Goal: Task Accomplishment & Management: Manage account settings

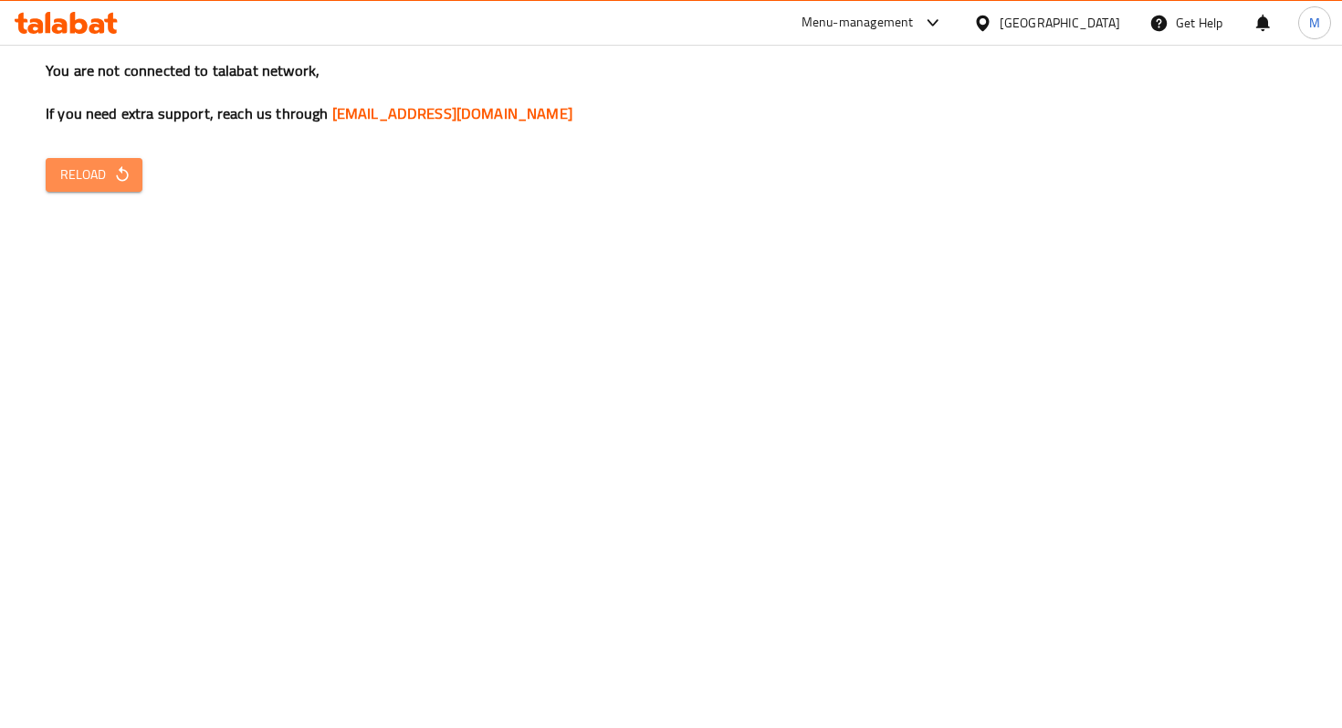
click at [79, 158] on button "Reload" at bounding box center [94, 175] width 97 height 34
click at [121, 182] on icon "button" at bounding box center [122, 174] width 18 height 18
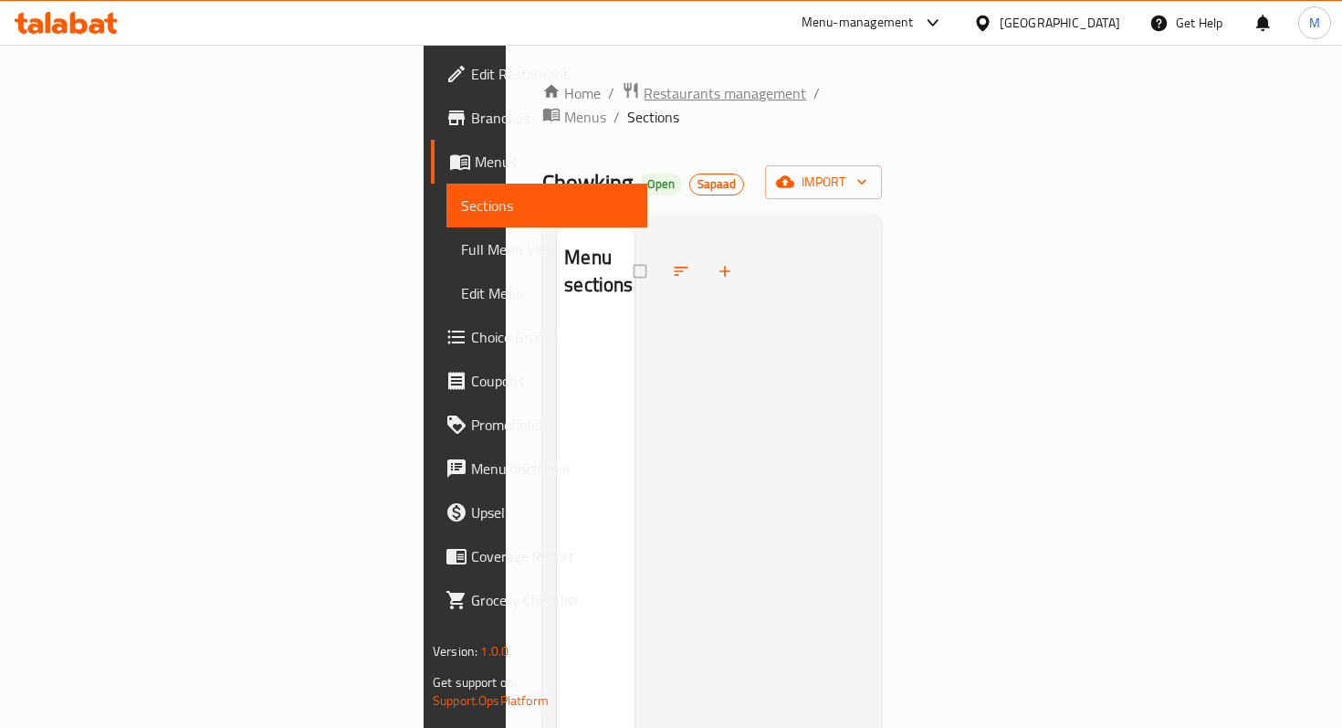
click at [644, 86] on span "Restaurants management" at bounding box center [725, 93] width 163 height 22
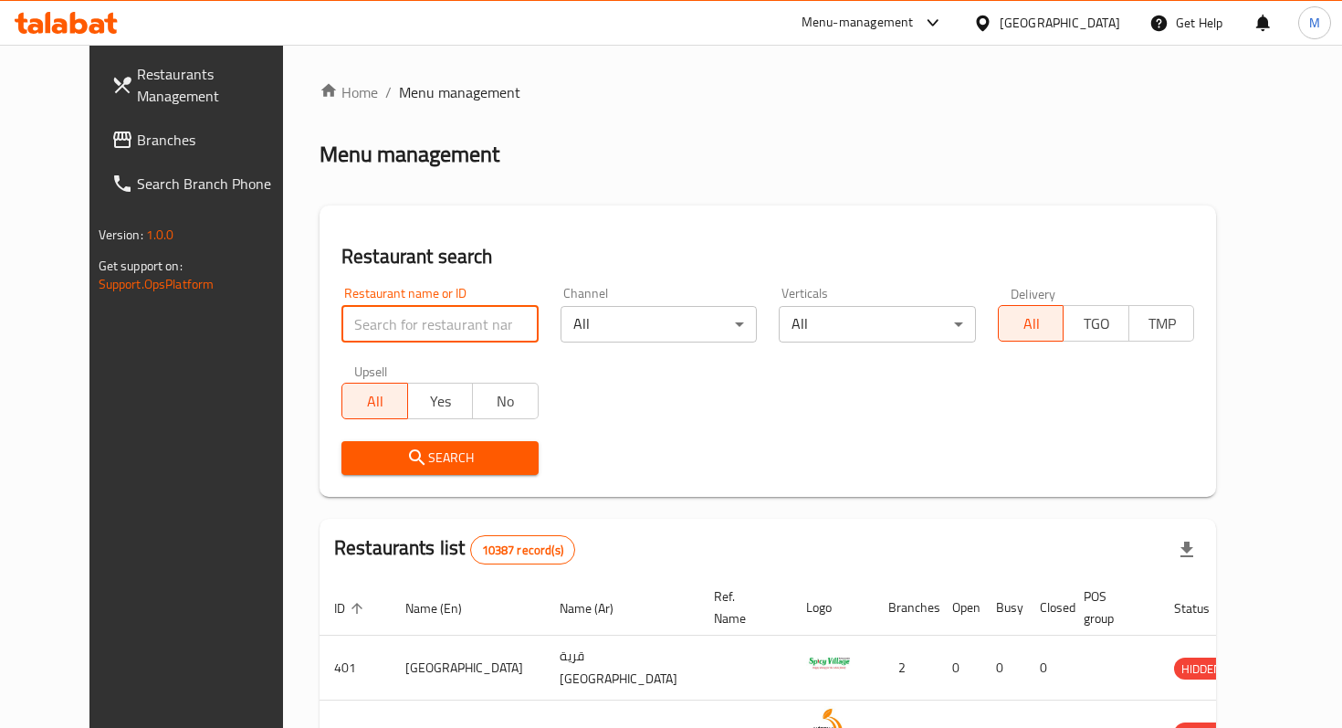
click at [429, 340] on input "search" at bounding box center [439, 324] width 197 height 37
type input "m"
type input "foodland"
click button "Search" at bounding box center [439, 458] width 197 height 34
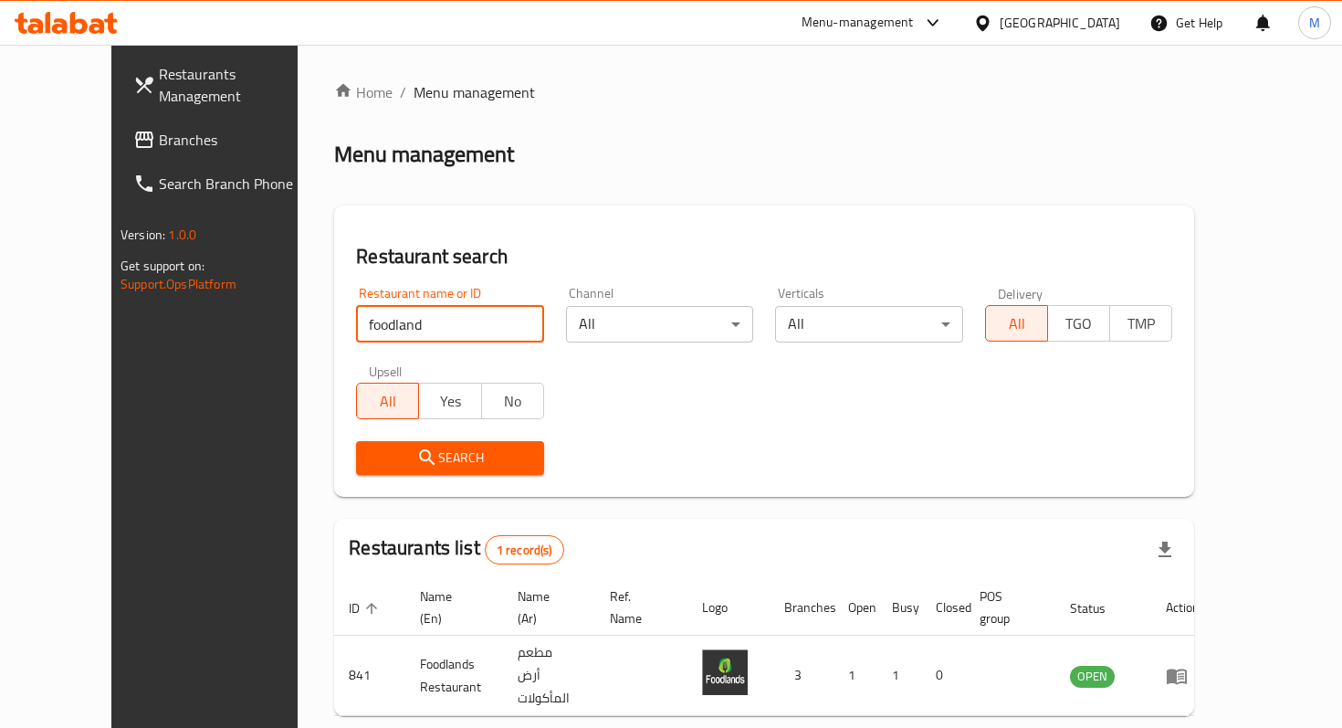
scroll to position [51, 0]
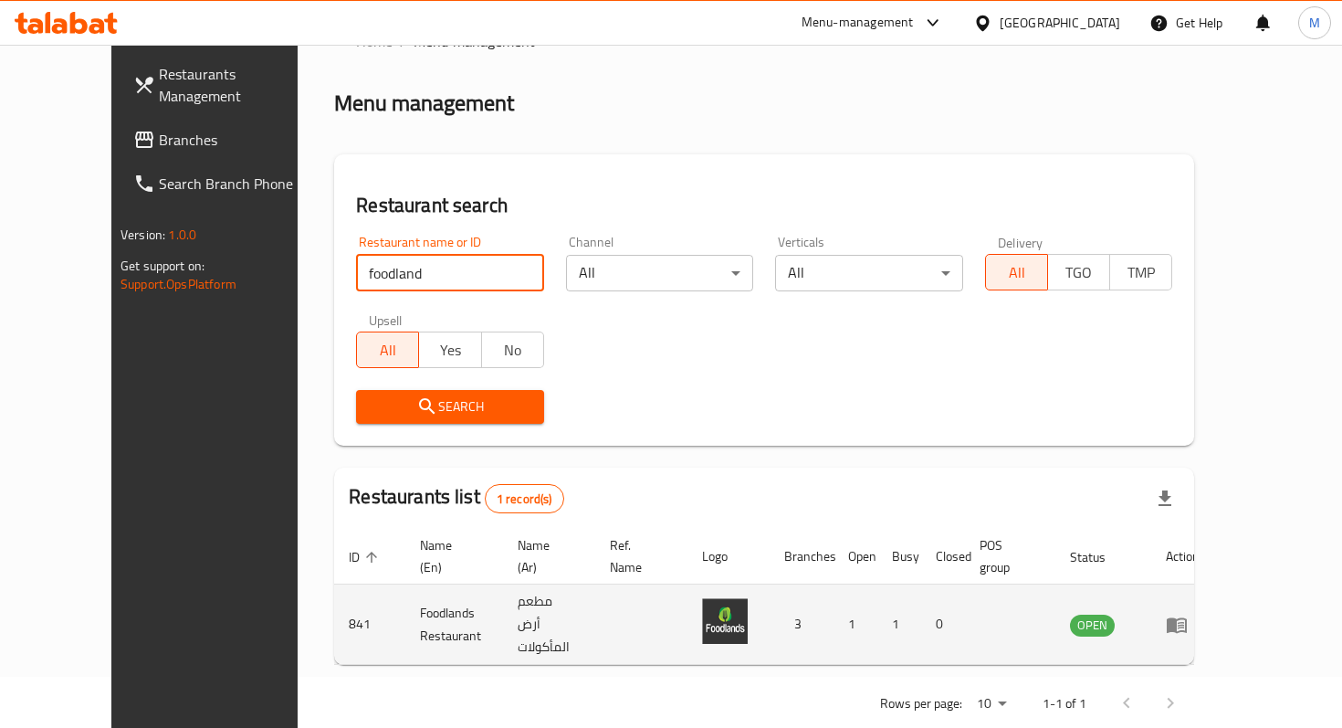
click at [1188, 614] on icon "enhanced table" at bounding box center [1177, 625] width 22 height 22
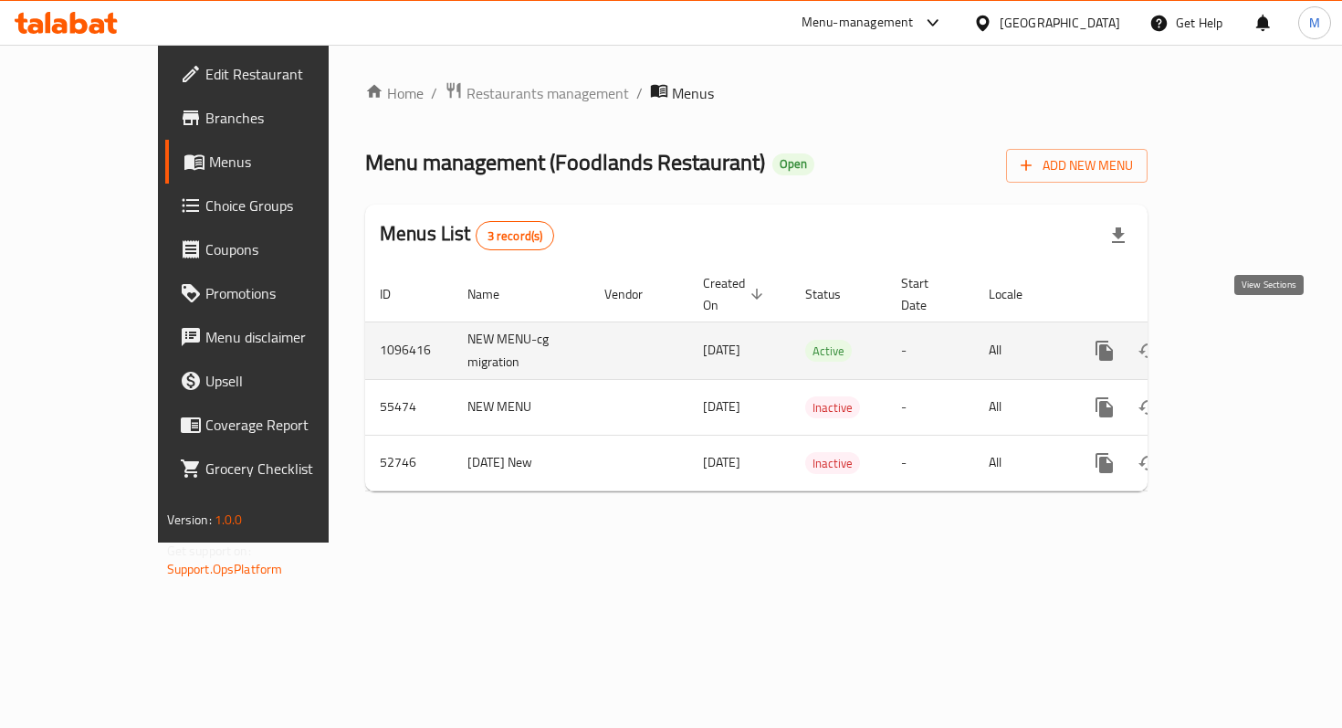
click at [1247, 340] on icon "enhanced table" at bounding box center [1236, 351] width 22 height 22
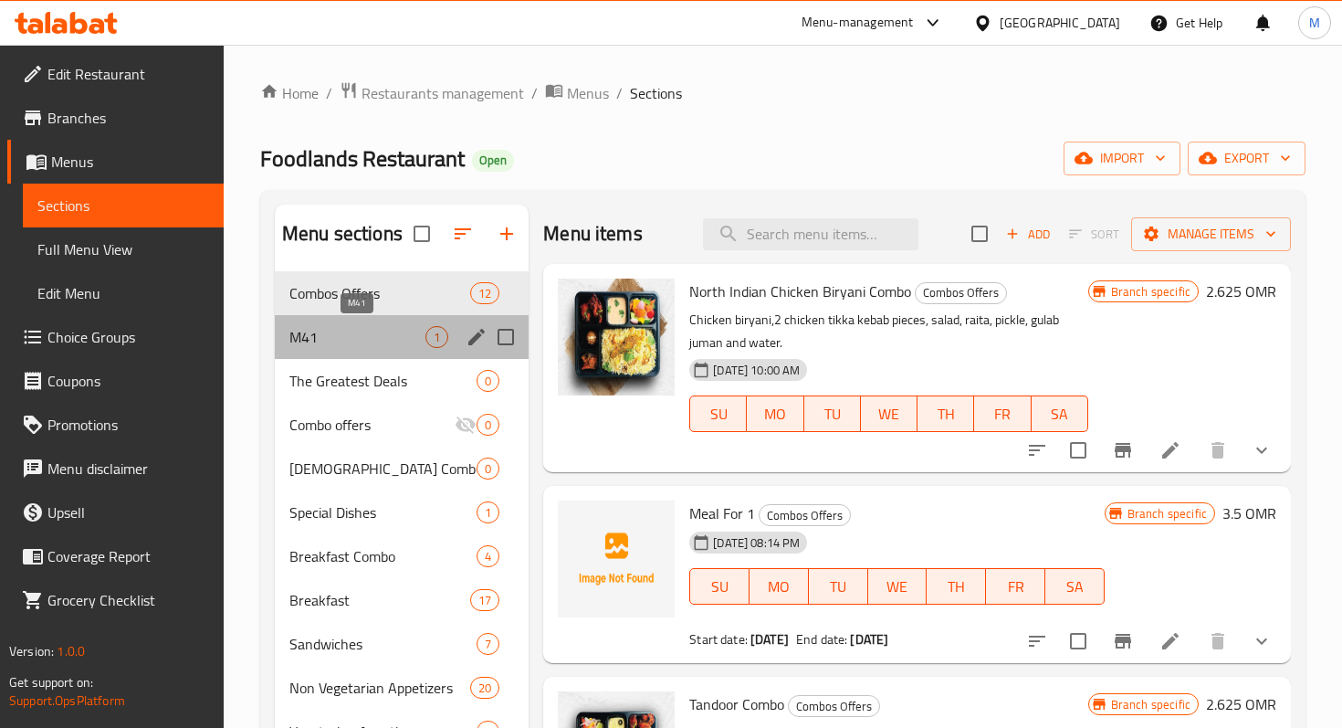
click at [382, 337] on span "M41" at bounding box center [357, 337] width 136 height 22
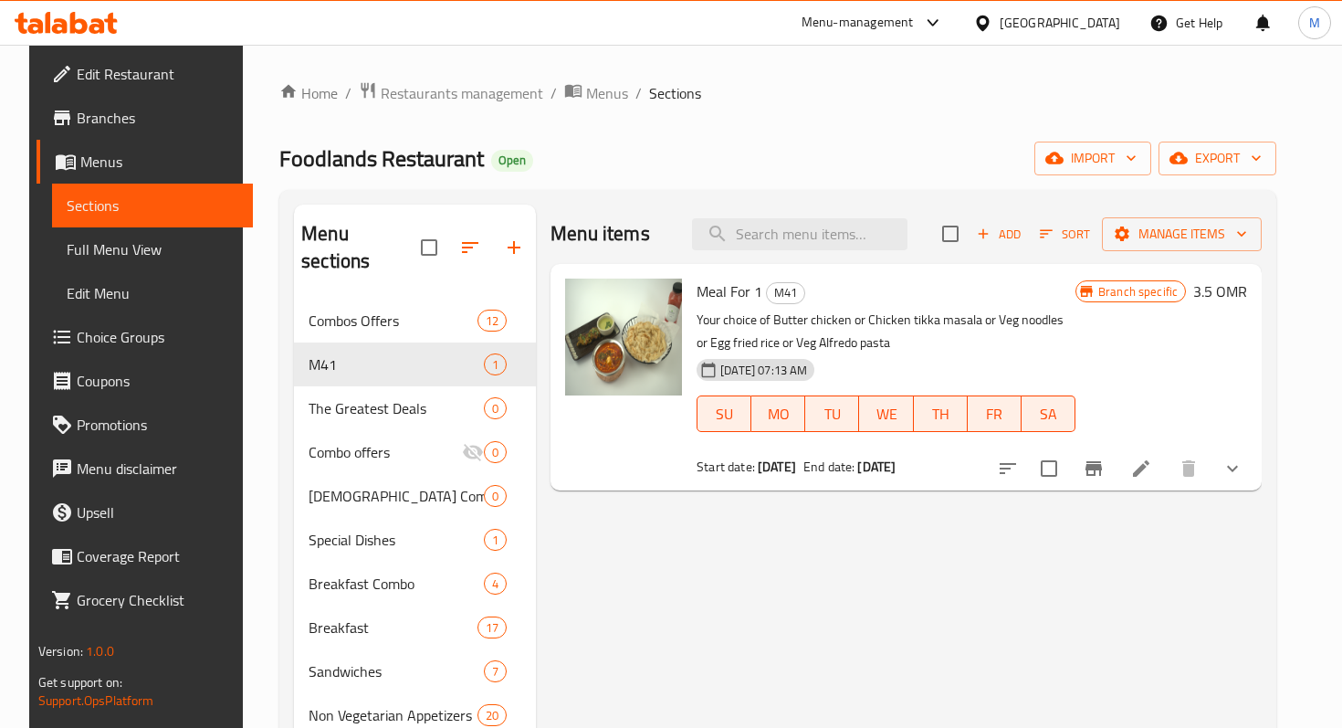
click at [896, 467] on b "[DATE]" at bounding box center [876, 467] width 38 height 24
click at [1152, 464] on icon at bounding box center [1141, 468] width 22 height 22
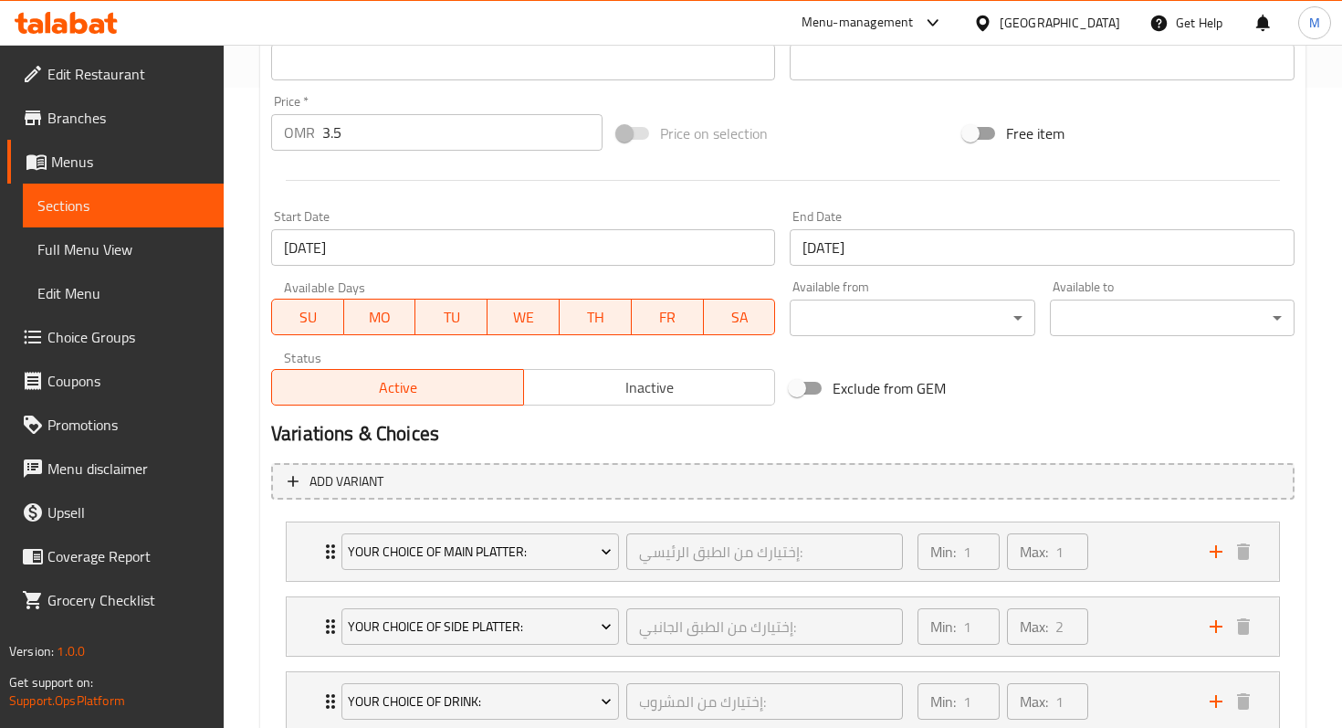
scroll to position [769, 0]
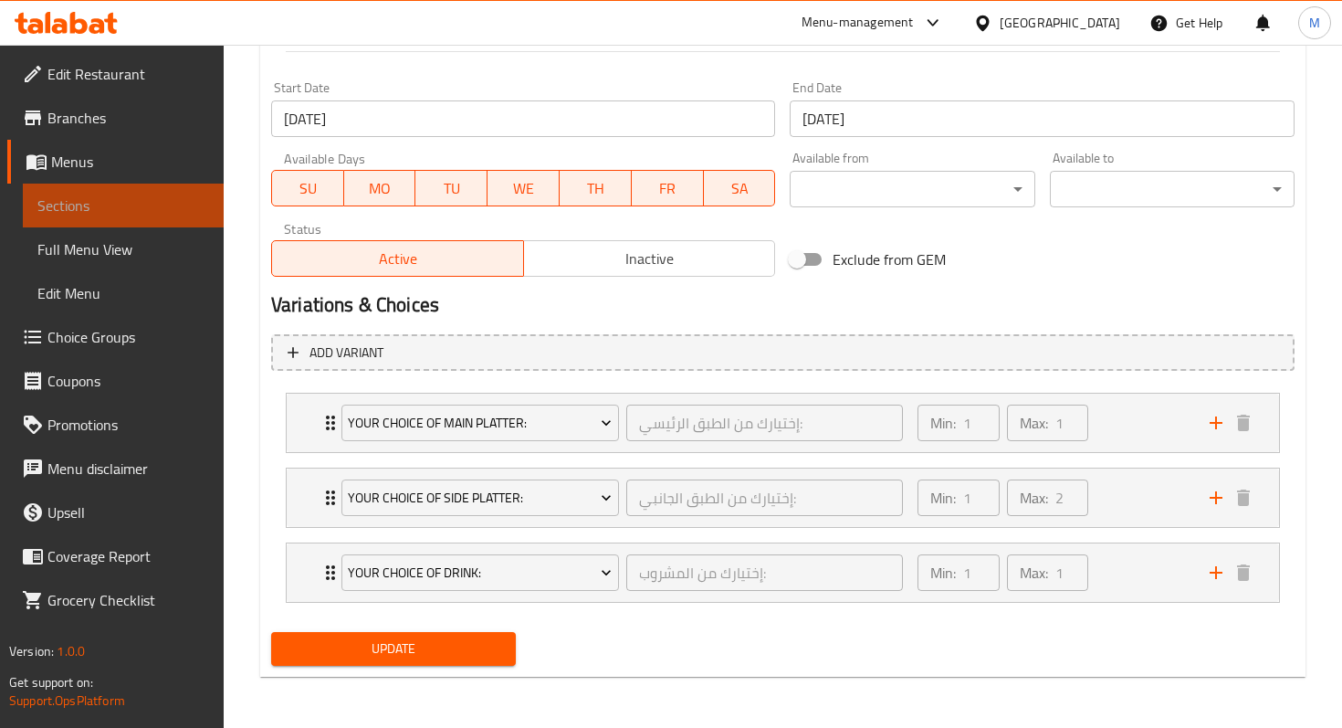
click at [121, 197] on span "Sections" at bounding box center [123, 205] width 172 height 22
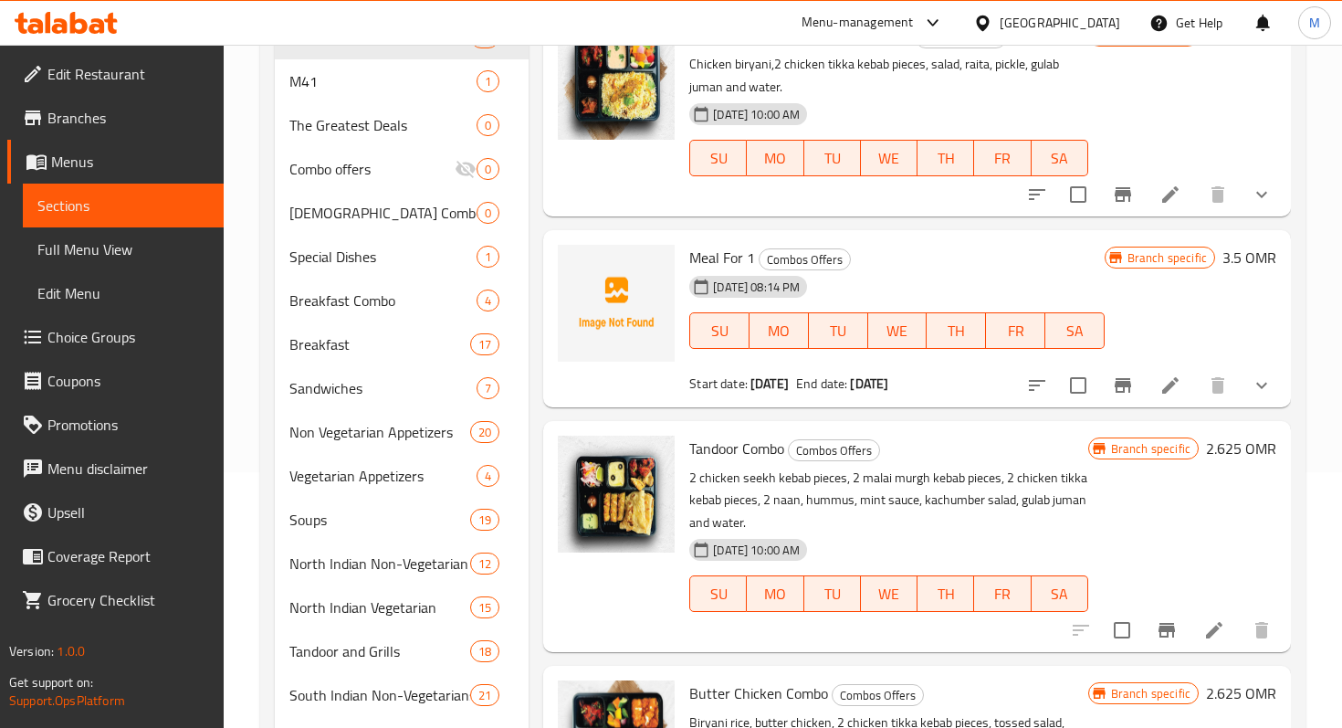
scroll to position [247, 0]
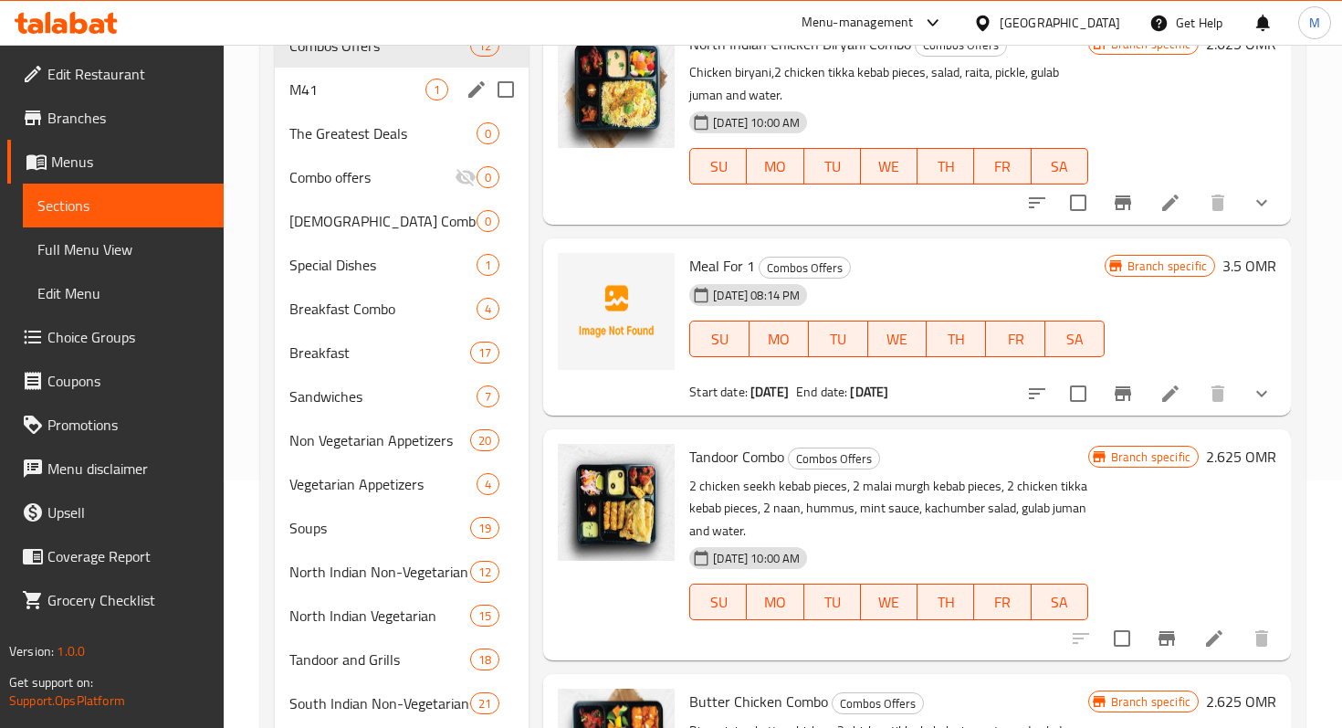
click at [384, 79] on span "M41" at bounding box center [357, 90] width 136 height 22
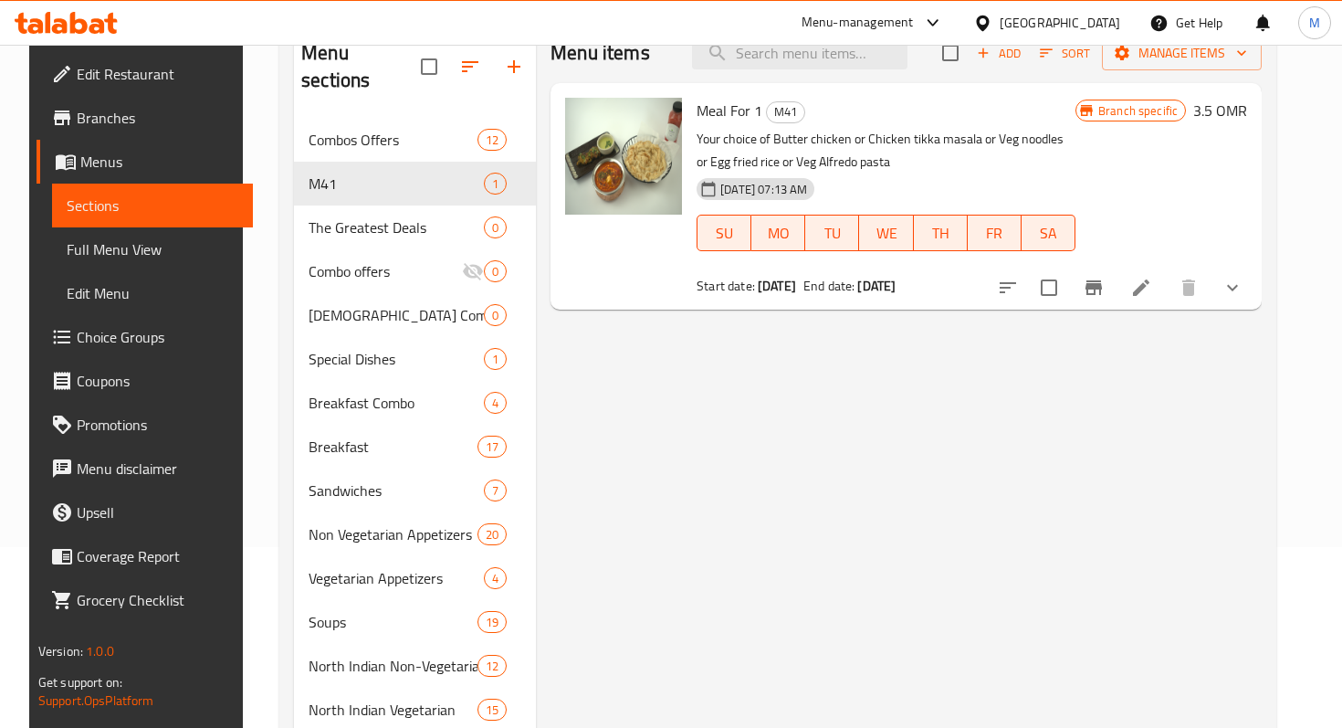
scroll to position [18, 0]
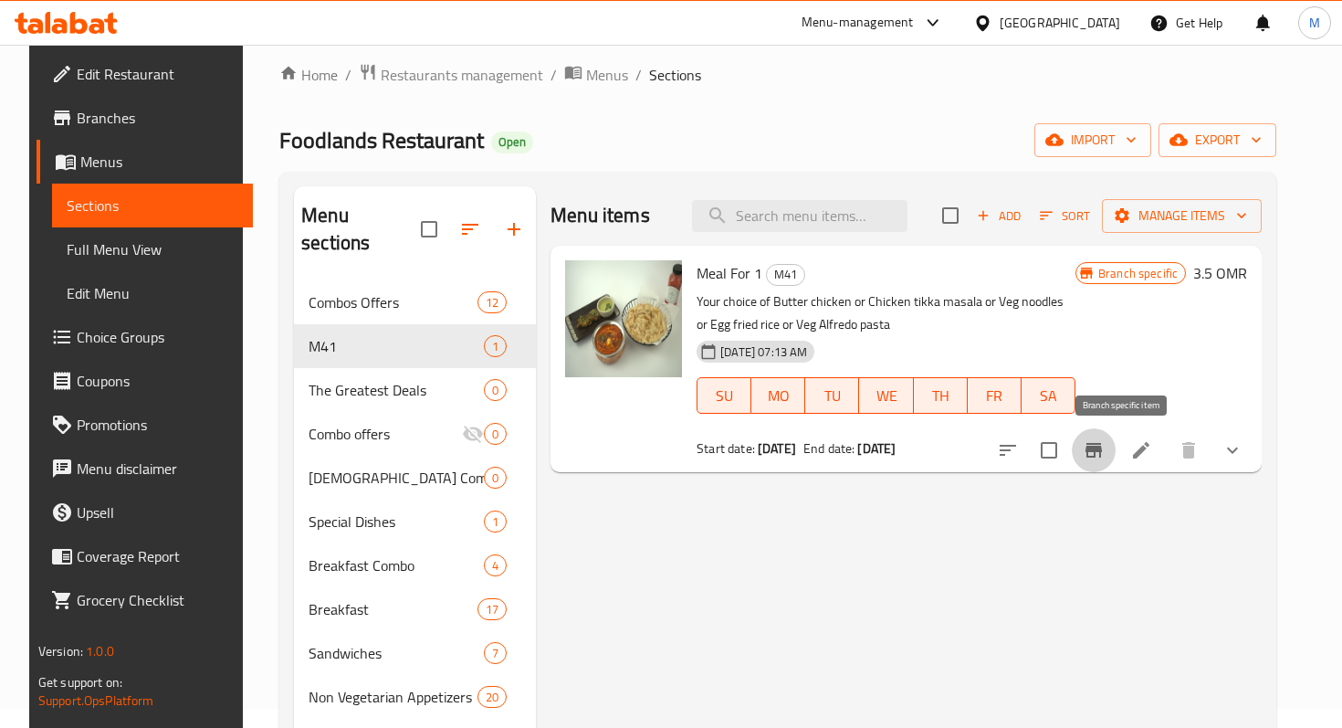
click at [1105, 454] on icon "Branch-specific-item" at bounding box center [1094, 450] width 22 height 22
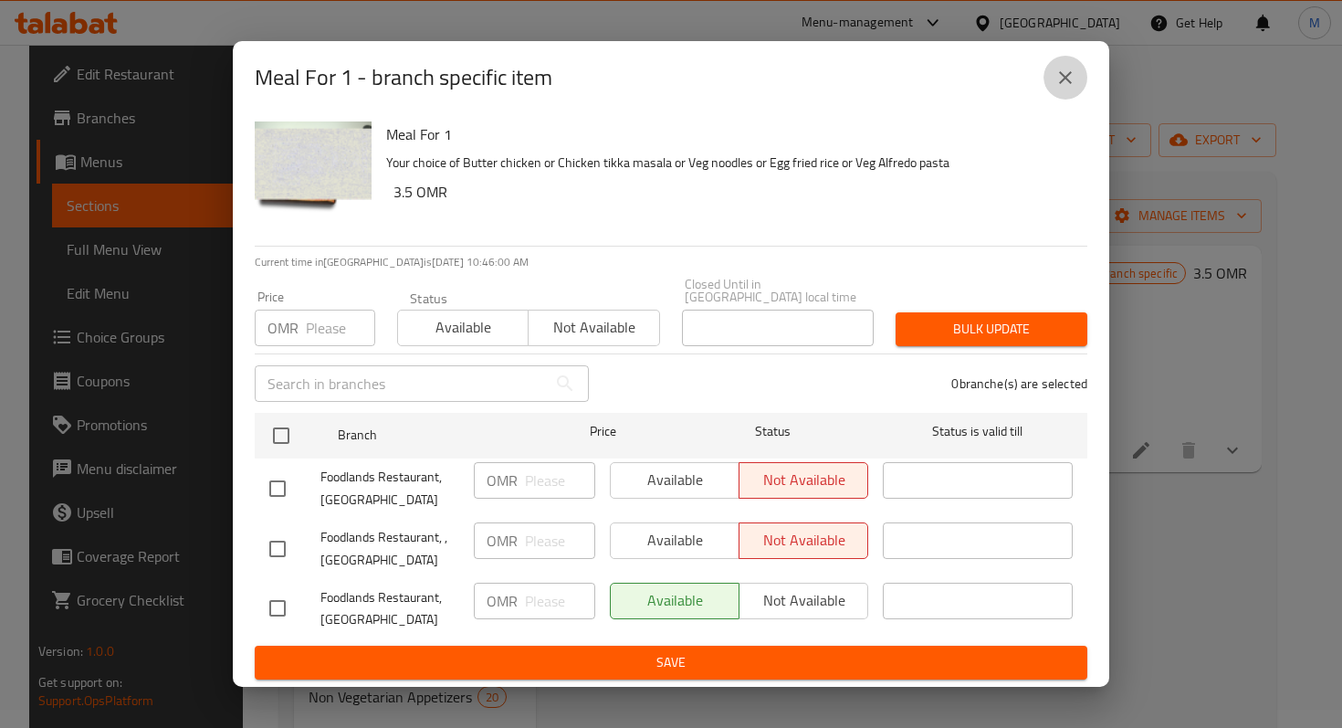
click at [1056, 89] on icon "close" at bounding box center [1066, 78] width 22 height 22
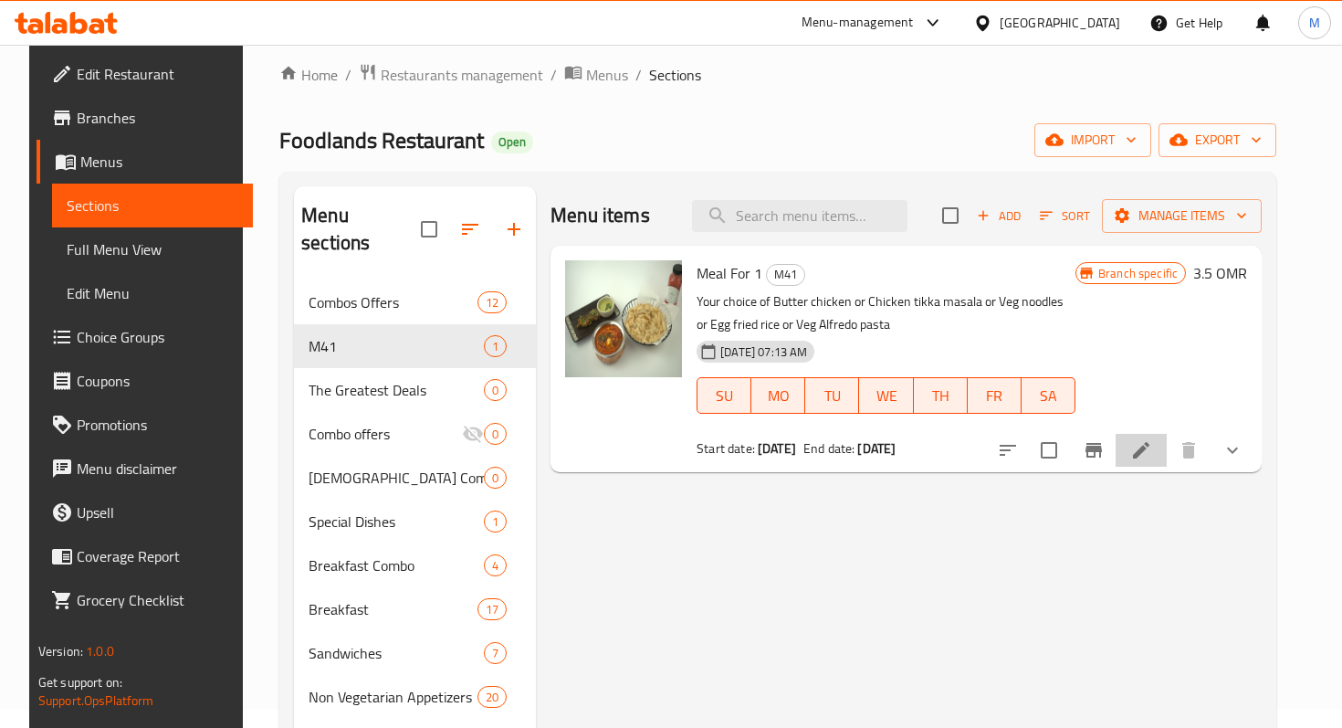
click at [1152, 443] on icon at bounding box center [1141, 450] width 22 height 22
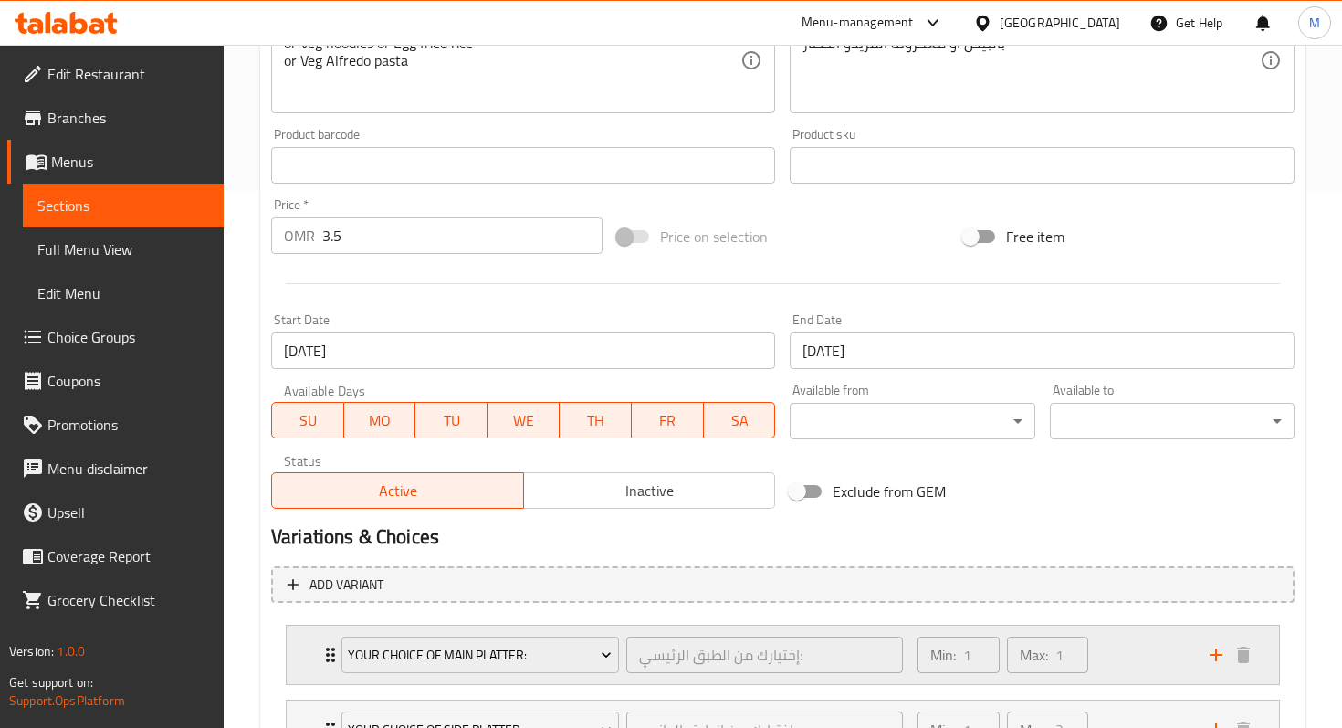
scroll to position [521, 0]
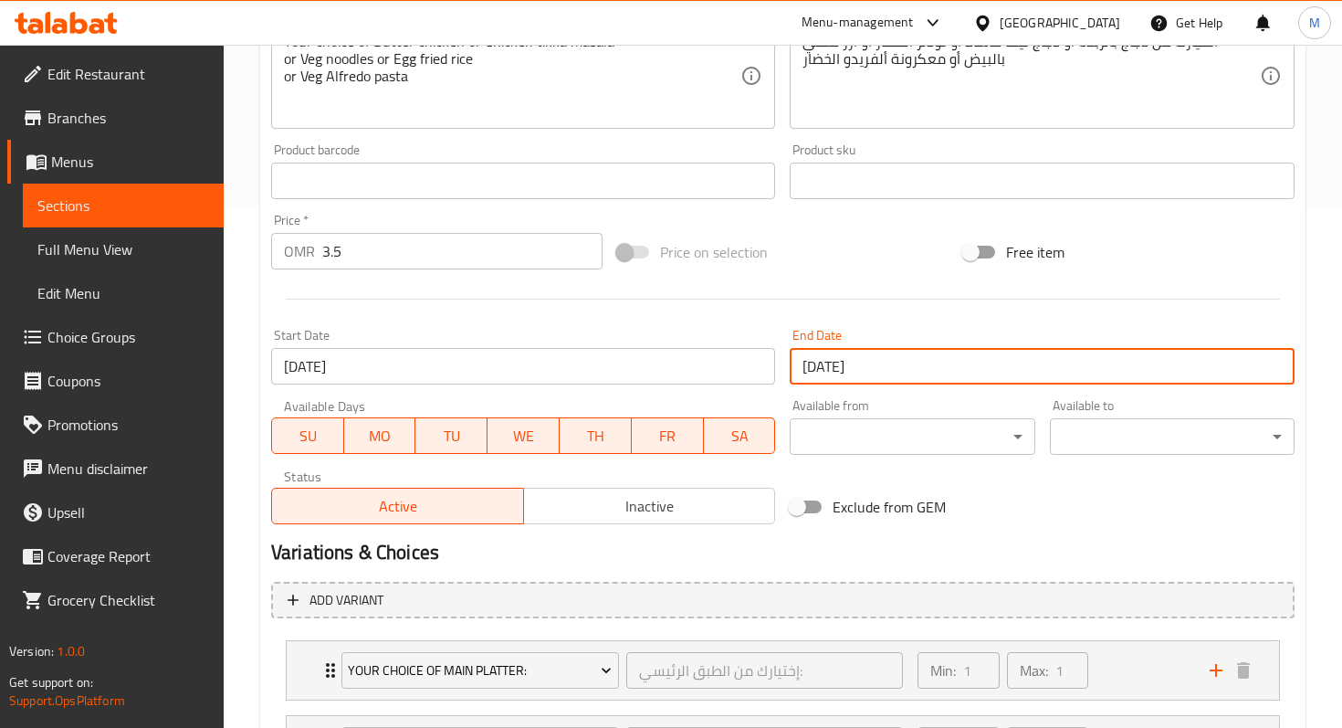
click at [856, 372] on input "[DATE]" at bounding box center [1042, 366] width 504 height 37
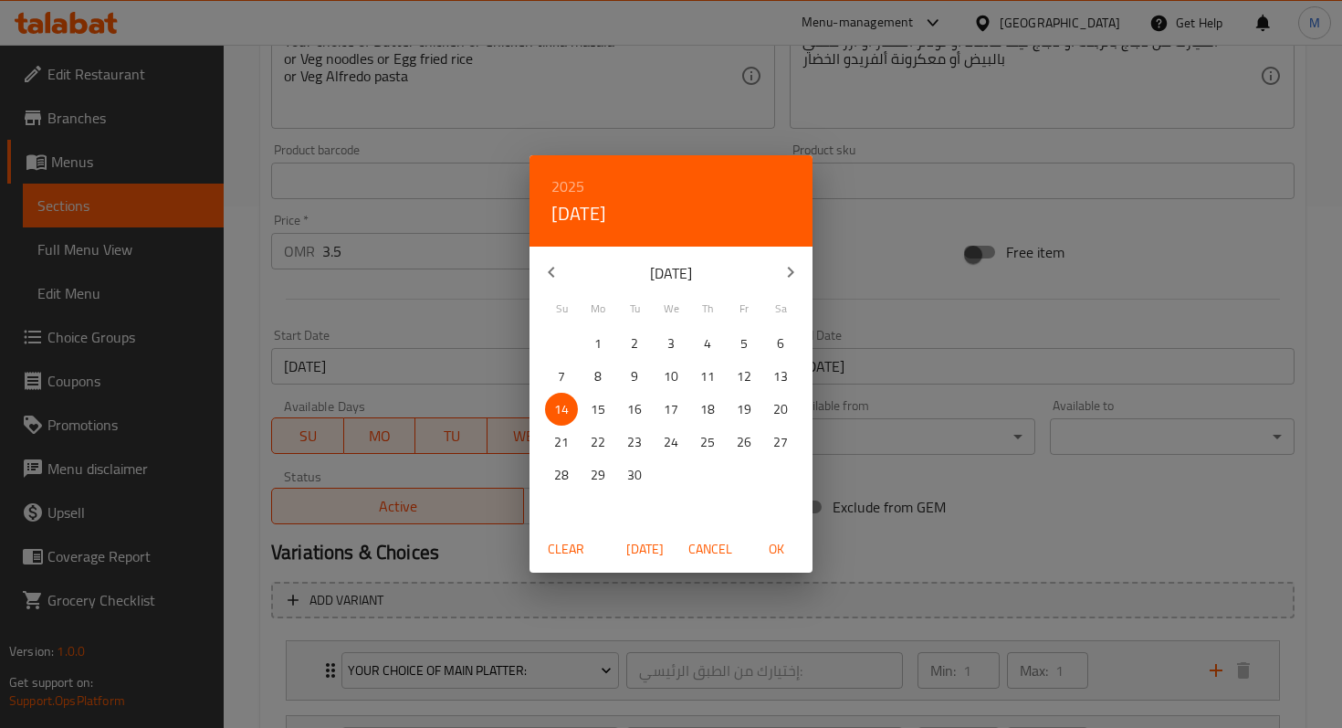
click at [793, 268] on icon "button" at bounding box center [791, 272] width 22 height 22
click at [792, 268] on icon "button" at bounding box center [791, 272] width 22 height 22
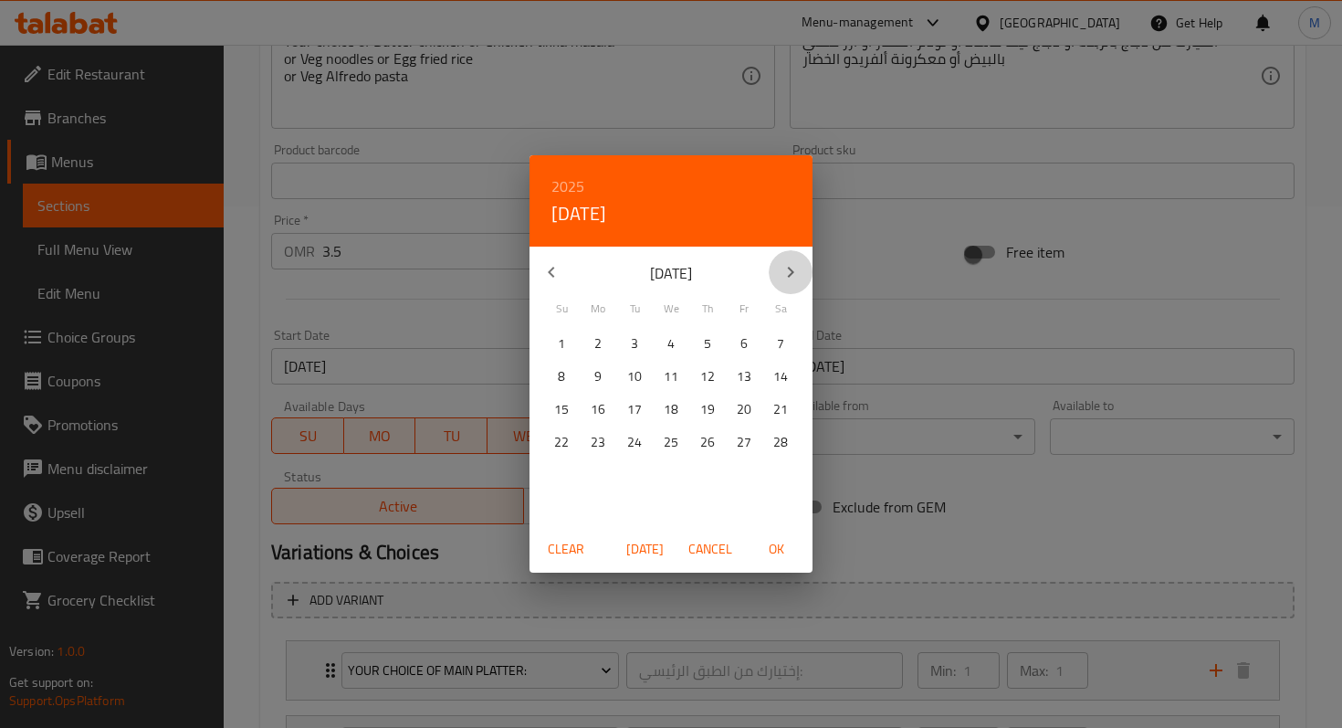
click at [792, 268] on icon "button" at bounding box center [791, 272] width 22 height 22
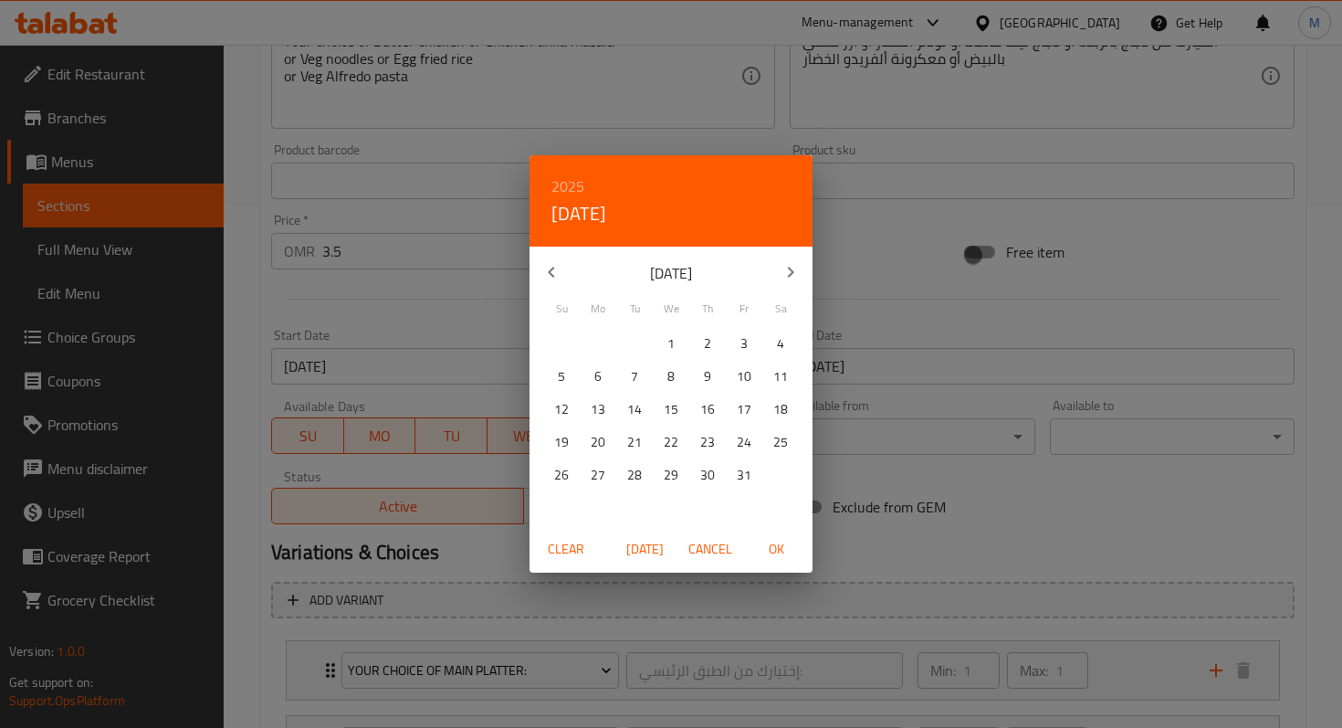
click at [792, 268] on icon "button" at bounding box center [791, 272] width 22 height 22
click at [780, 475] on p "31" at bounding box center [780, 475] width 15 height 23
click at [782, 560] on button "OK" at bounding box center [776, 549] width 58 height 34
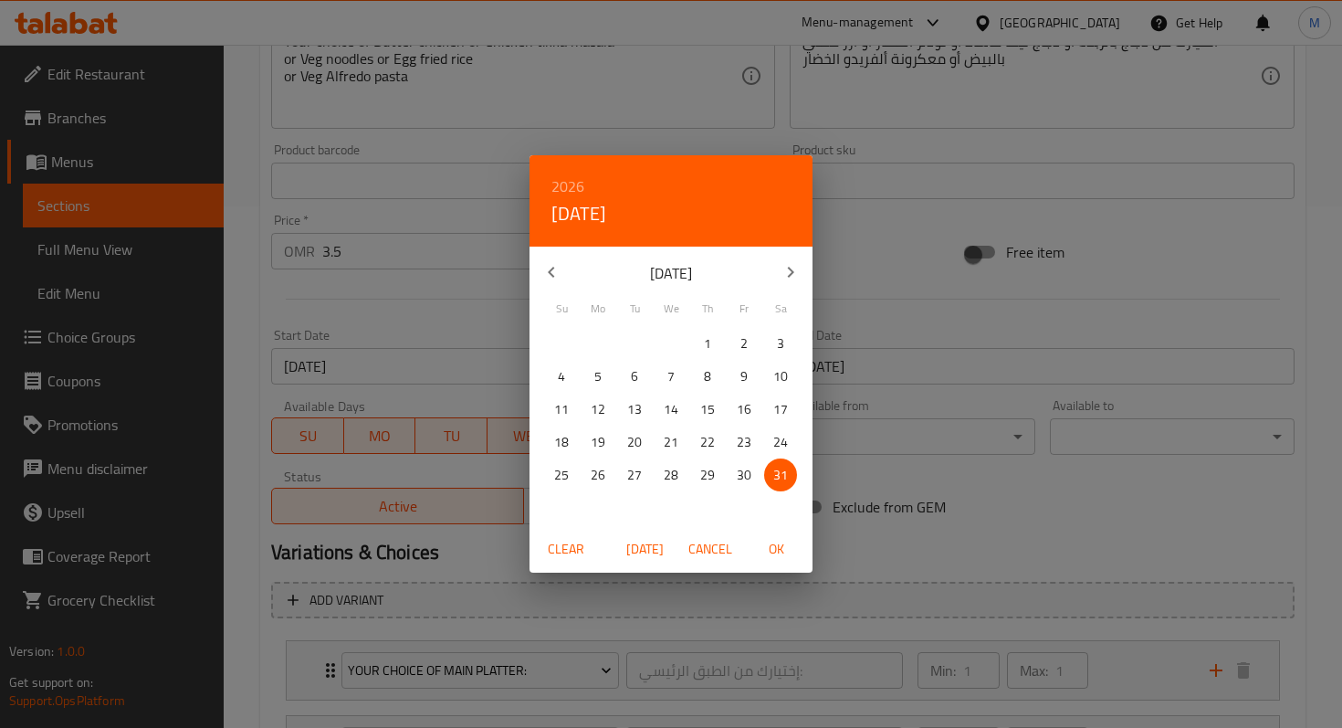
type input "[DATE]"
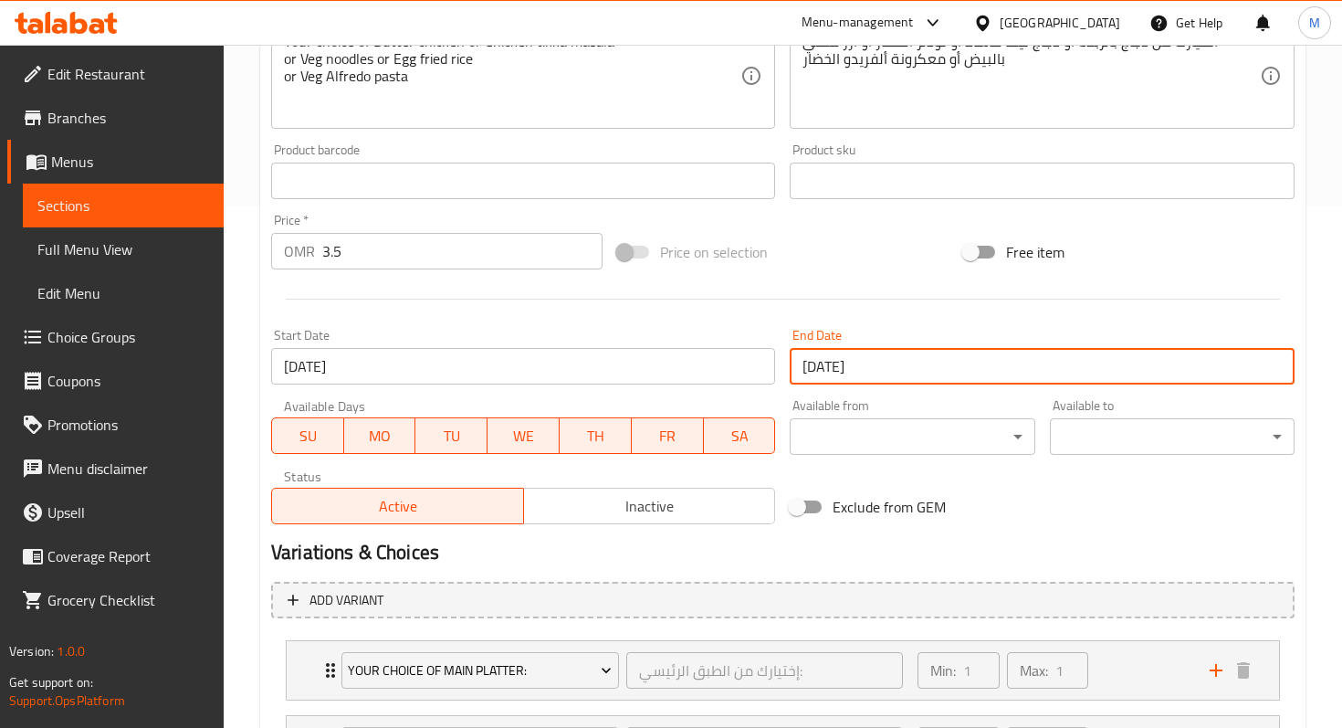
scroll to position [769, 0]
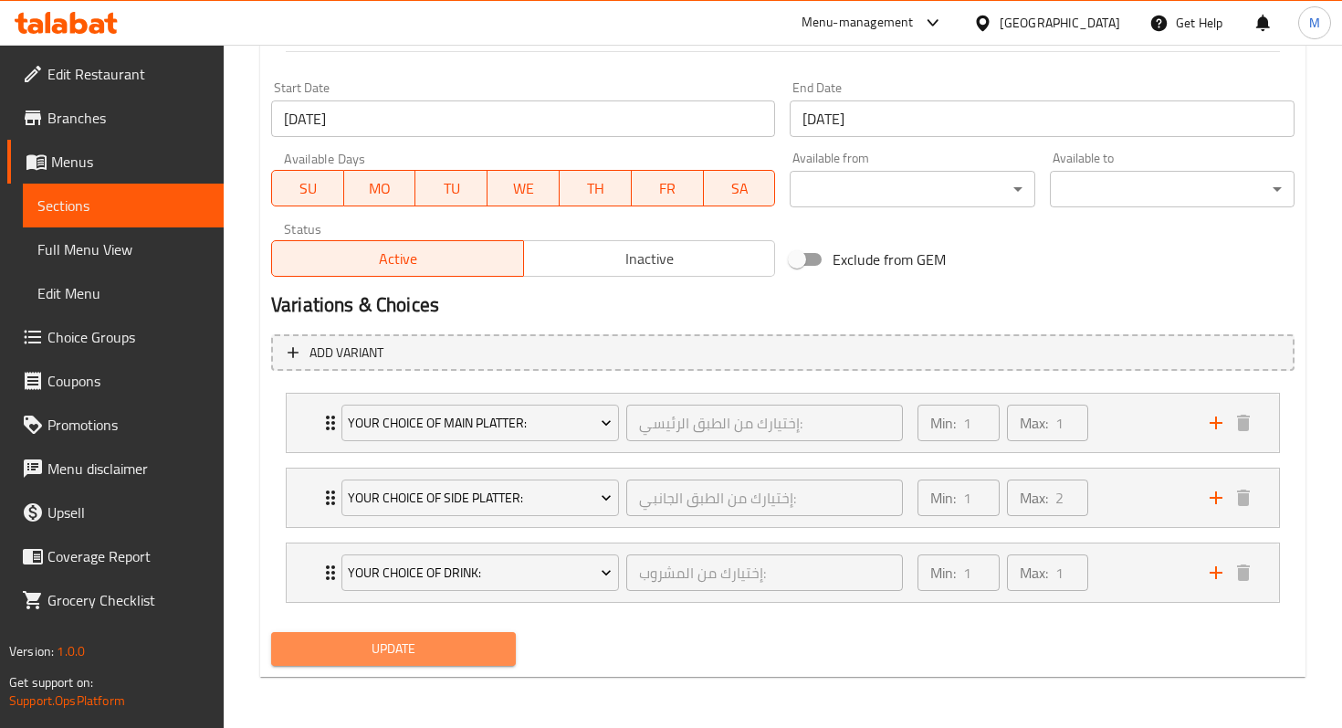
click at [442, 646] on span "Update" at bounding box center [393, 648] width 215 height 23
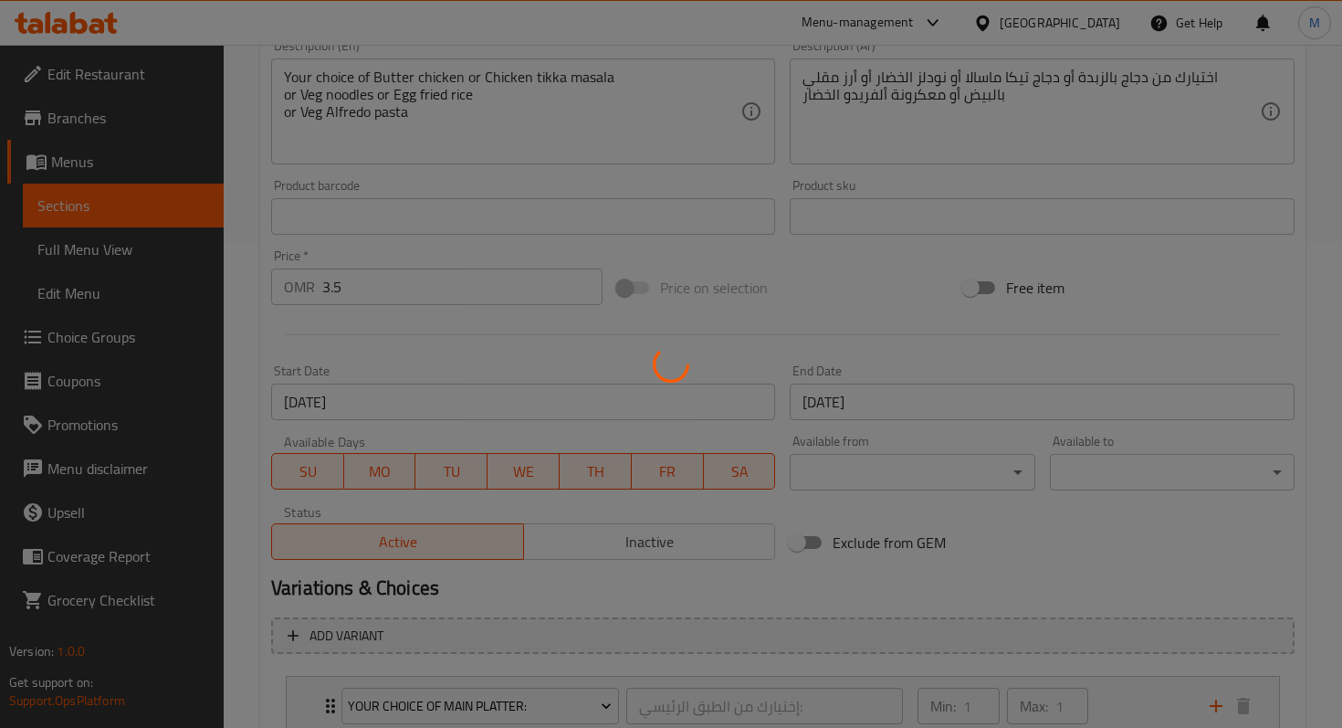
scroll to position [0, 0]
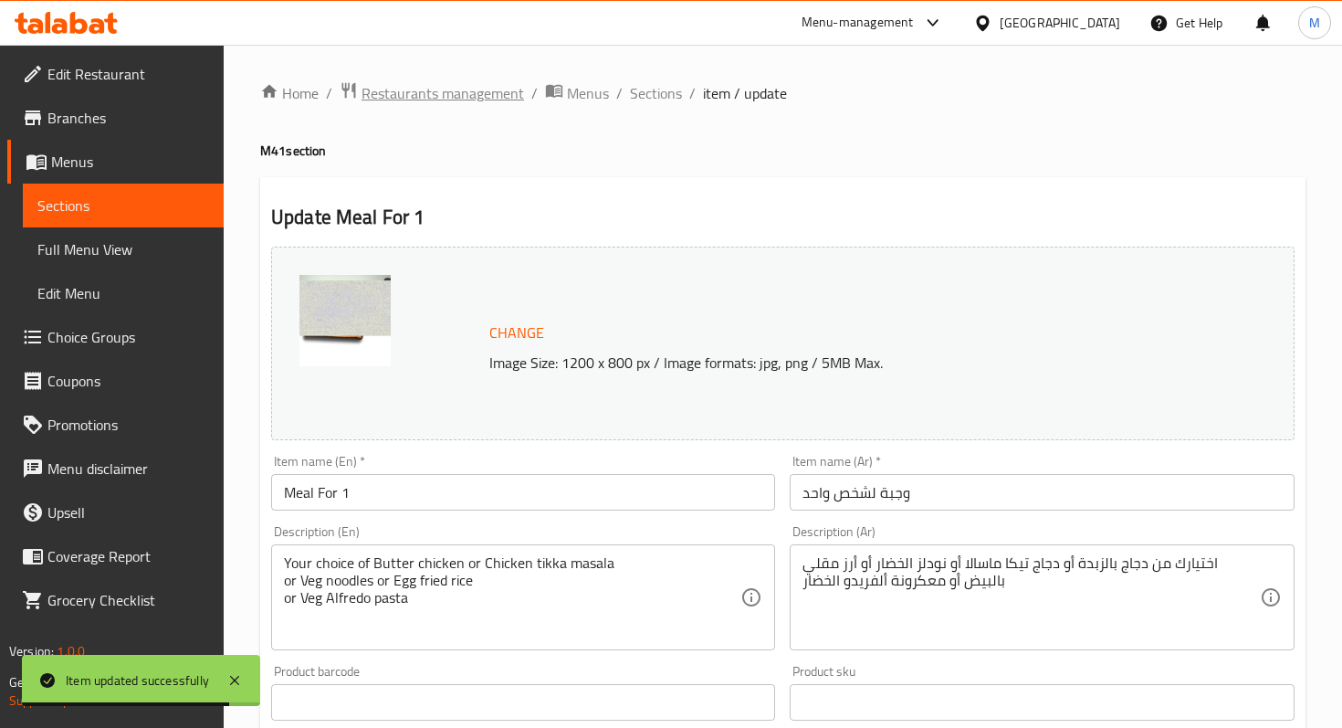
click at [472, 90] on span "Restaurants management" at bounding box center [443, 93] width 163 height 22
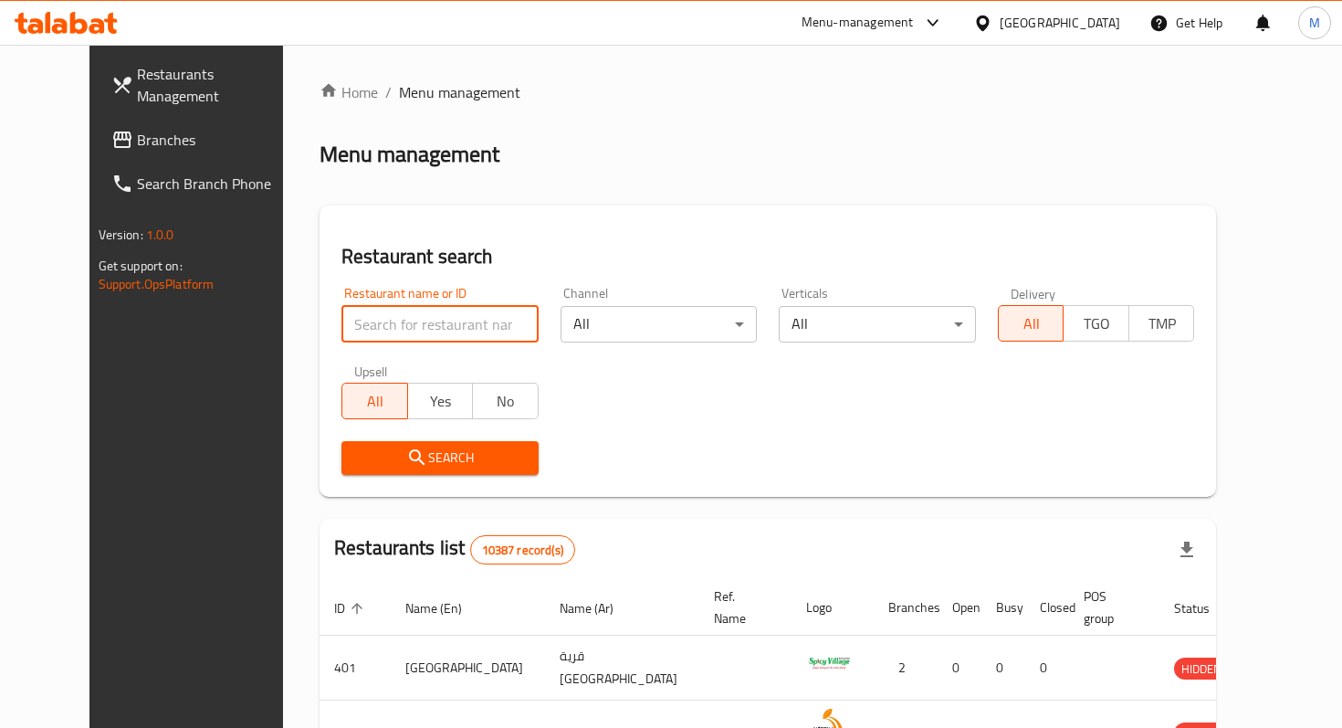
click at [468, 311] on input "search" at bounding box center [439, 324] width 197 height 37
paste input "673723"
type input "673723"
click button "Search" at bounding box center [439, 458] width 197 height 34
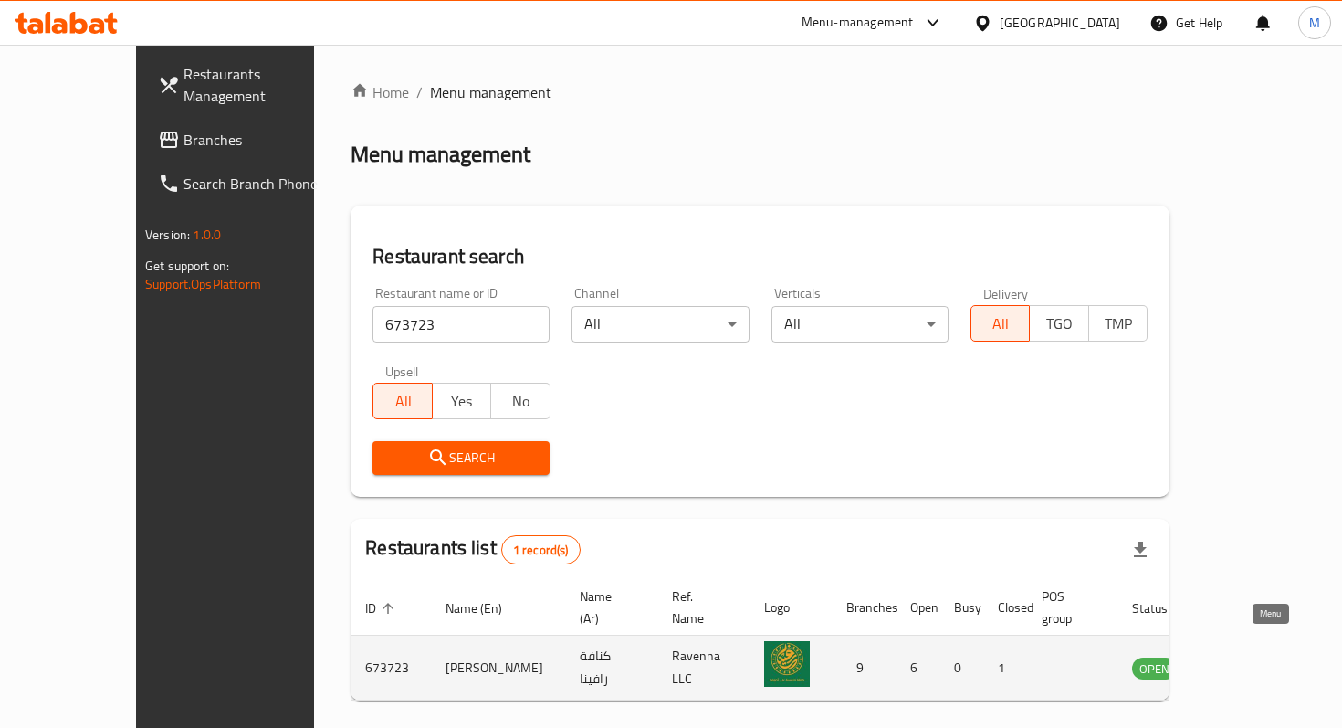
click at [1250, 657] on icon "enhanced table" at bounding box center [1239, 668] width 22 height 22
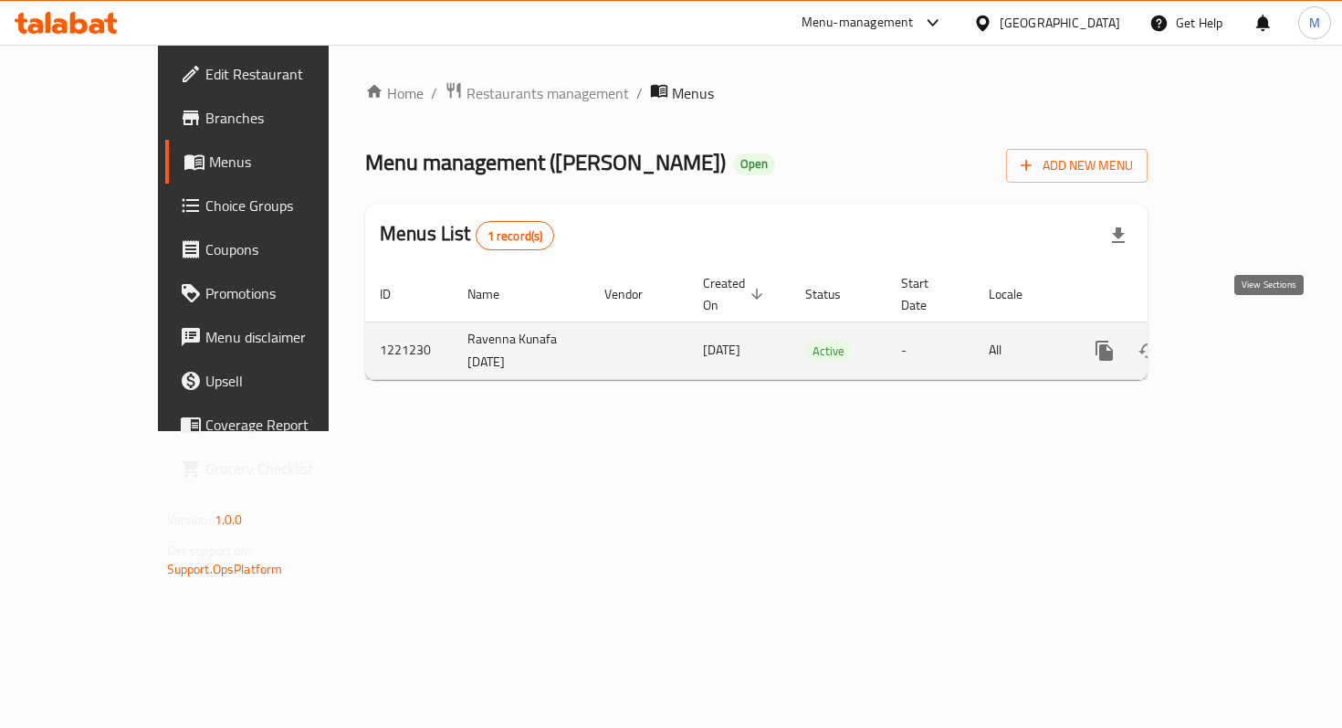
click at [1247, 340] on icon "enhanced table" at bounding box center [1236, 351] width 22 height 22
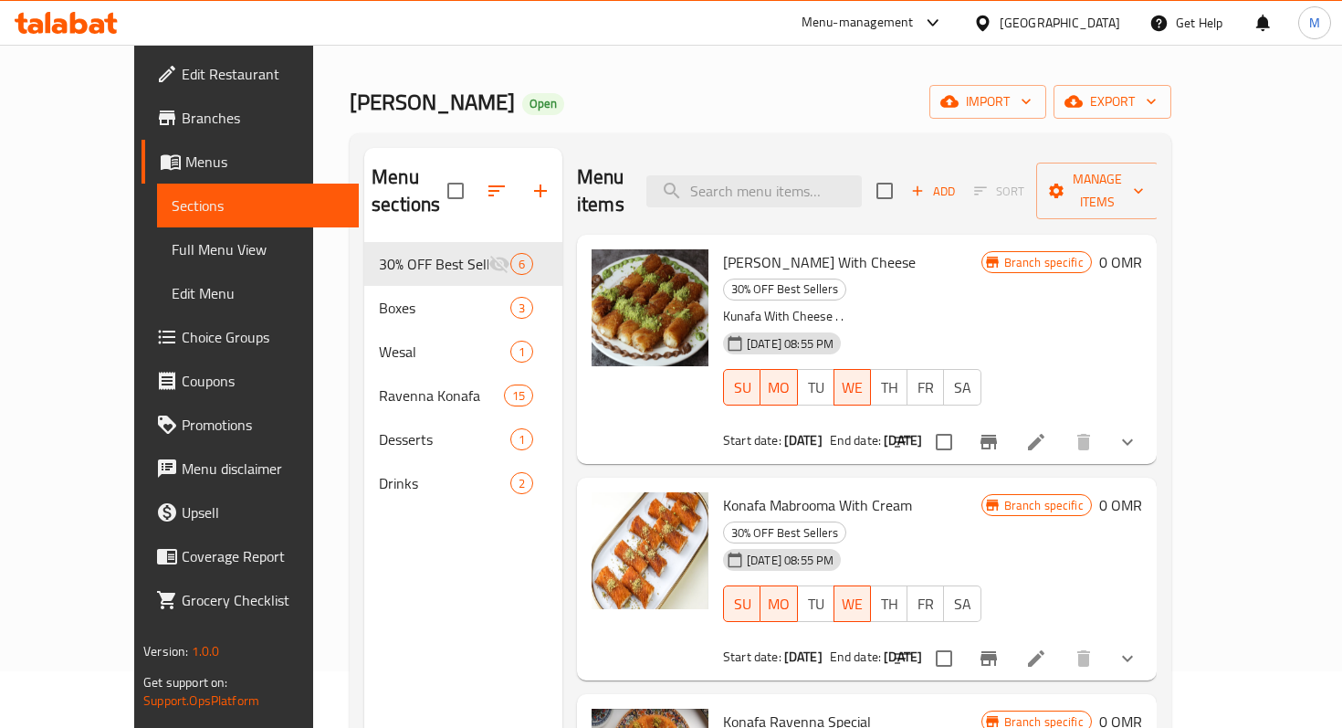
scroll to position [35, 0]
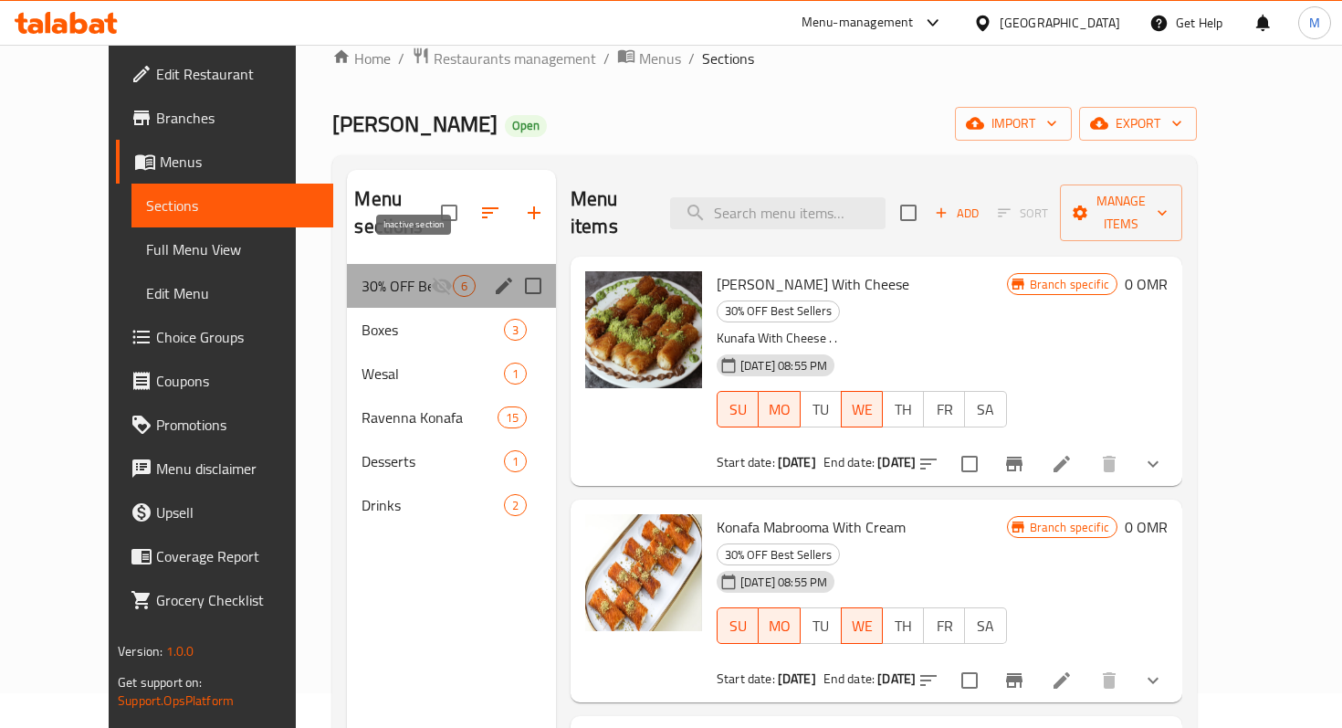
click at [432, 278] on icon "Menu sections" at bounding box center [442, 286] width 20 height 17
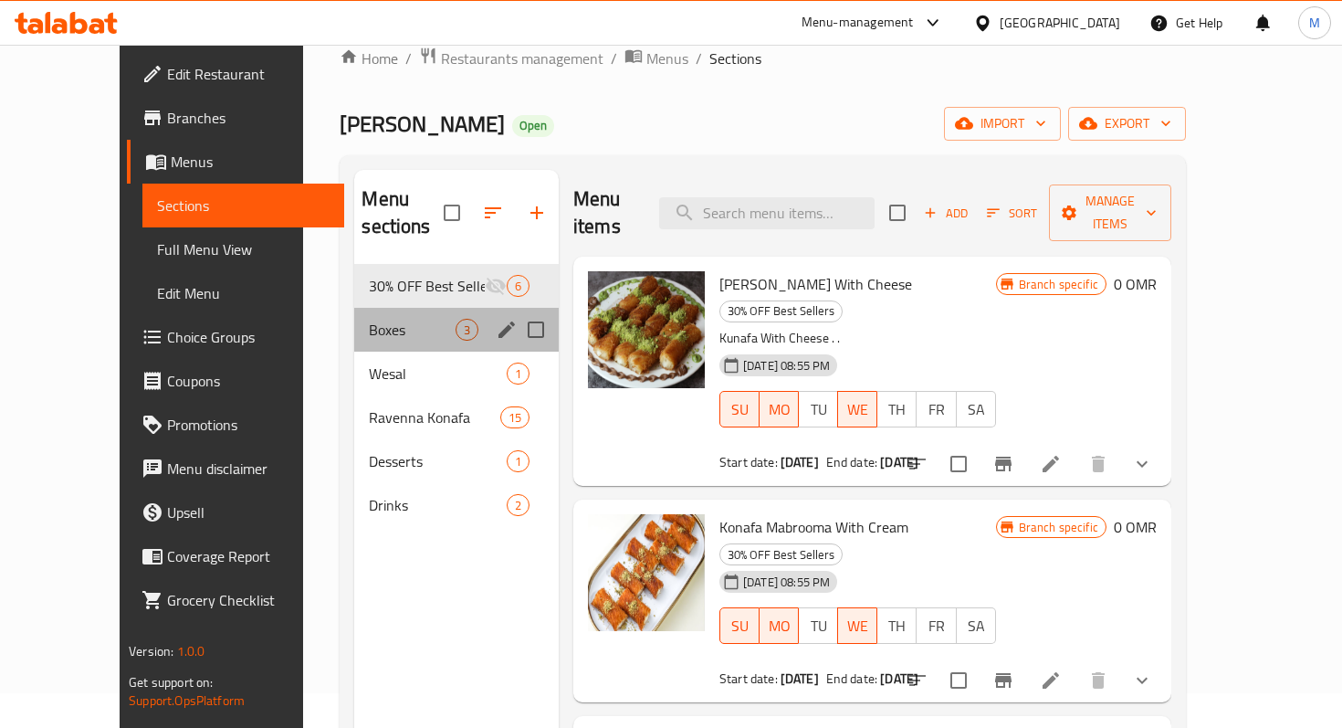
click at [432, 314] on div "Boxes 3" at bounding box center [456, 330] width 205 height 44
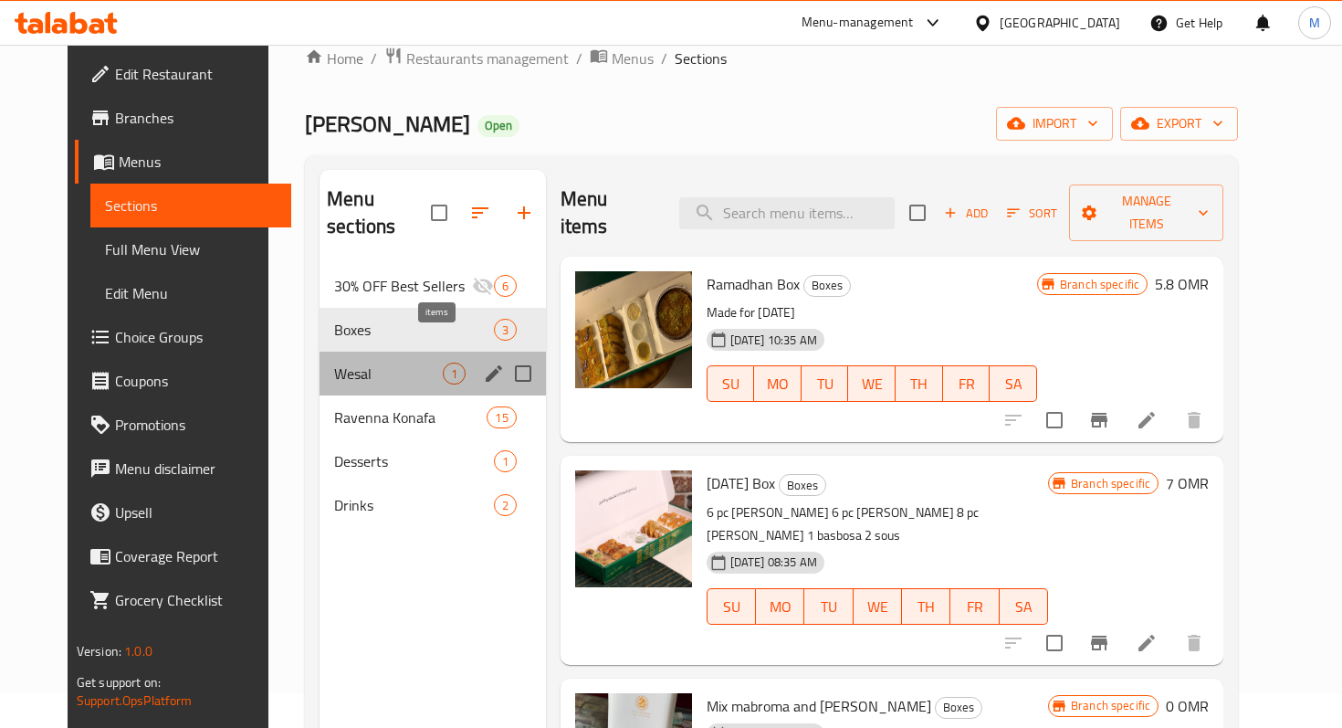
click at [444, 365] on span "1" at bounding box center [454, 373] width 21 height 17
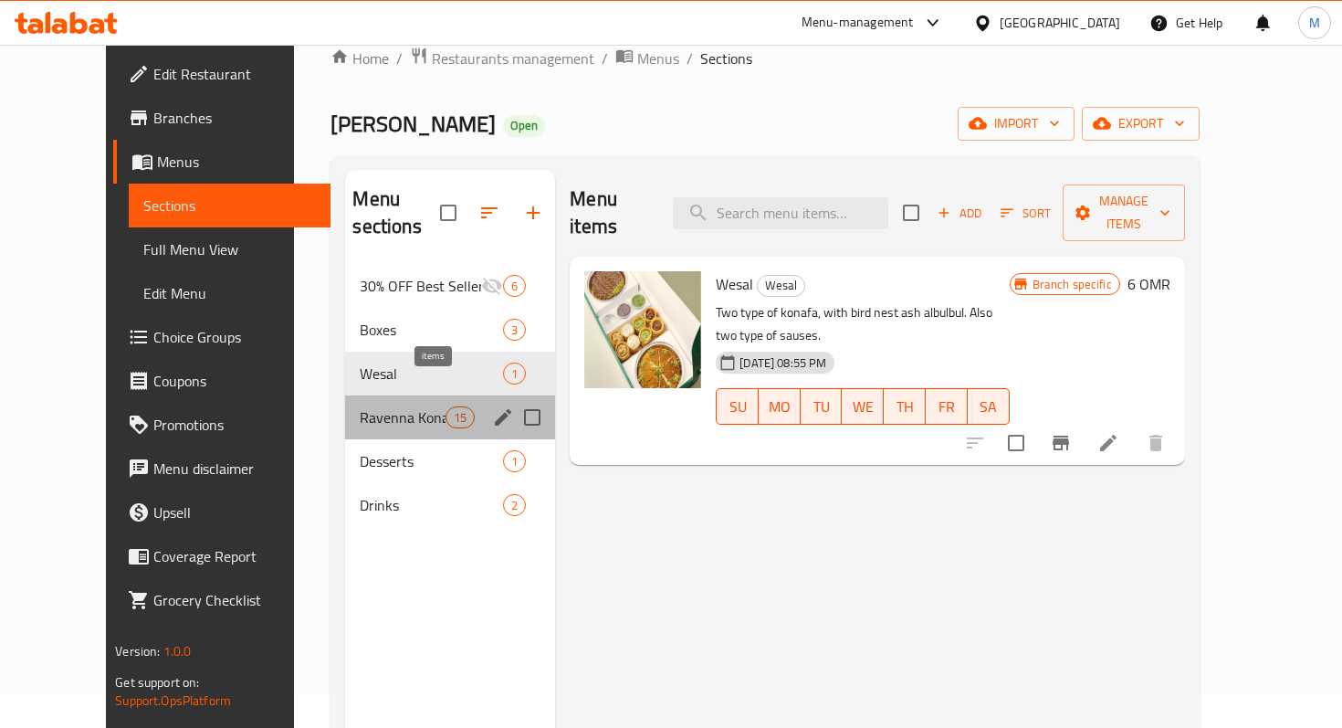
click at [447, 409] on span "15" at bounding box center [460, 417] width 27 height 17
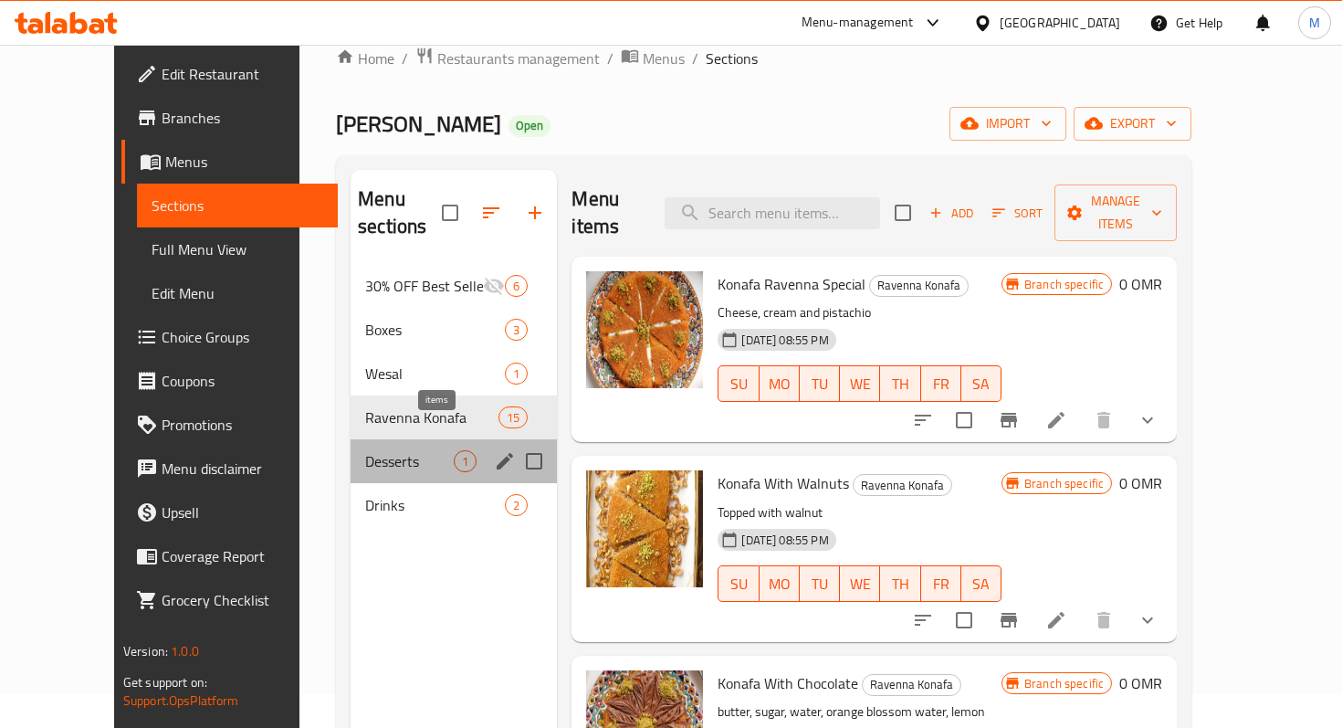
click at [454, 450] on div "1" at bounding box center [465, 461] width 23 height 22
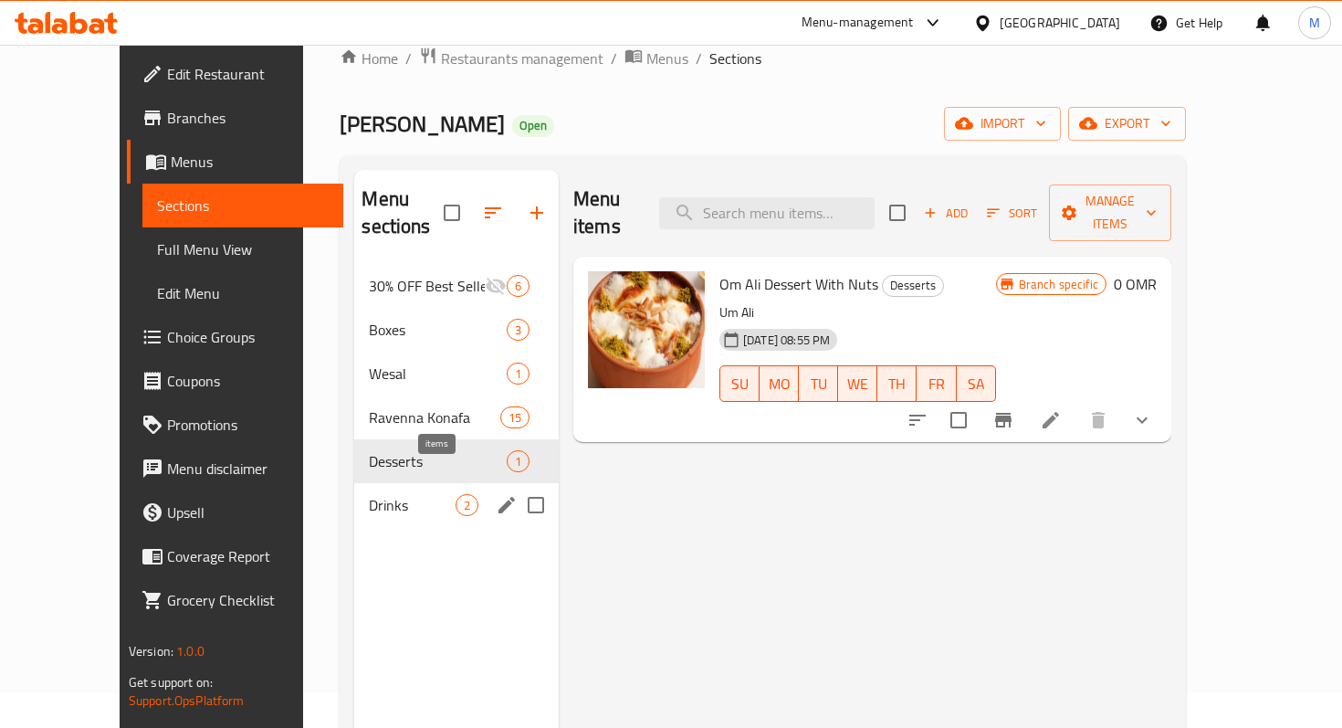
click at [457, 497] on span "2" at bounding box center [467, 505] width 21 height 17
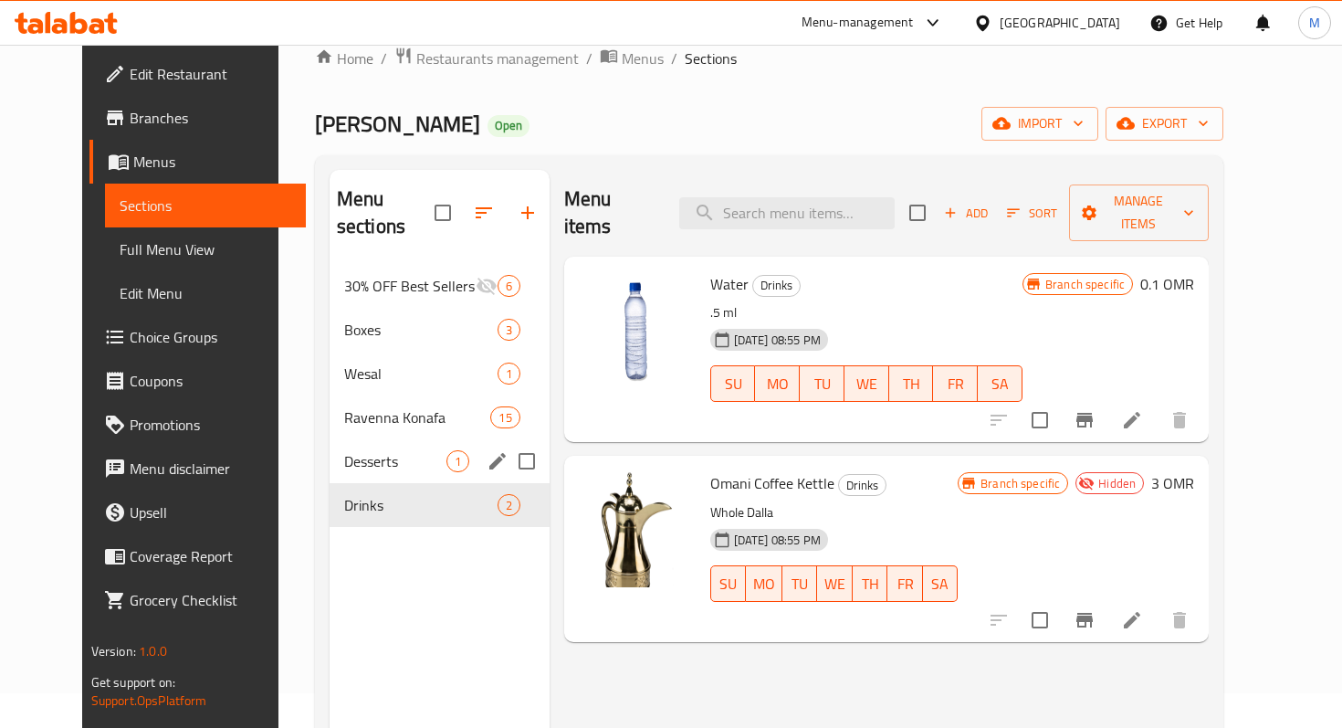
click at [372, 445] on div "Desserts 1" at bounding box center [440, 461] width 220 height 44
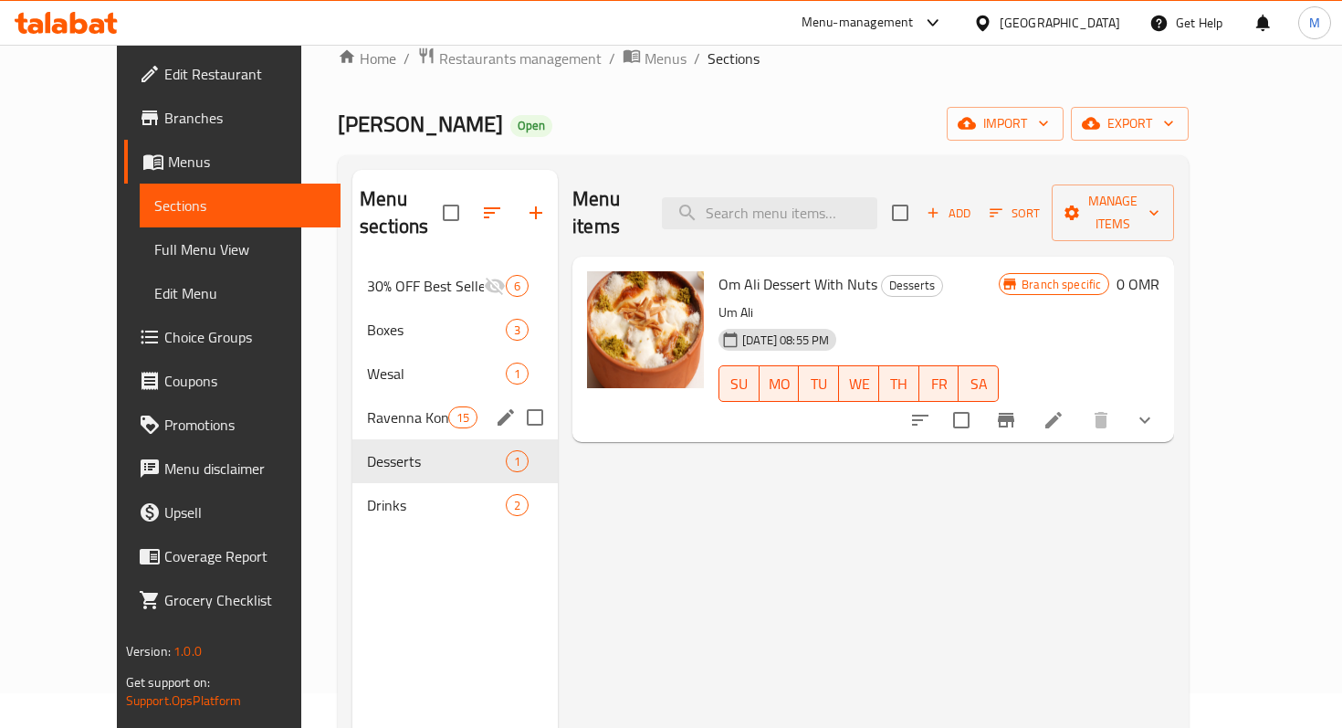
click at [381, 401] on div "Ravenna Konafa 15" at bounding box center [454, 417] width 205 height 44
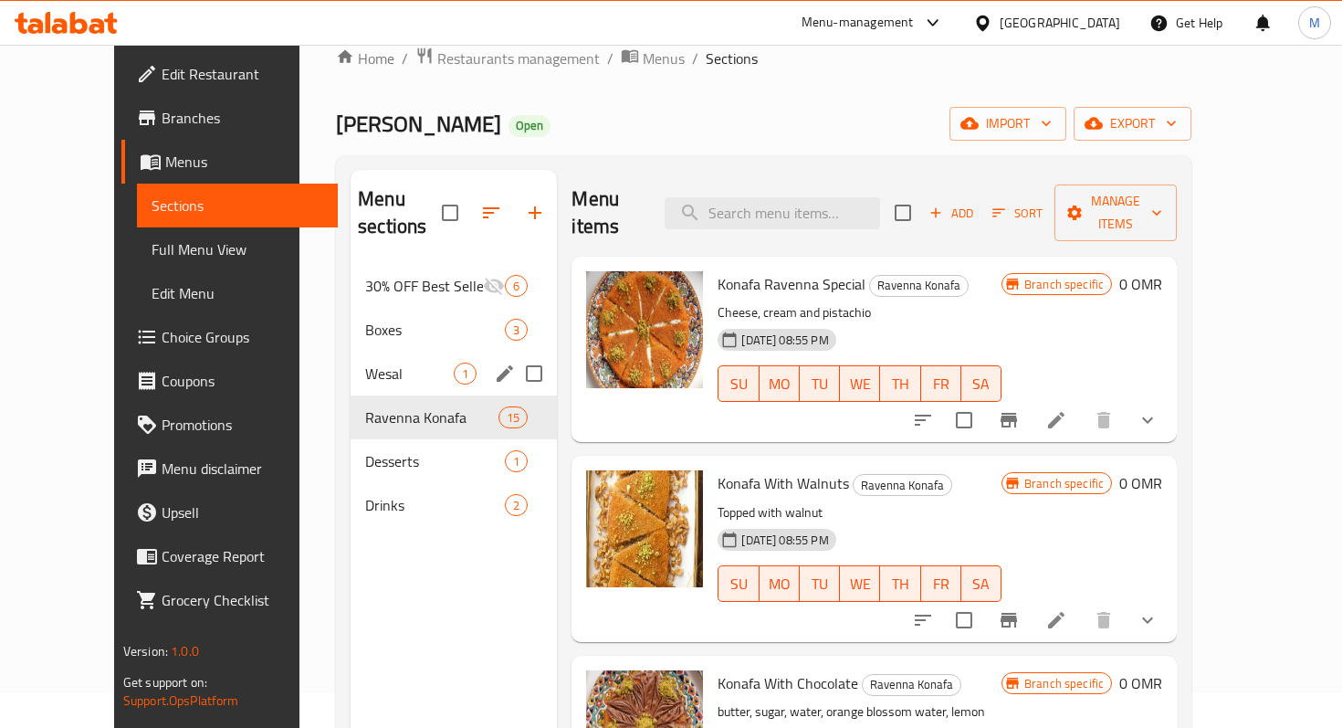
click at [374, 363] on span "Wesal" at bounding box center [409, 374] width 89 height 22
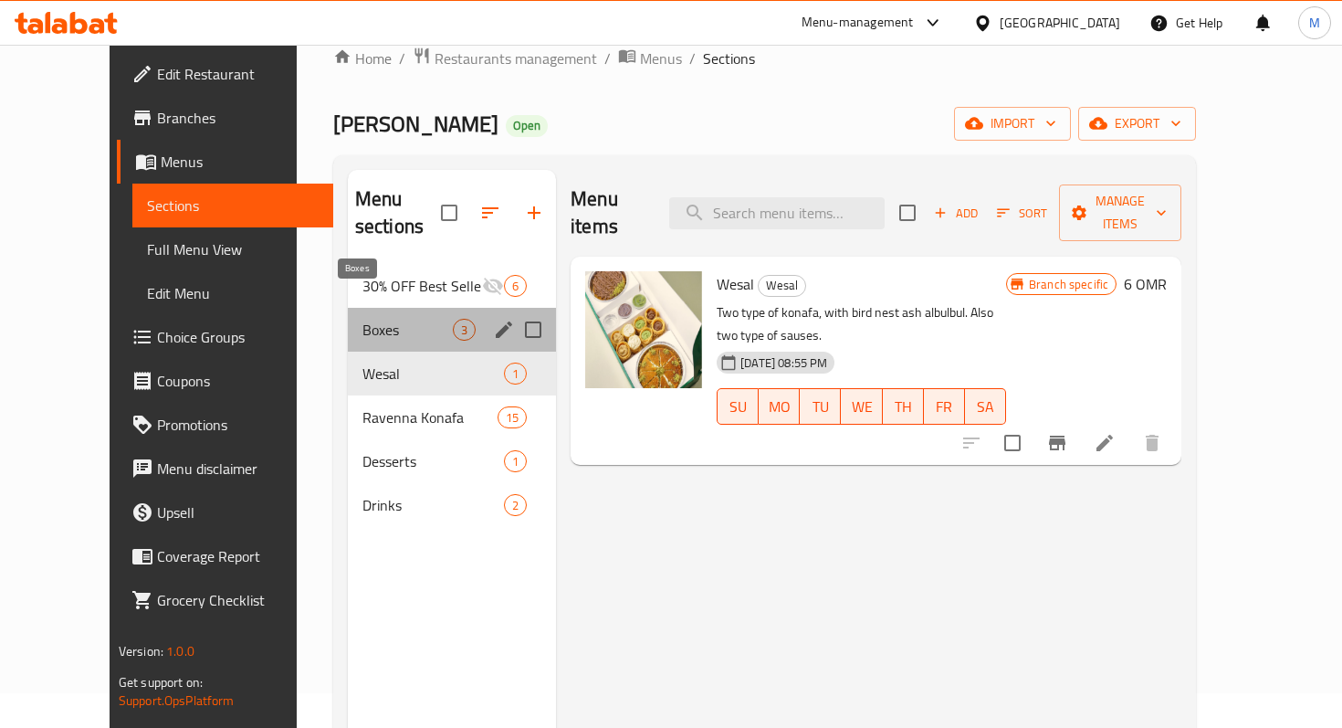
click at [409, 319] on span "Boxes" at bounding box center [408, 330] width 90 height 22
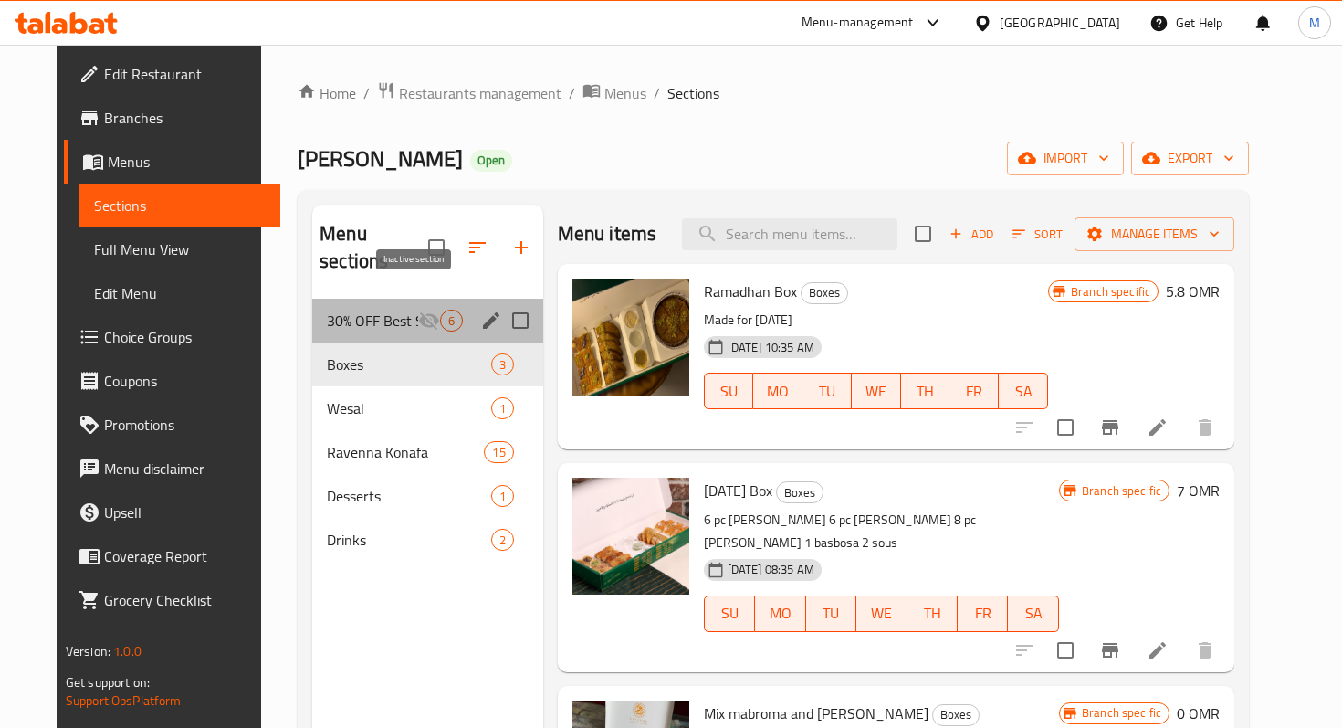
click at [418, 310] on icon "Menu sections" at bounding box center [429, 321] width 22 height 22
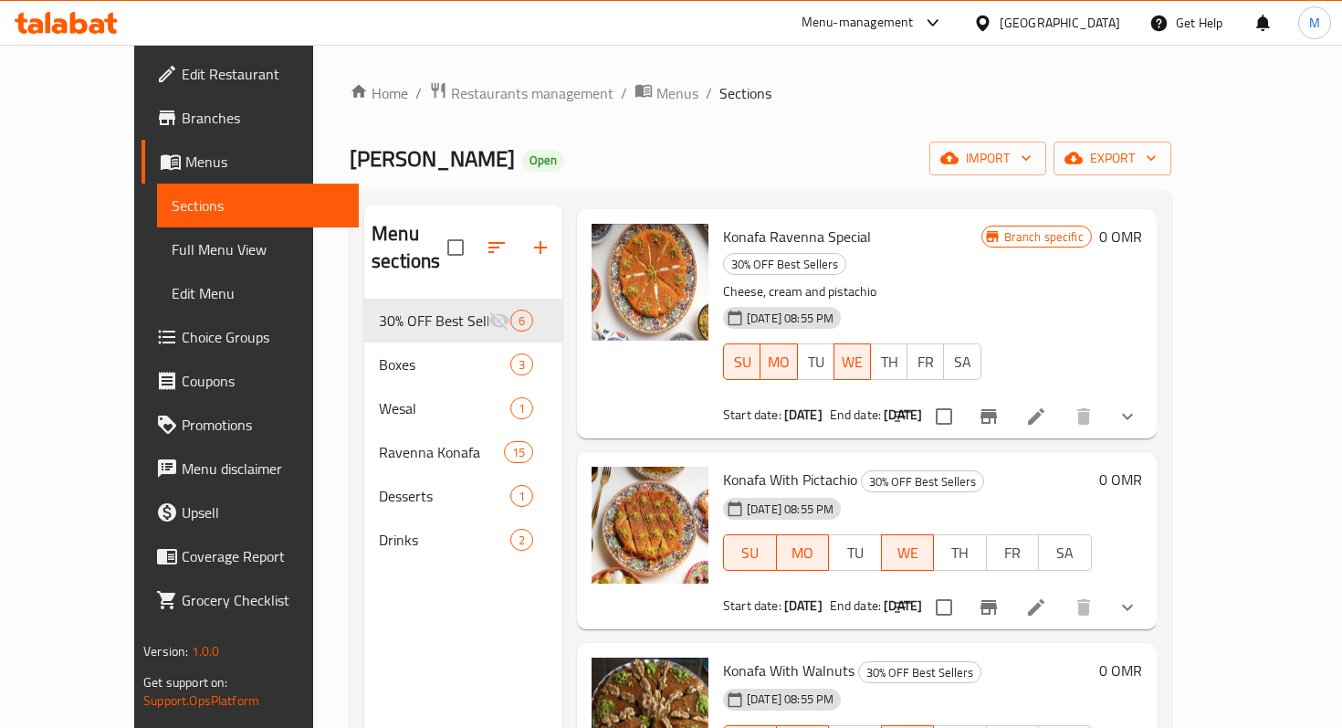
scroll to position [542, 0]
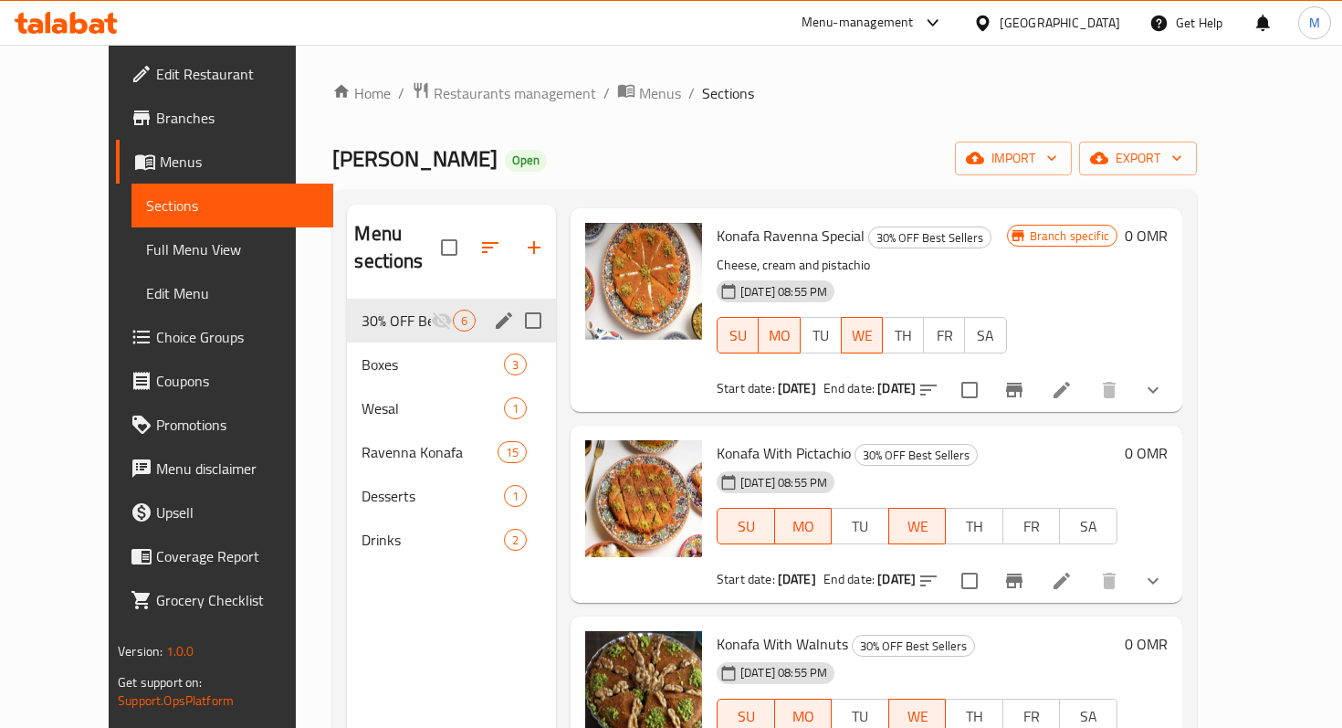
click at [362, 353] on span "Boxes" at bounding box center [433, 364] width 142 height 22
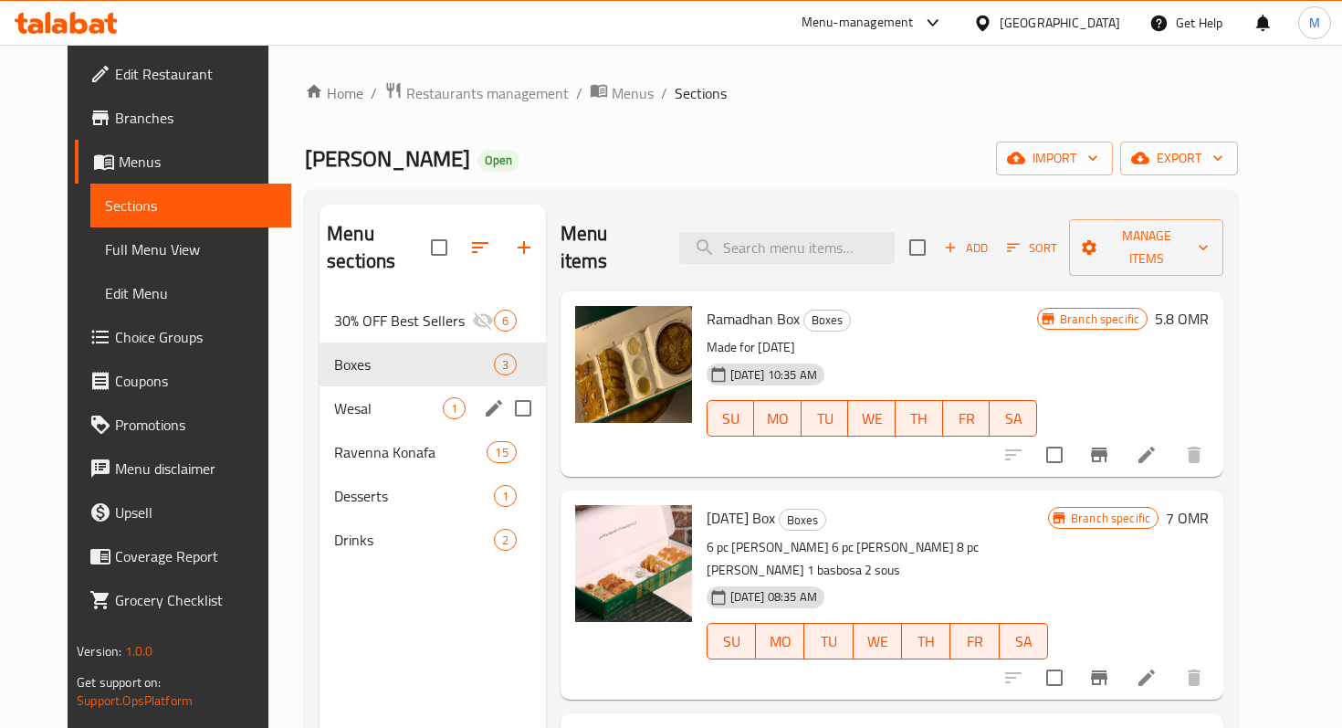
click at [361, 397] on span "Wesal" at bounding box center [388, 408] width 108 height 22
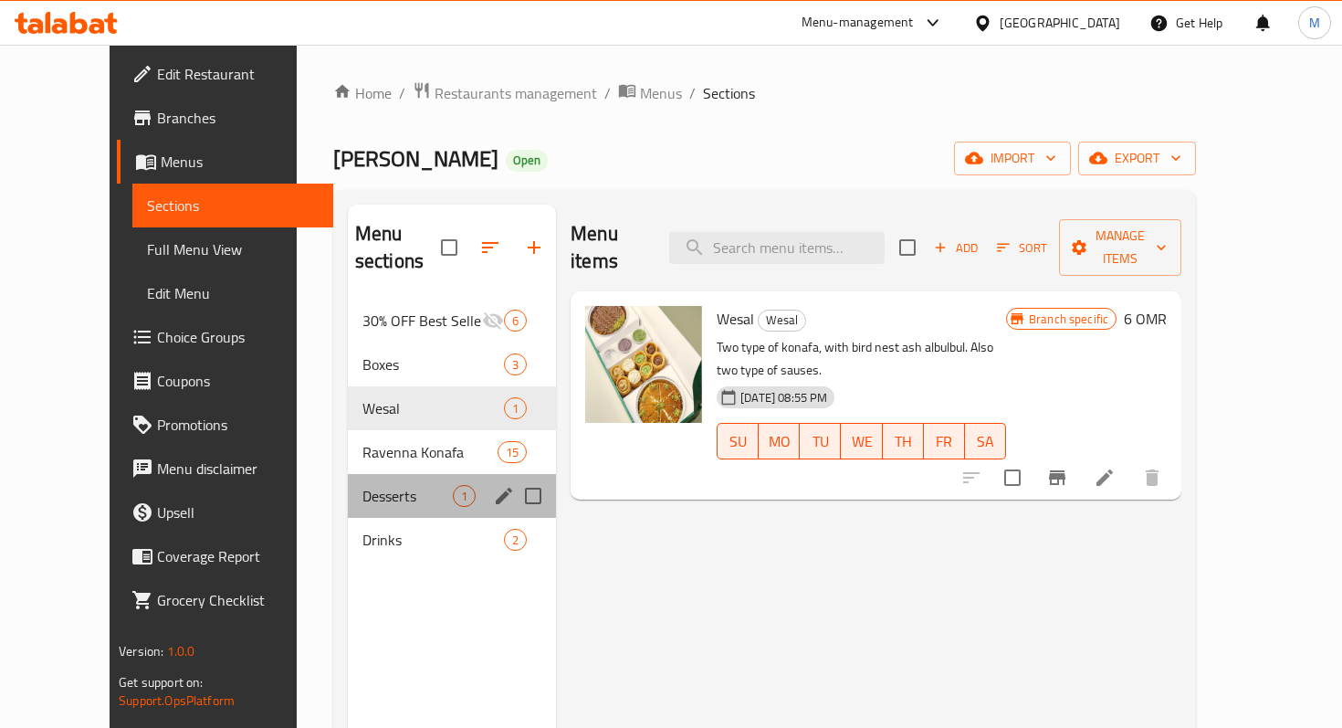
click at [381, 474] on div "Desserts 1" at bounding box center [452, 496] width 208 height 44
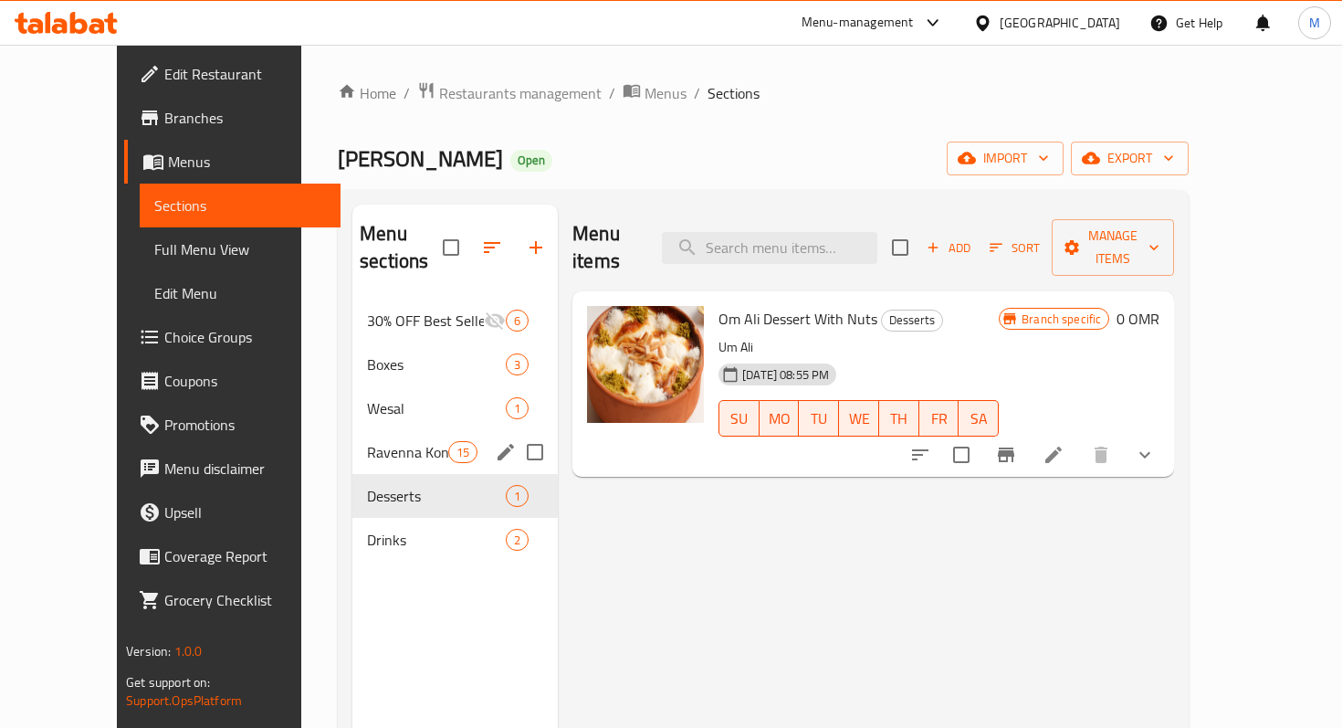
click at [375, 430] on div "Ravenna Konafa 15" at bounding box center [454, 452] width 205 height 44
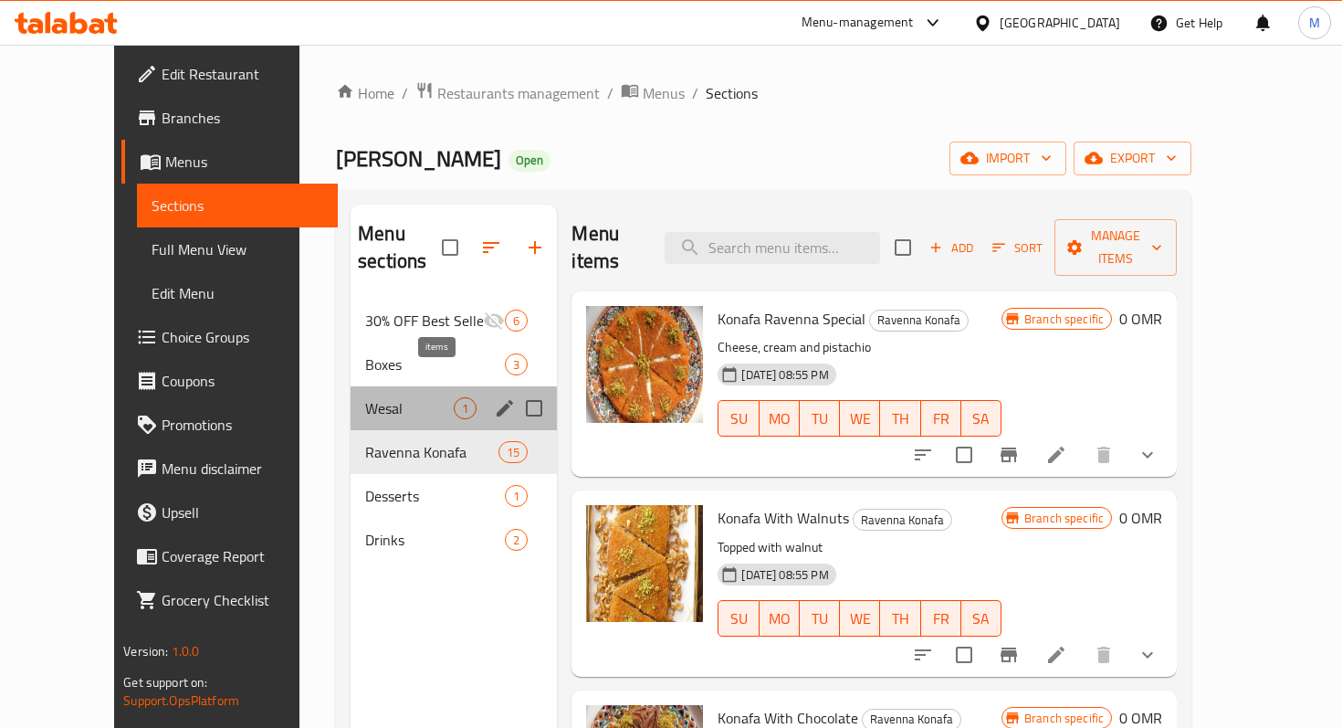
click at [455, 400] on span "1" at bounding box center [465, 408] width 21 height 17
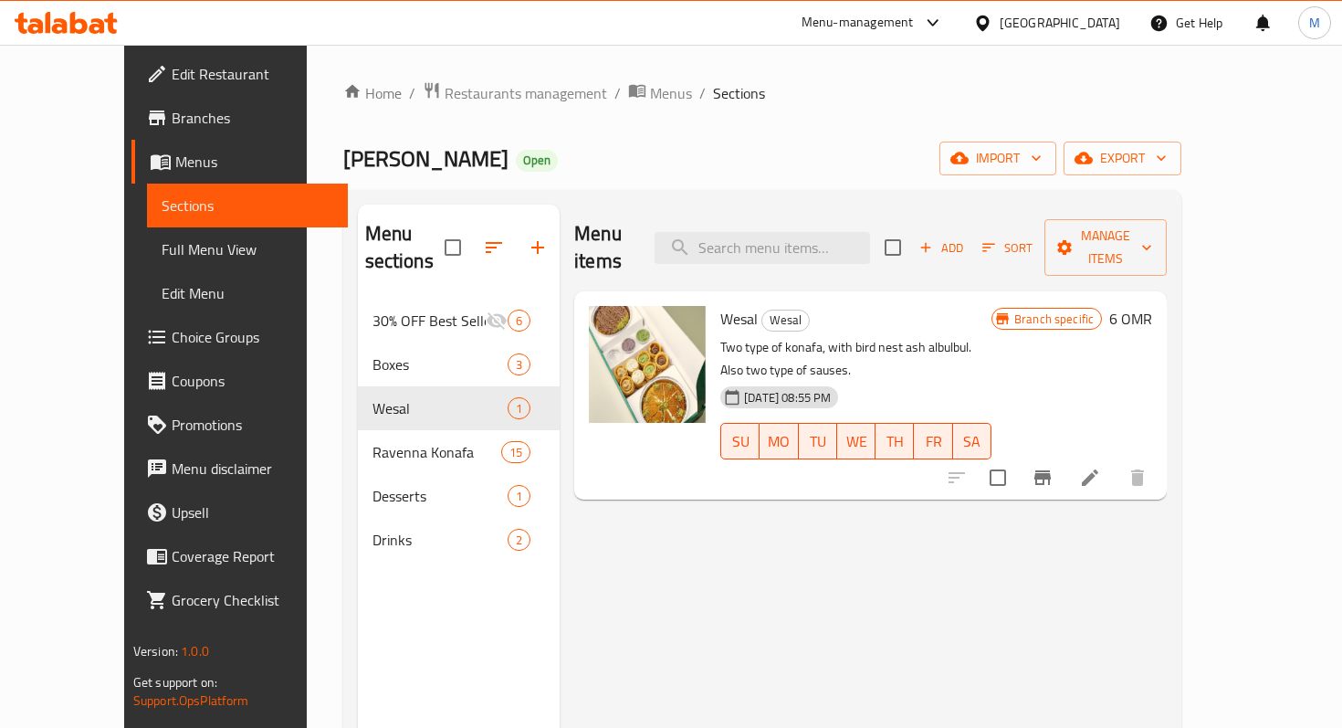
click at [583, 108] on div "Home / Restaurants management / Menus / Sections Ravenna Kunafa Open import exp…" at bounding box center [762, 514] width 839 height 866
click at [650, 82] on span "Menus" at bounding box center [671, 93] width 42 height 22
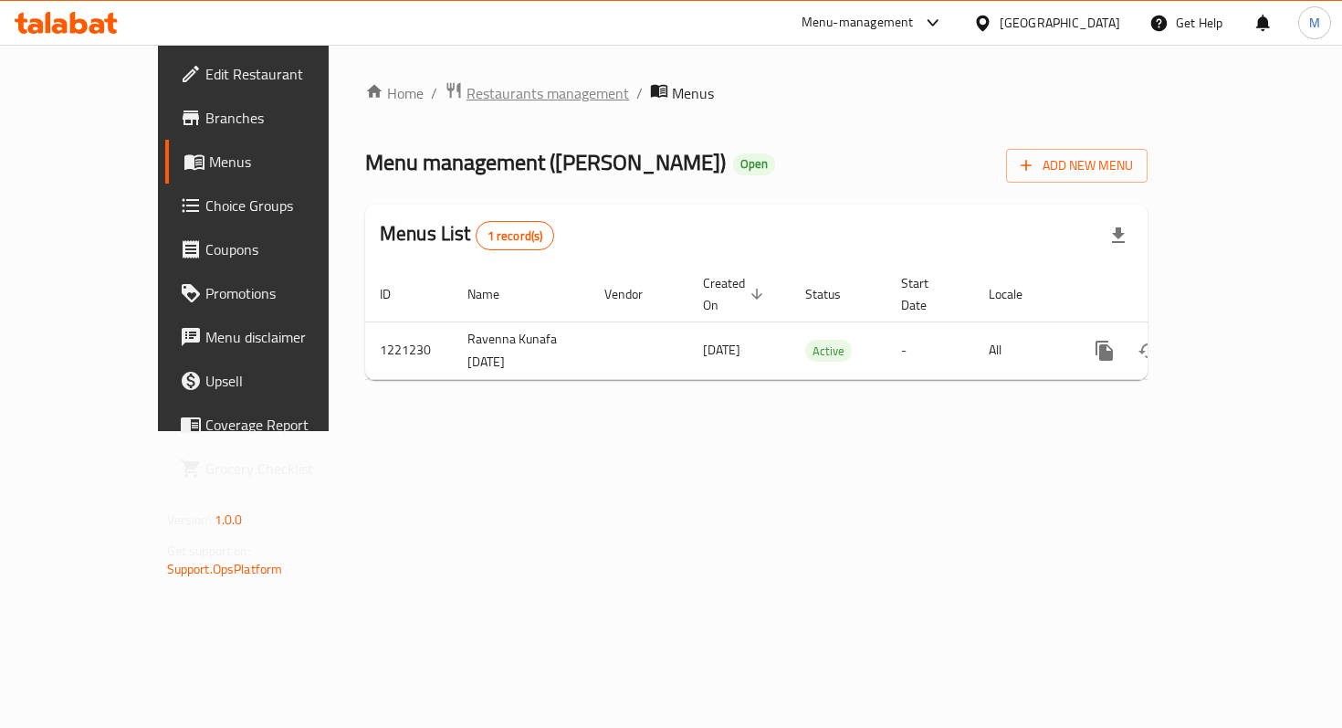
click at [467, 82] on span "Restaurants management" at bounding box center [548, 93] width 163 height 22
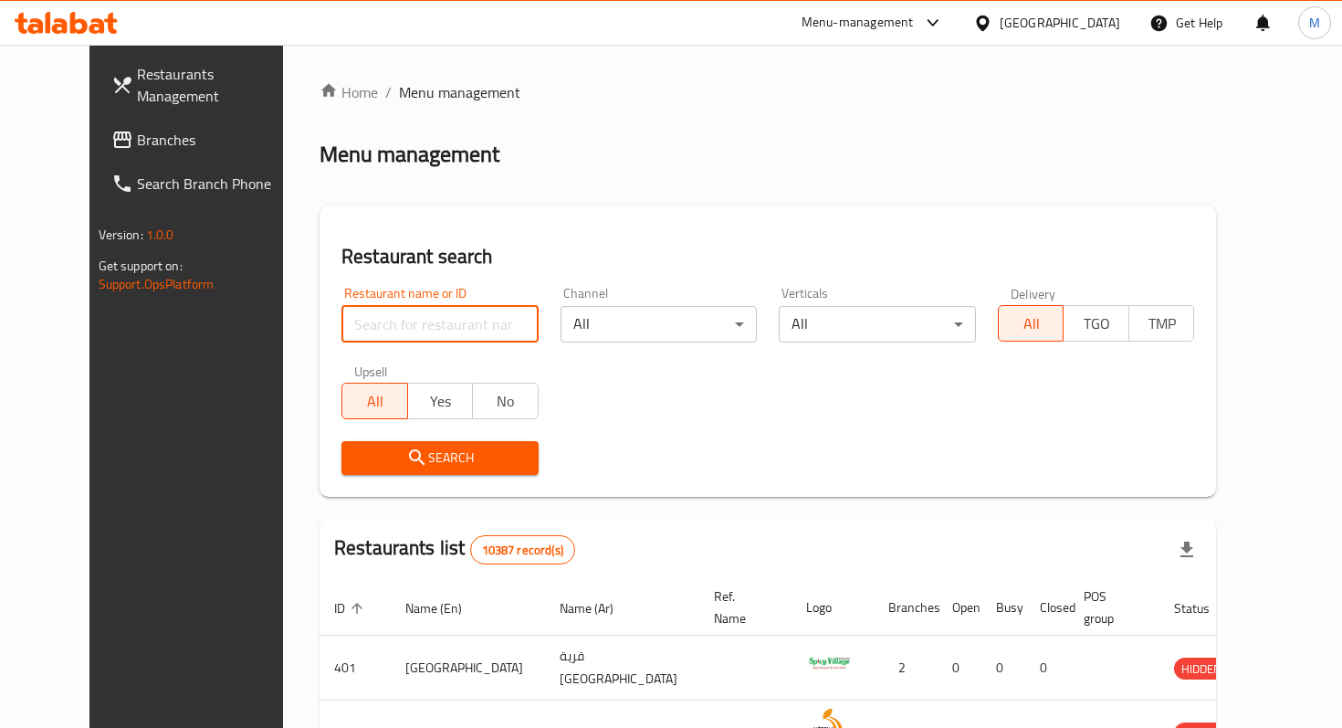
click at [422, 328] on input "search" at bounding box center [439, 324] width 197 height 37
type input "[GEOGRAPHIC_DATA]"
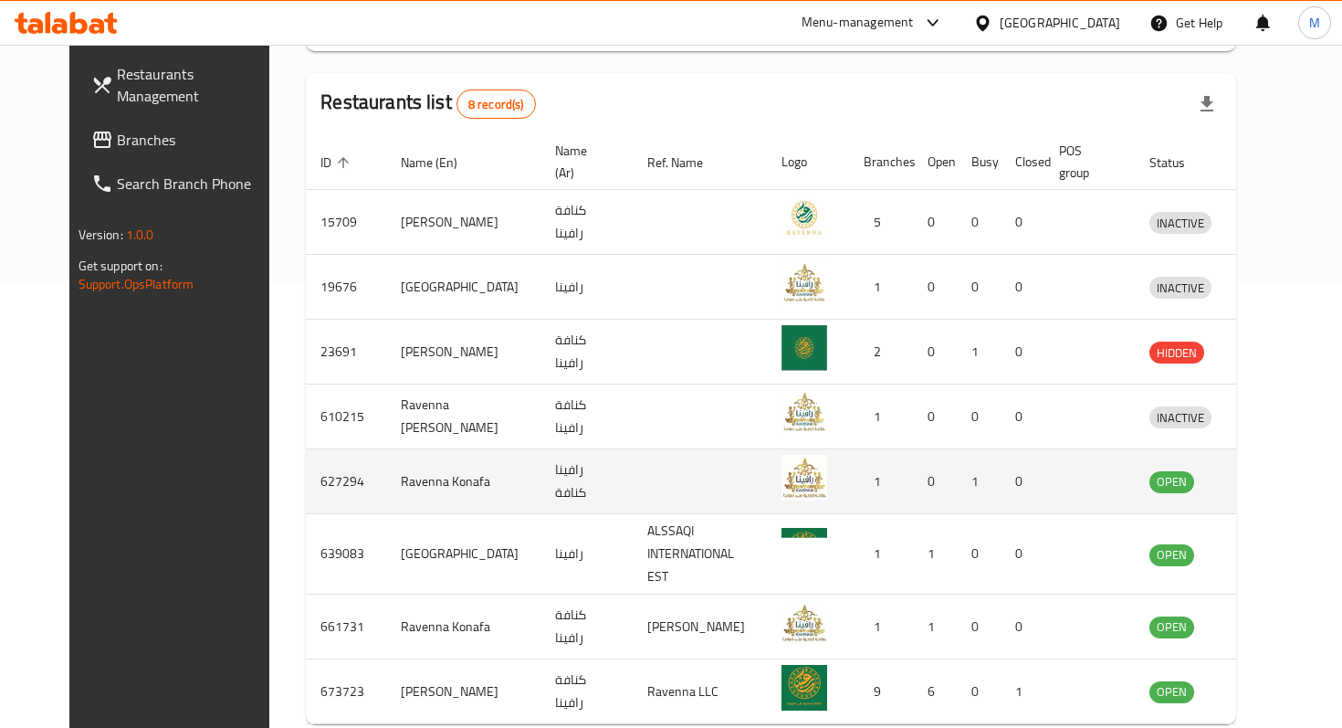
scroll to position [525, 0]
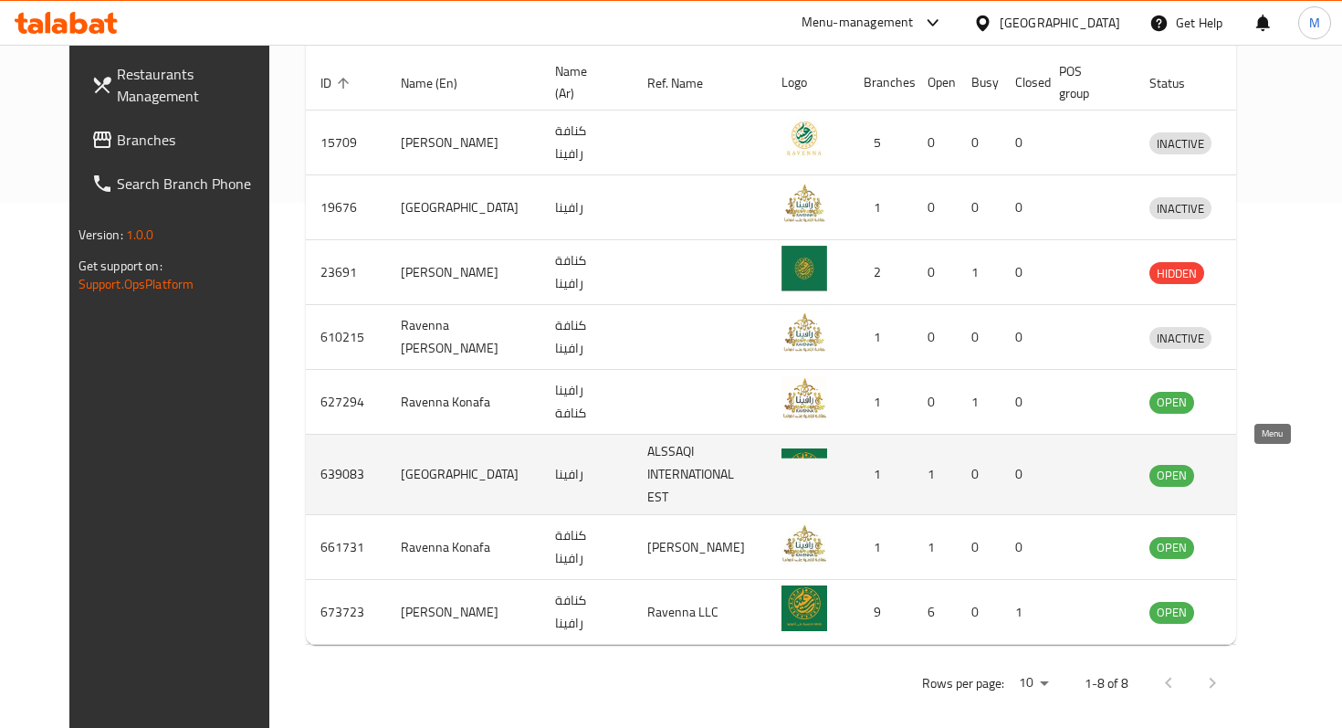
click at [1270, 466] on icon "enhanced table" at bounding box center [1259, 475] width 22 height 22
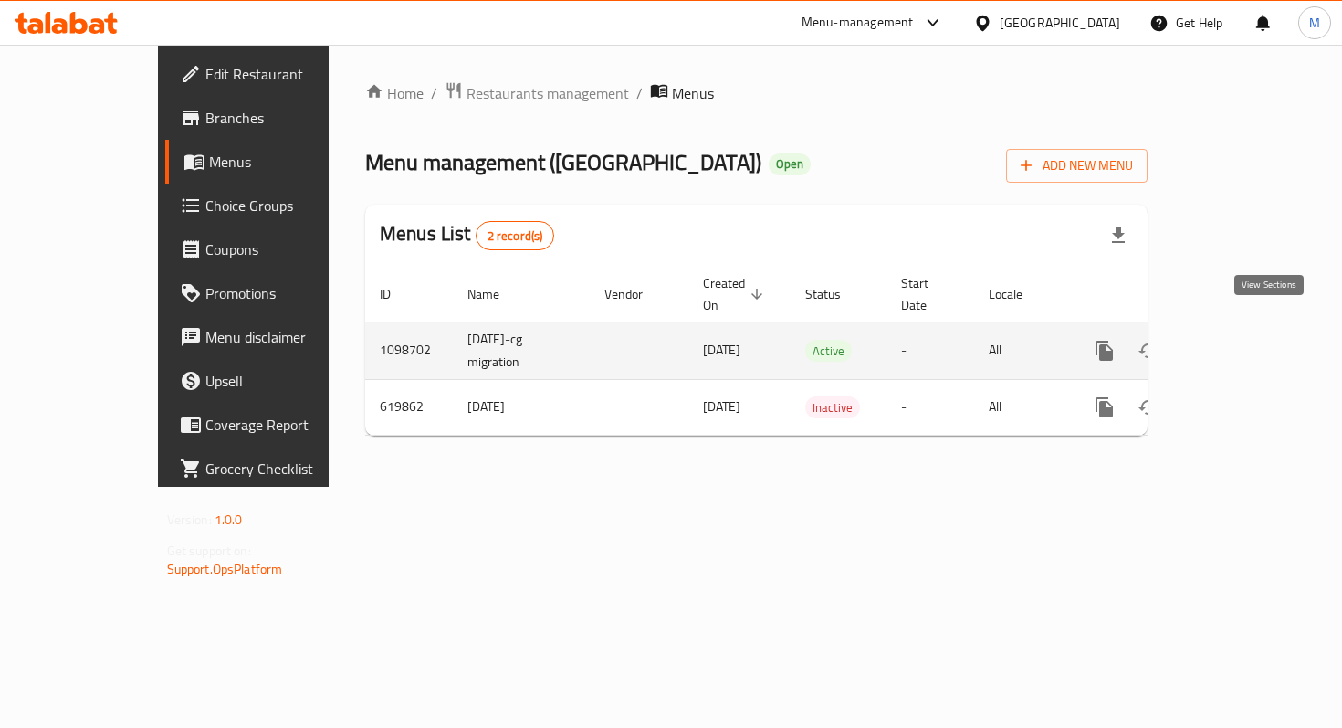
click at [1245, 342] on icon "enhanced table" at bounding box center [1236, 350] width 16 height 16
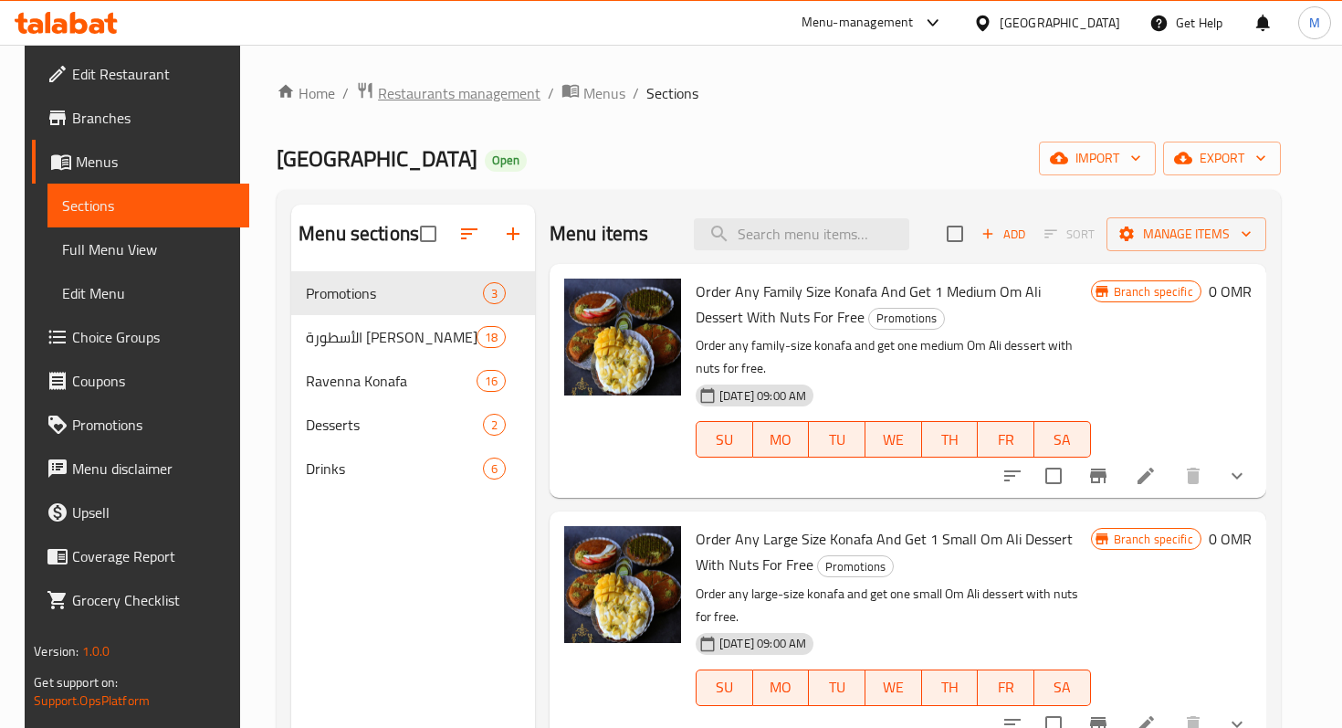
click at [496, 100] on span "Restaurants management" at bounding box center [459, 93] width 163 height 22
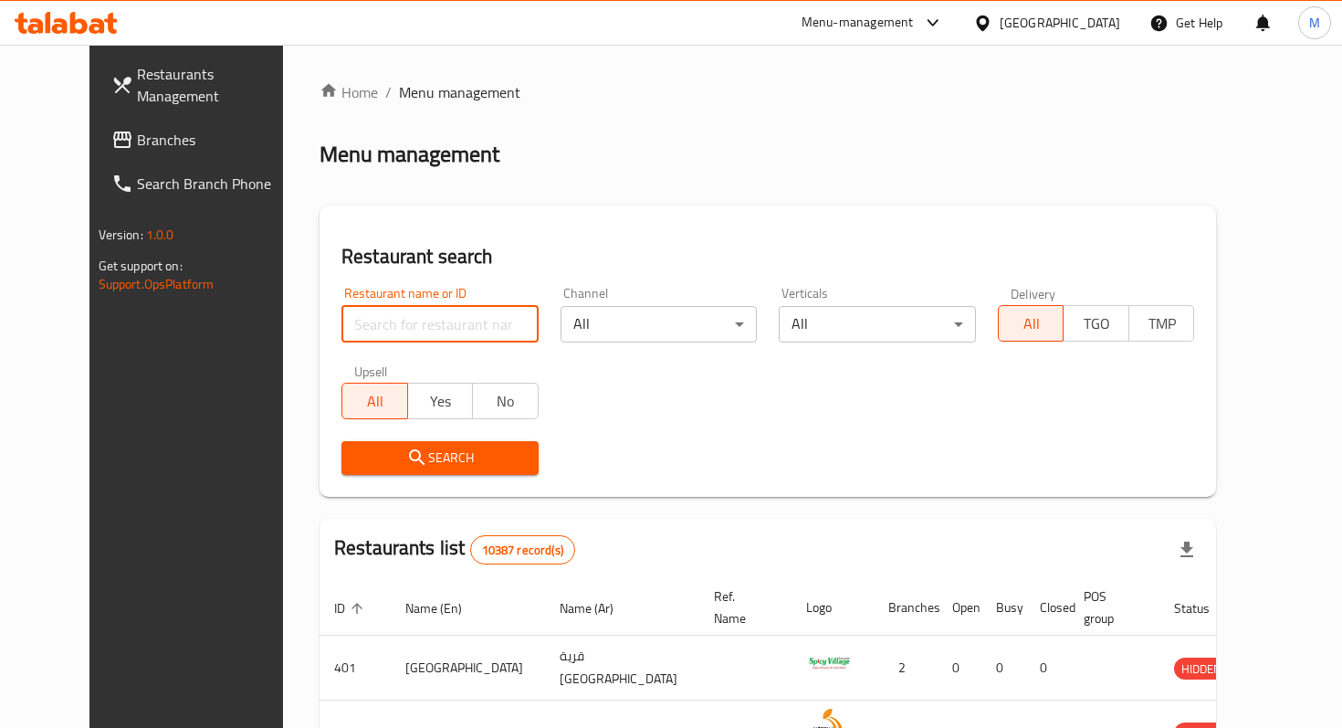
click at [423, 318] on input "search" at bounding box center [439, 324] width 197 height 37
type input "ravenn"
click button "Search" at bounding box center [439, 458] width 197 height 34
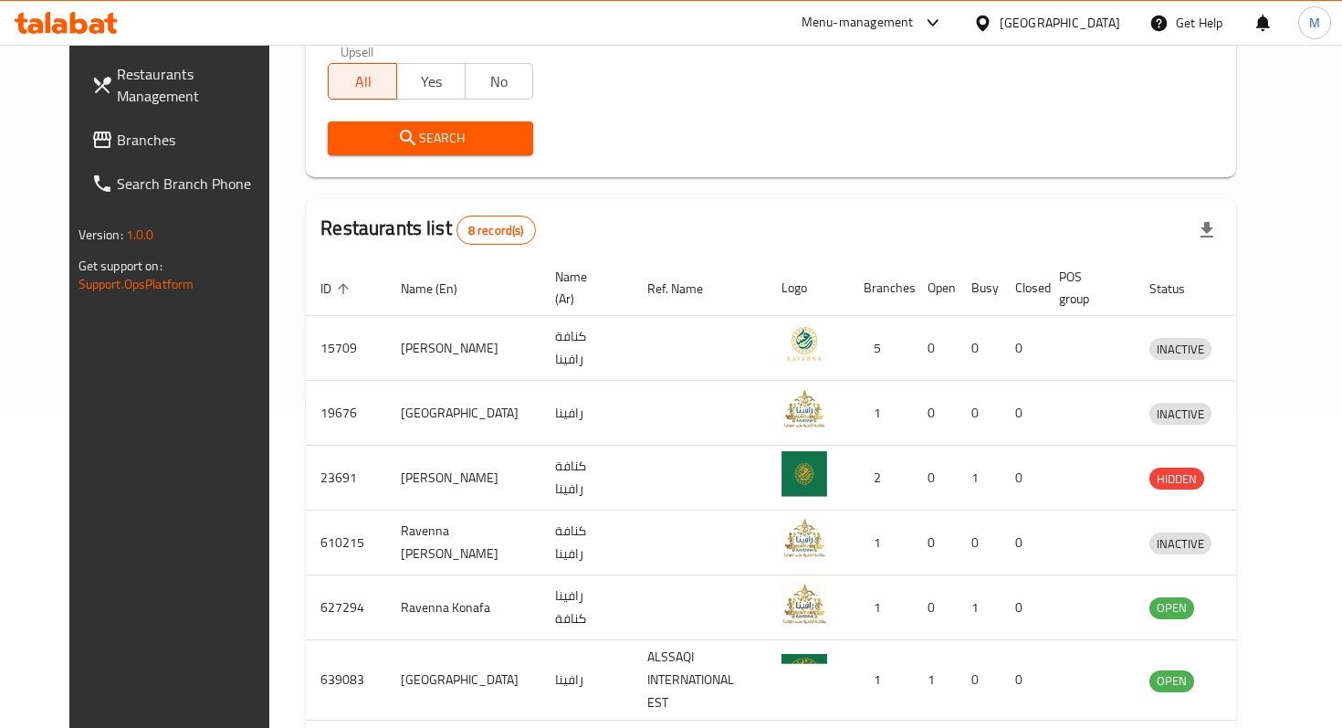
scroll to position [525, 0]
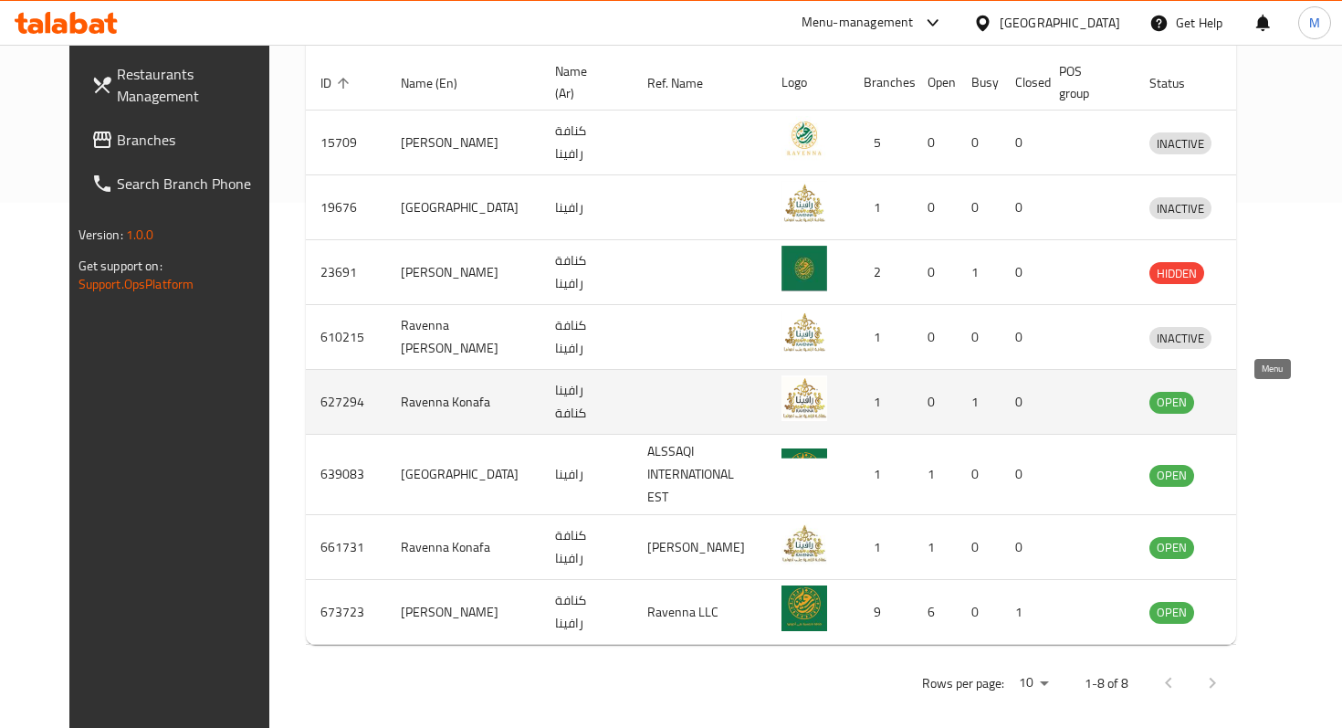
click at [1266, 399] on icon "enhanced table" at bounding box center [1263, 402] width 6 height 7
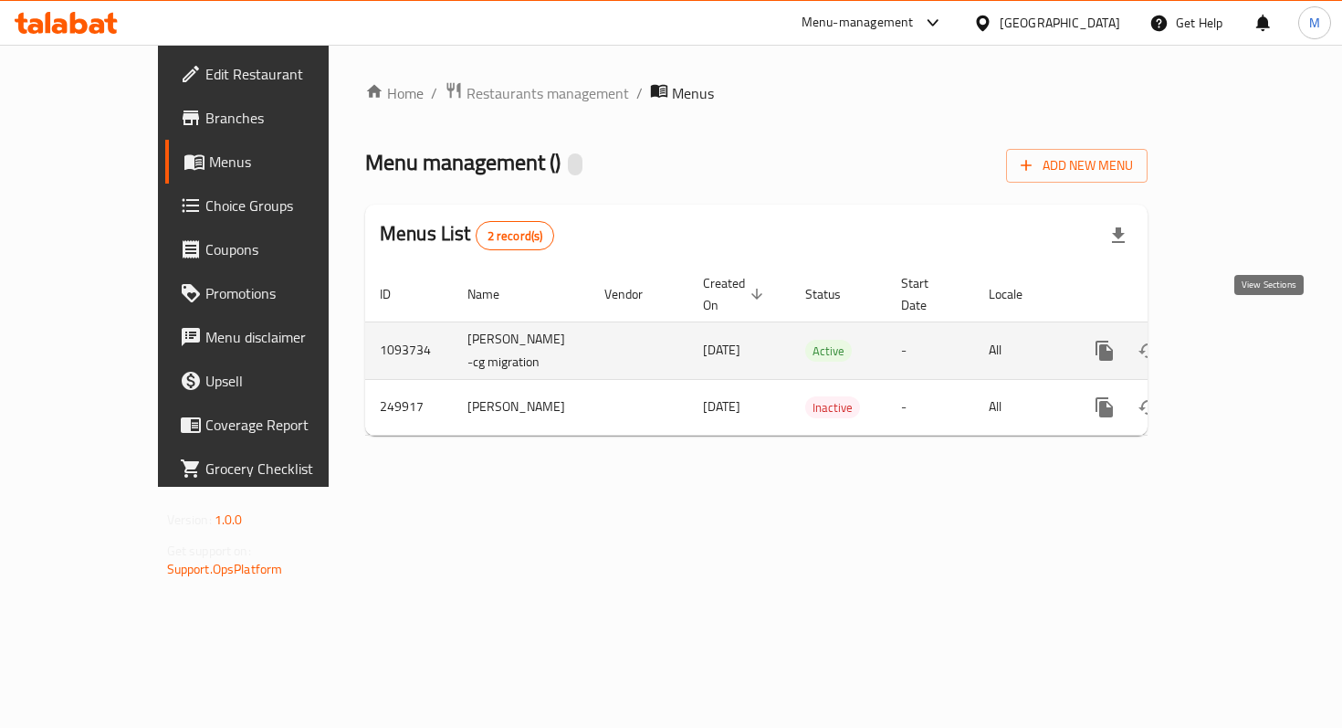
click at [1247, 340] on icon "enhanced table" at bounding box center [1236, 351] width 22 height 22
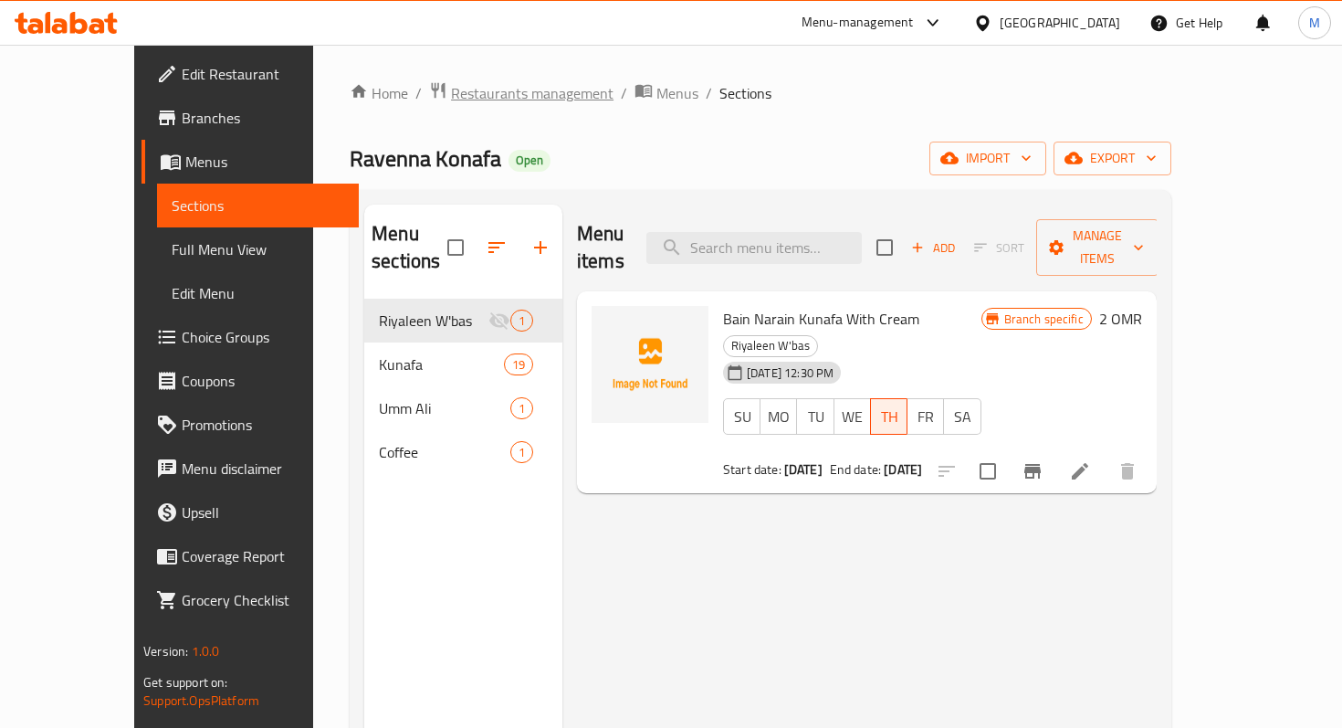
click at [458, 94] on span "Restaurants management" at bounding box center [532, 93] width 163 height 22
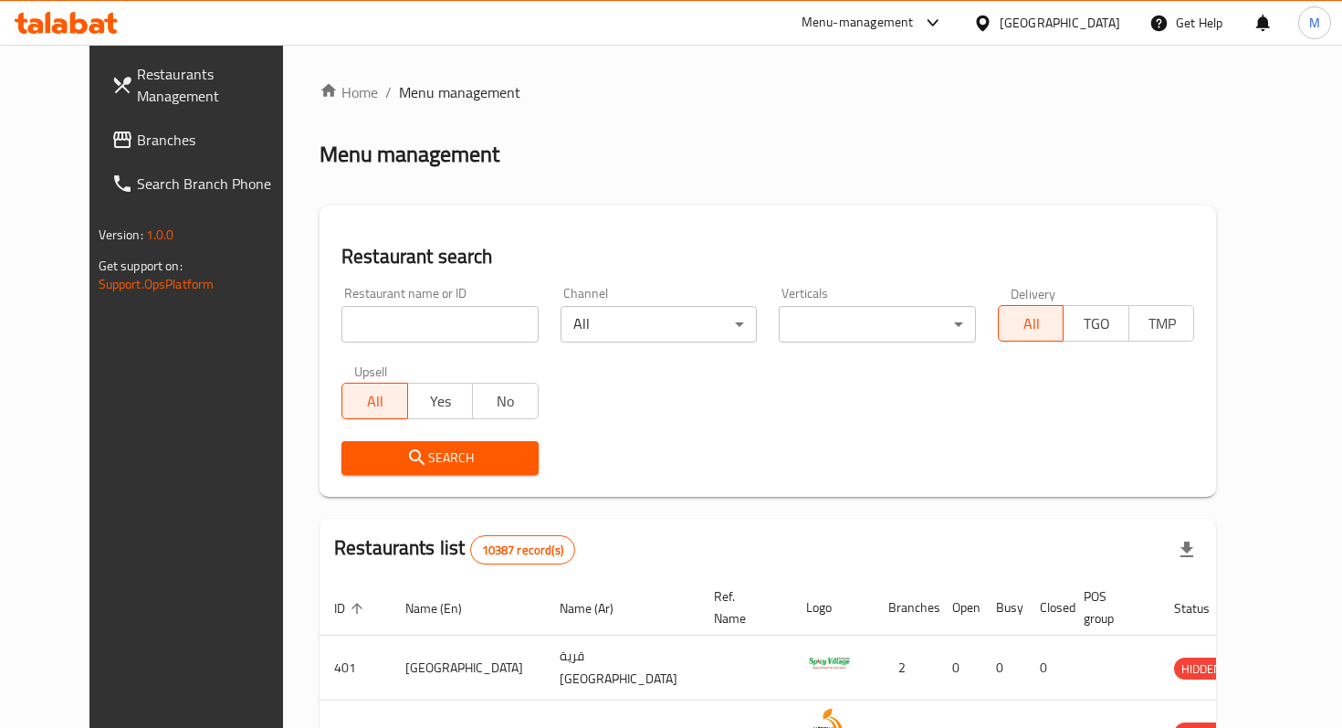
click at [446, 324] on input "search" at bounding box center [439, 324] width 197 height 37
type input "[GEOGRAPHIC_DATA]"
click button "Search" at bounding box center [439, 458] width 197 height 34
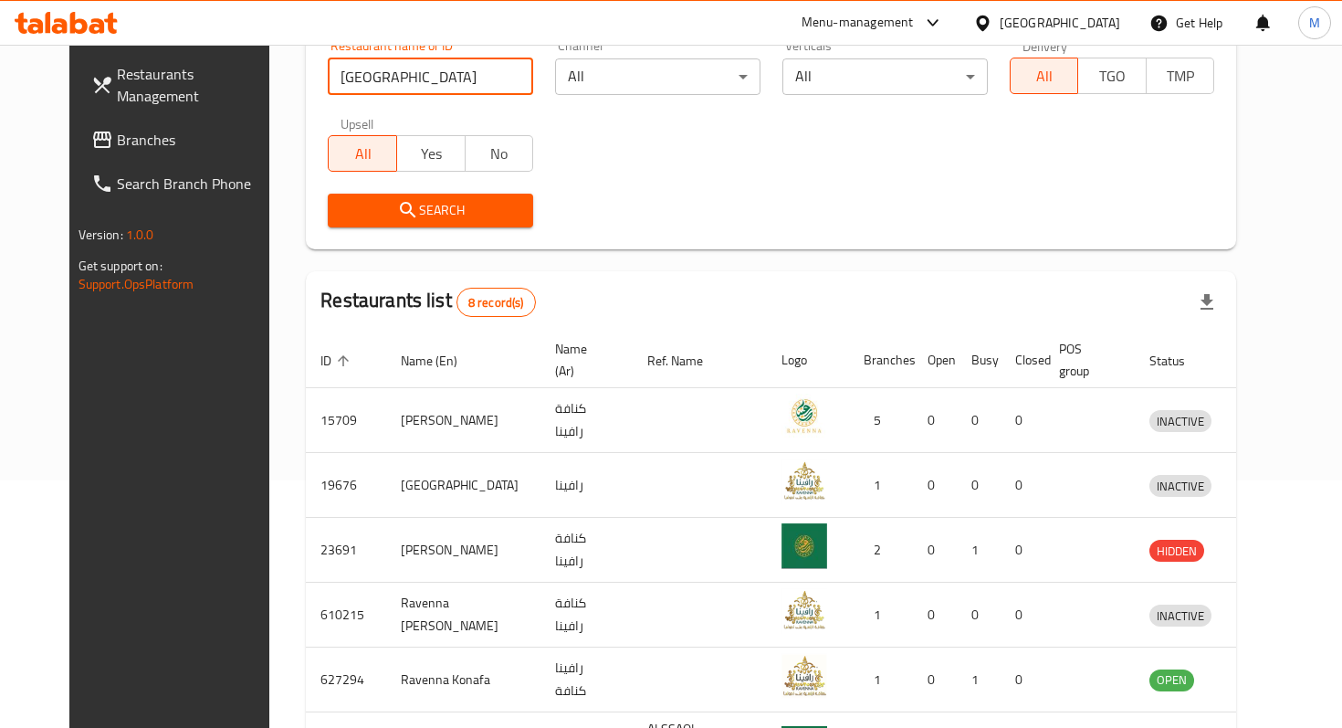
scroll to position [525, 0]
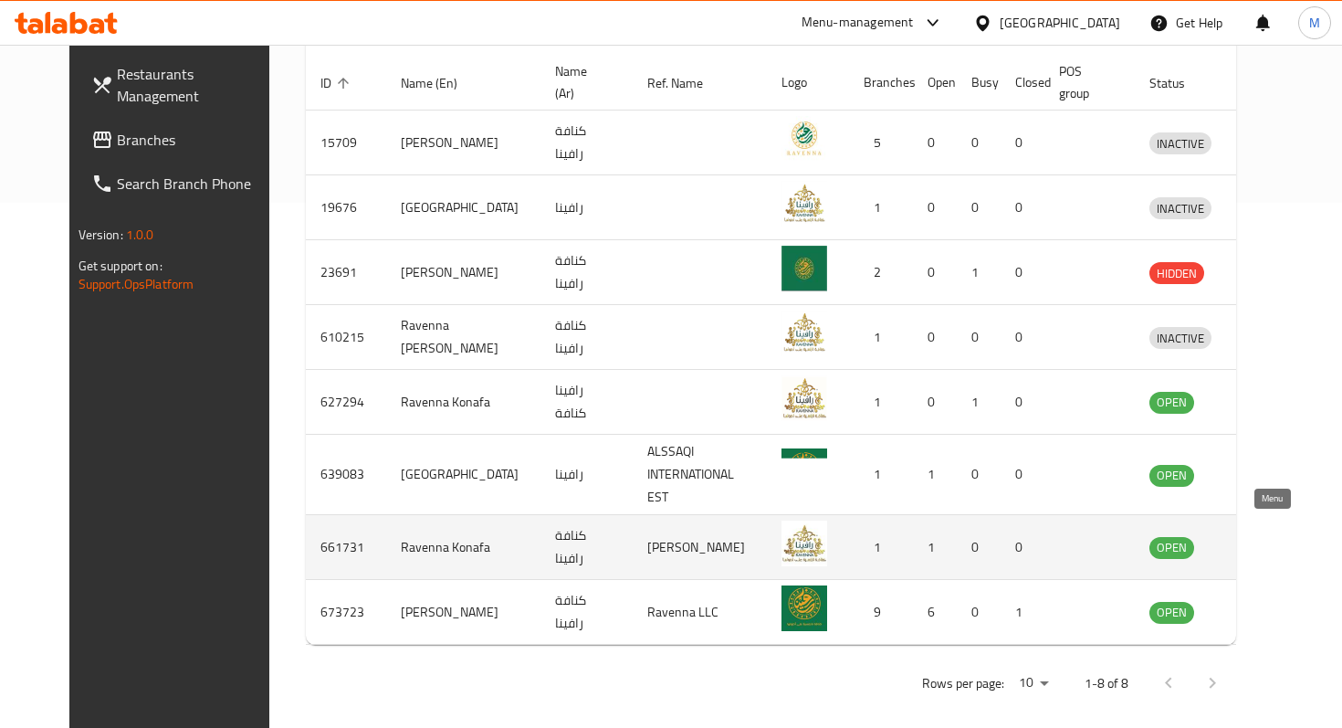
click at [1270, 536] on icon "enhanced table" at bounding box center [1259, 547] width 22 height 22
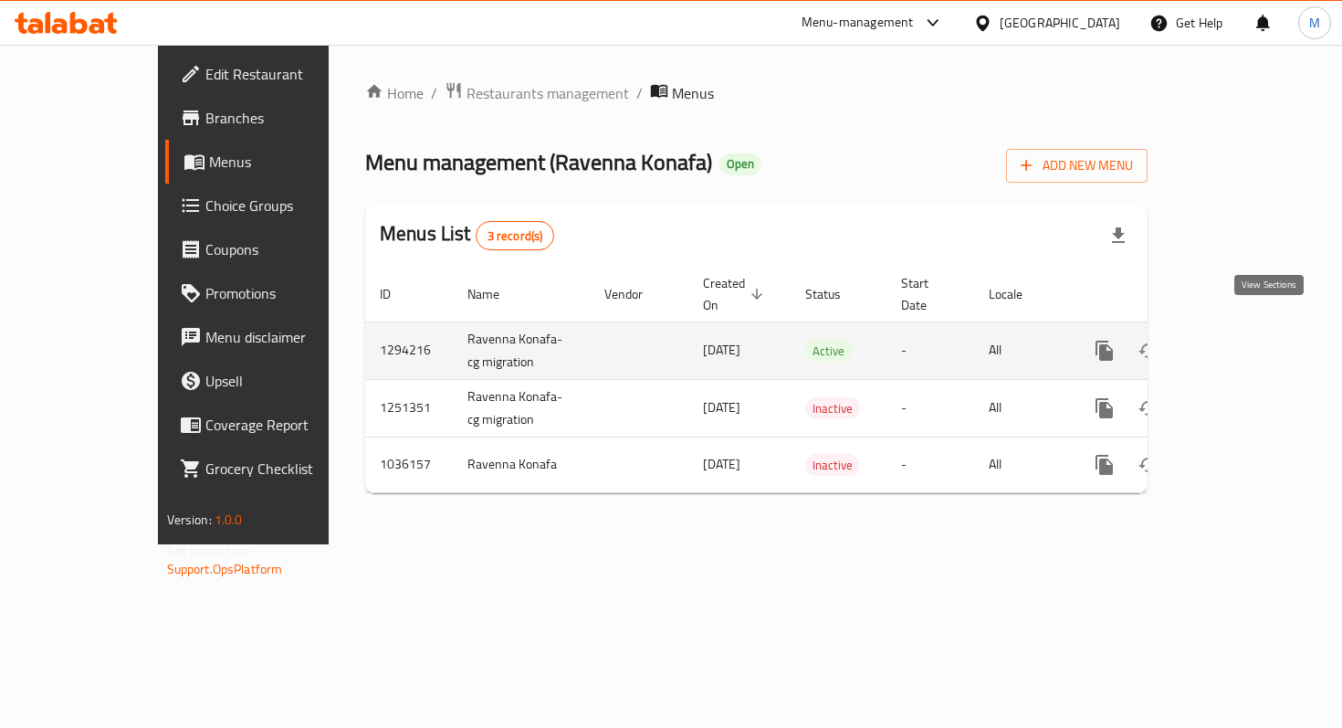
click at [1247, 340] on icon "enhanced table" at bounding box center [1236, 351] width 22 height 22
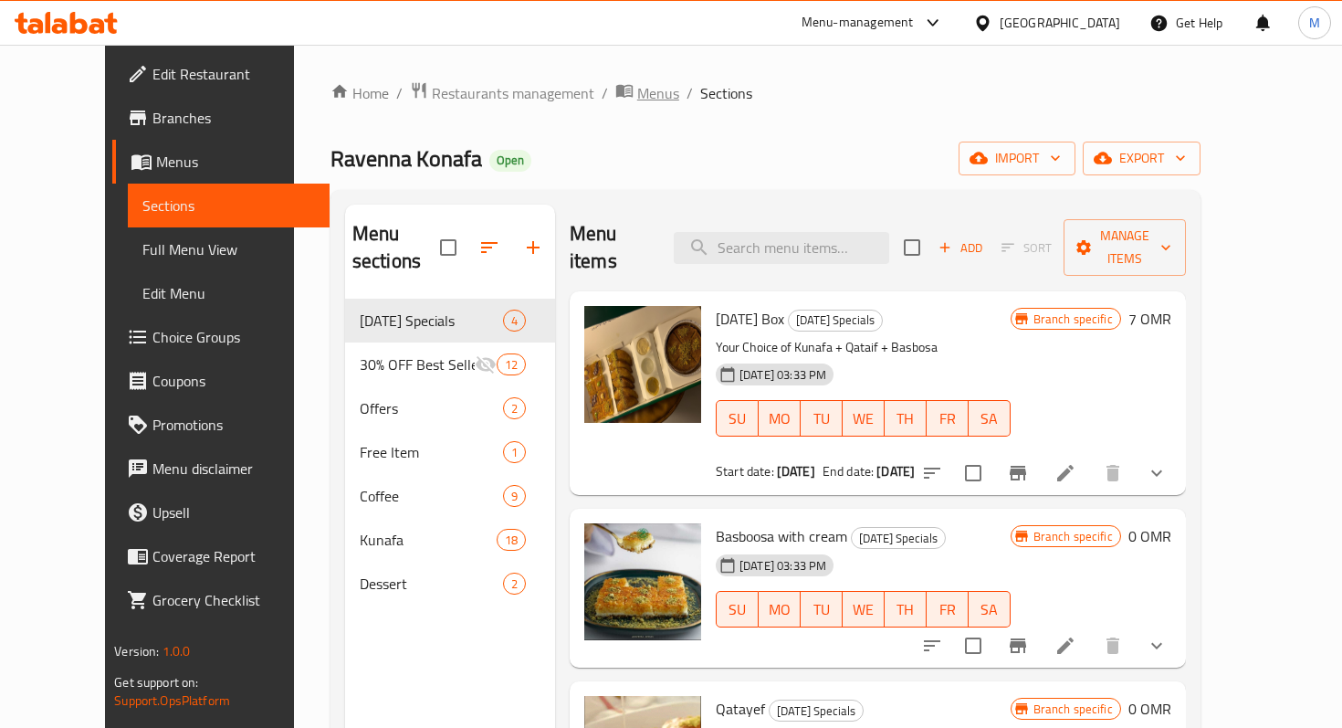
click at [637, 91] on span "Menus" at bounding box center [658, 93] width 42 height 22
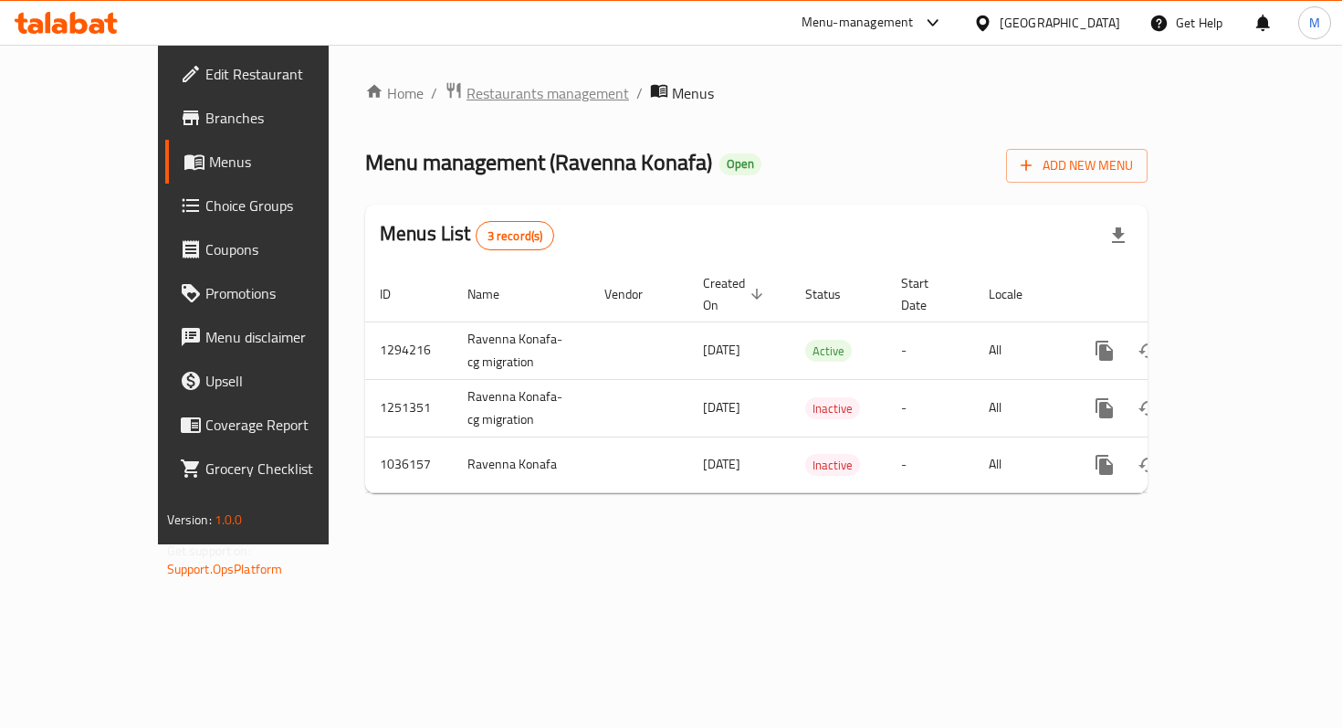
click at [467, 85] on span "Restaurants management" at bounding box center [548, 93] width 163 height 22
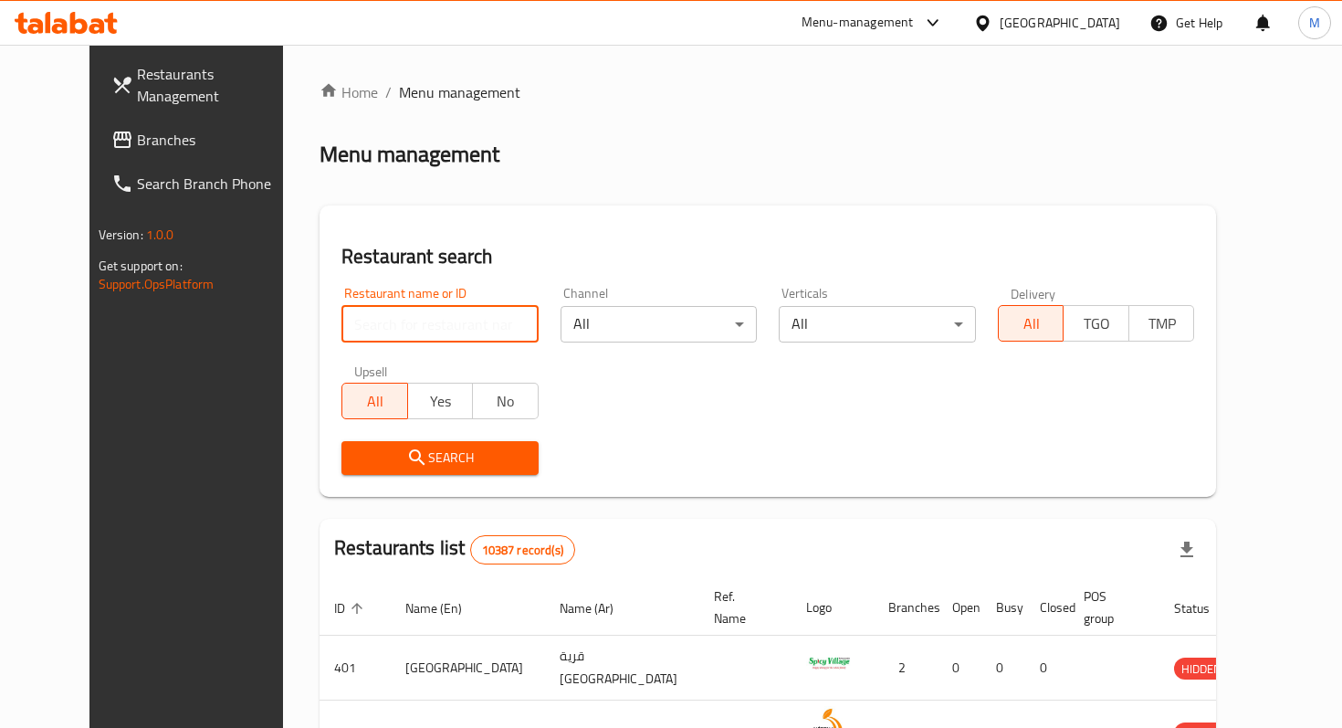
click at [405, 313] on input "search" at bounding box center [439, 324] width 197 height 37
type input "[GEOGRAPHIC_DATA]"
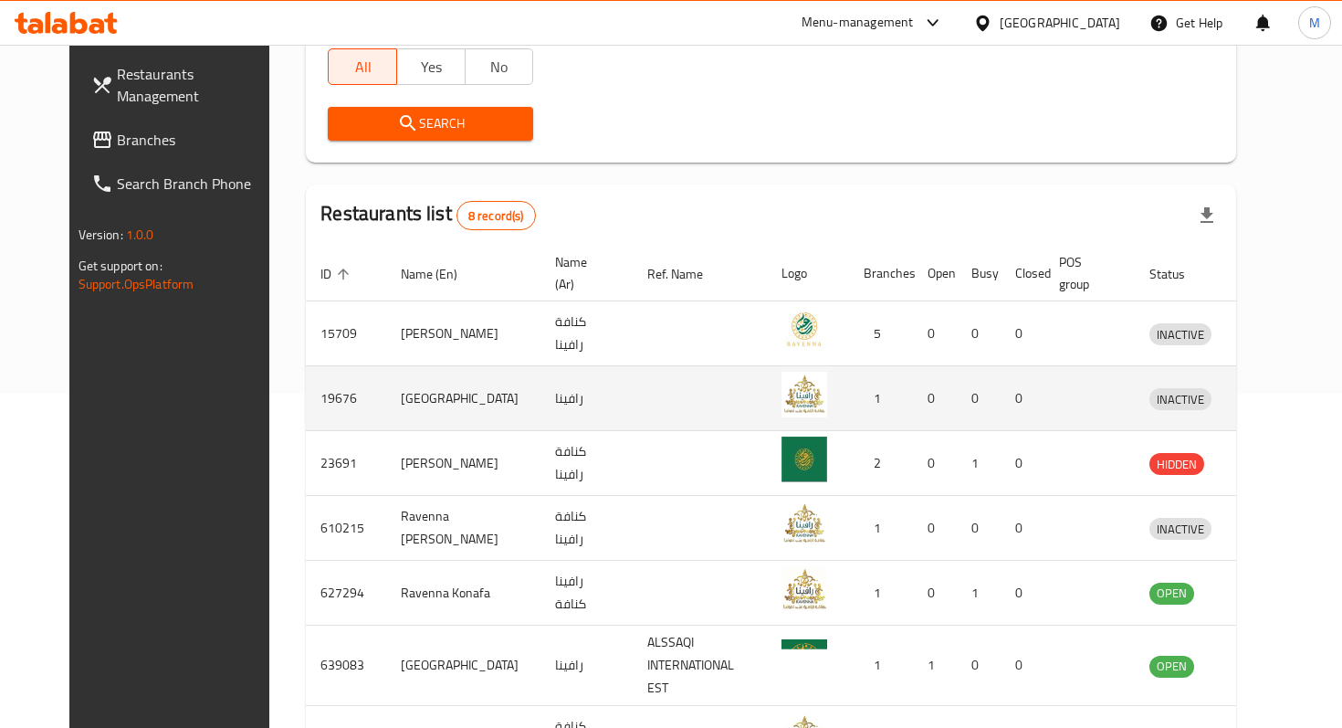
scroll to position [338, 0]
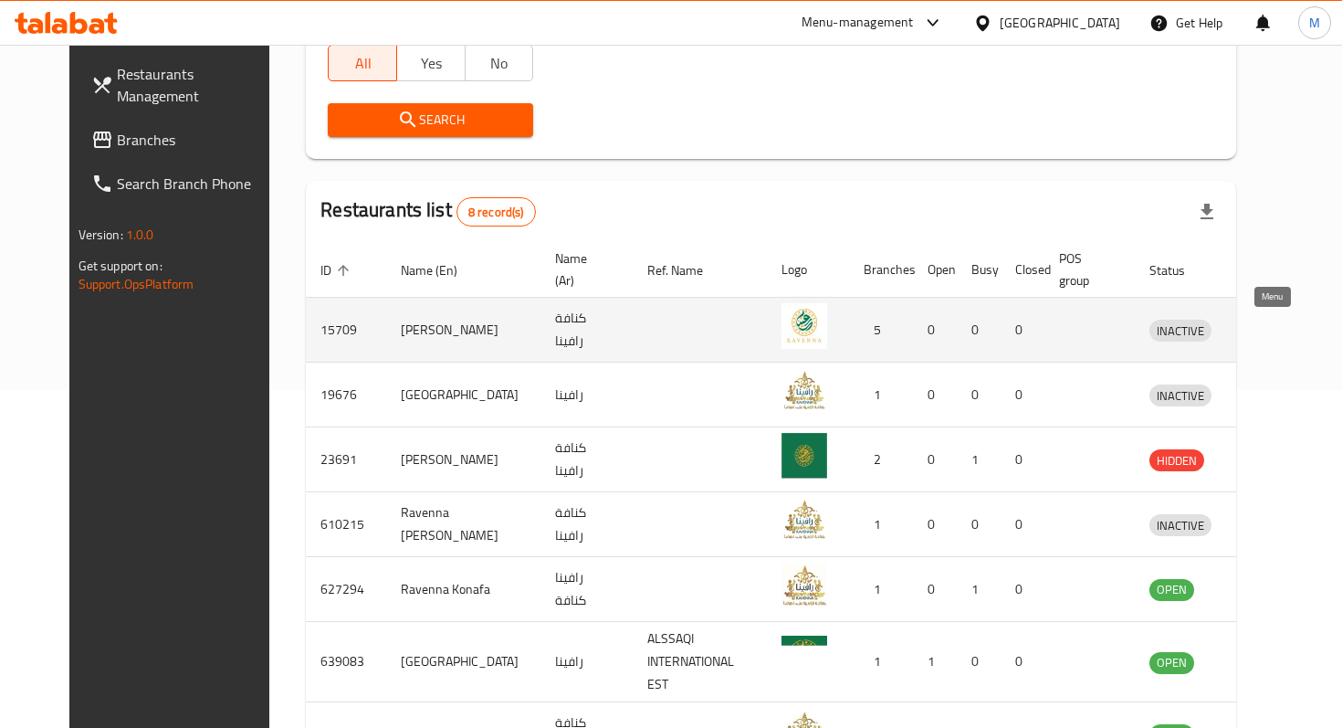
click at [1266, 331] on icon "enhanced table" at bounding box center [1259, 331] width 20 height 16
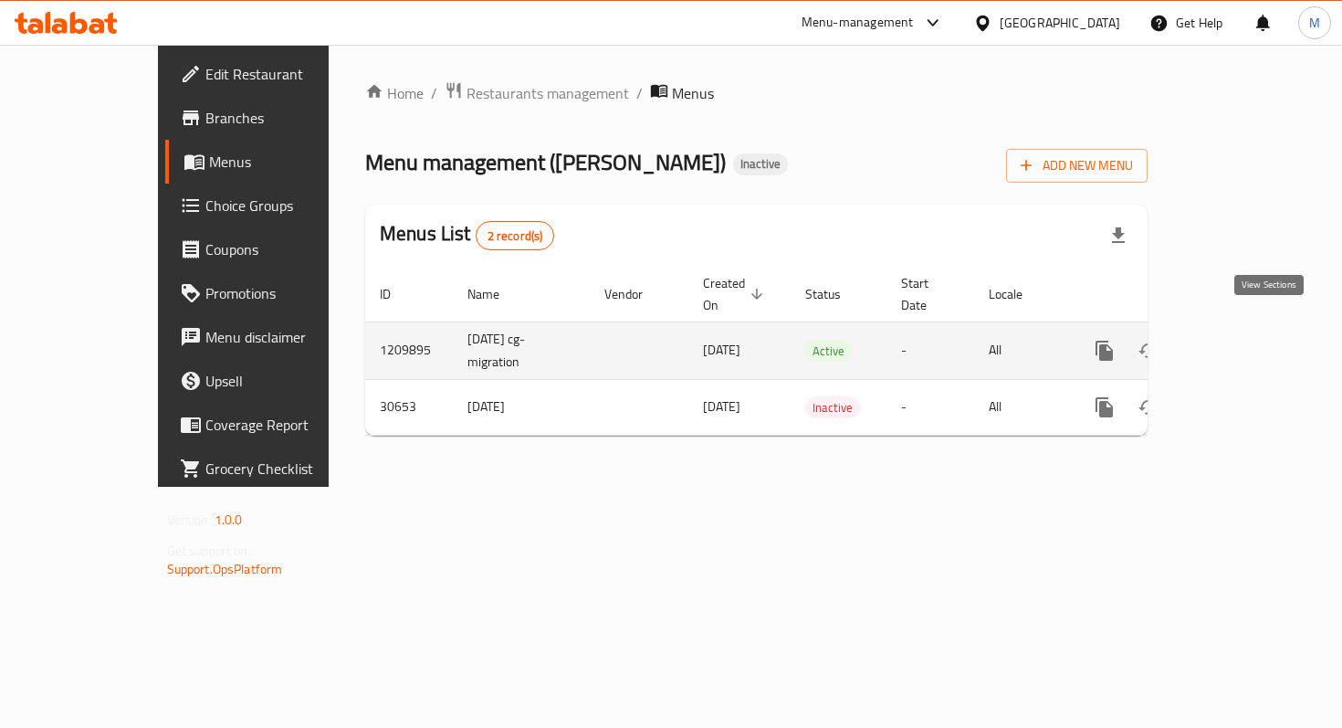
click at [1247, 340] on icon "enhanced table" at bounding box center [1236, 351] width 22 height 22
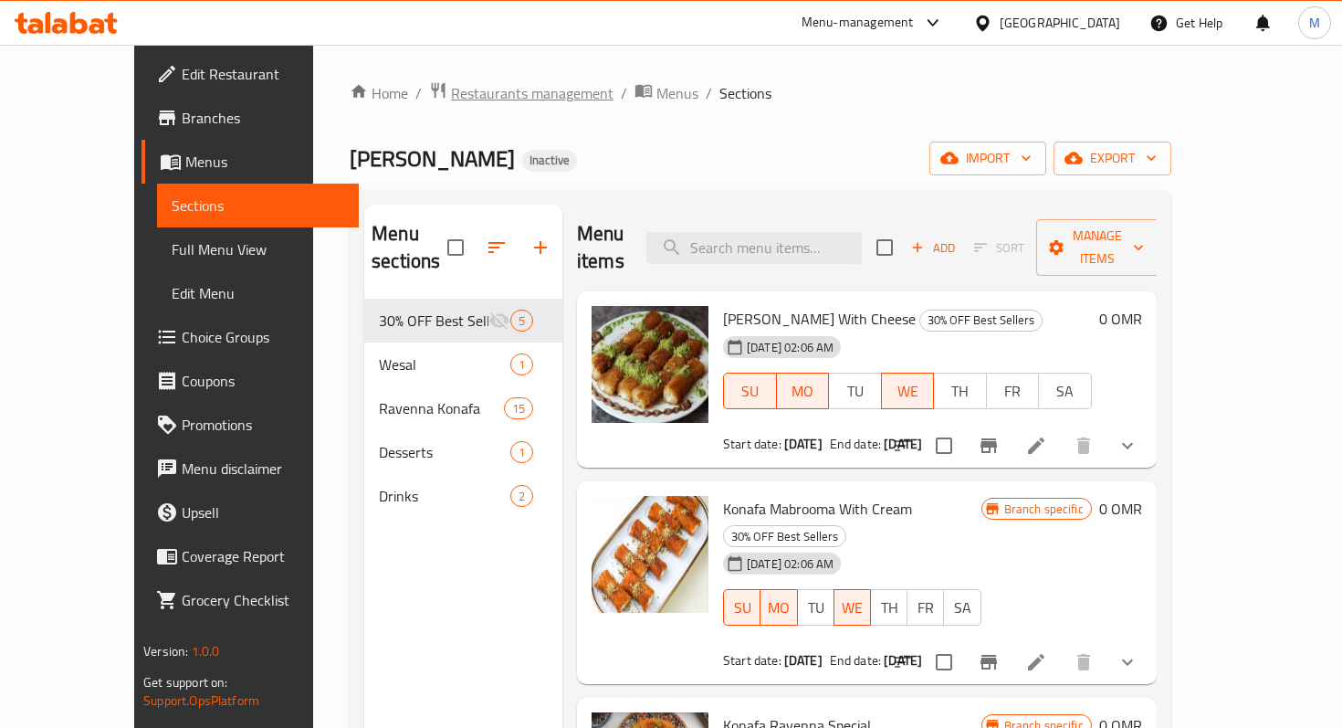
click at [458, 94] on span "Restaurants management" at bounding box center [532, 93] width 163 height 22
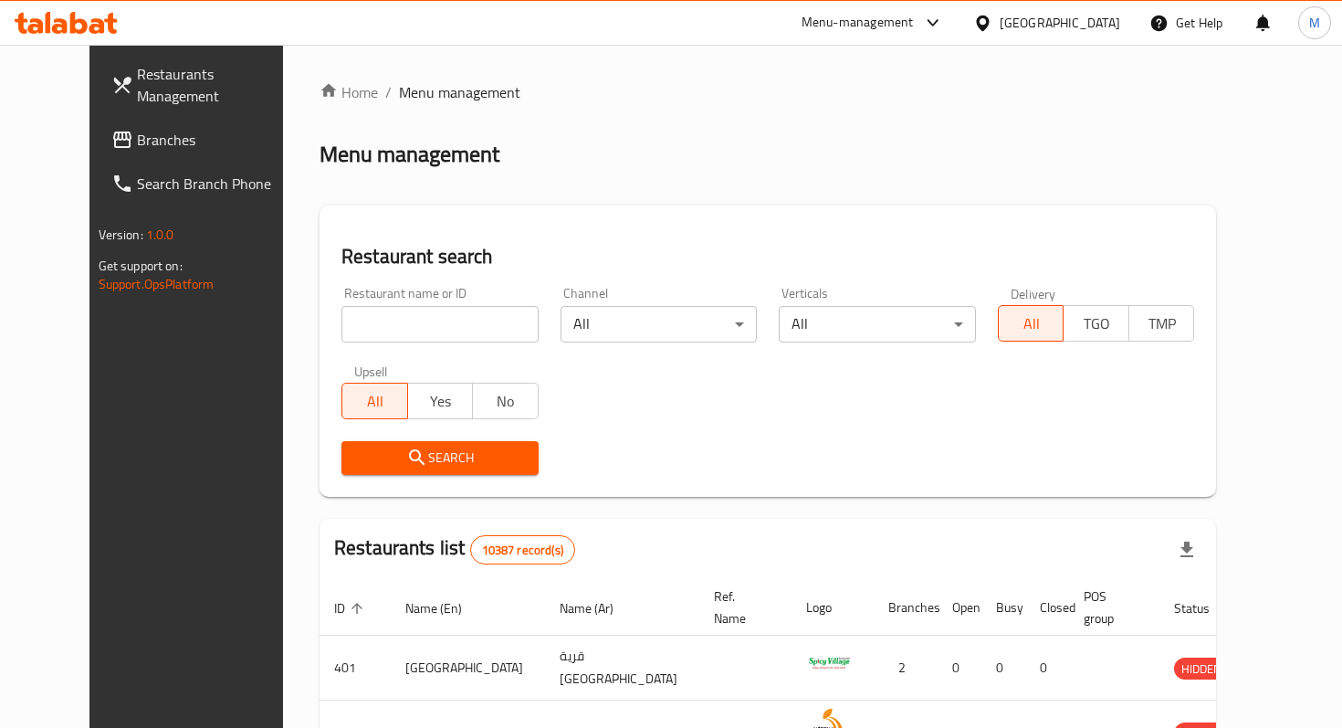
click at [364, 323] on input "search" at bounding box center [439, 324] width 197 height 37
type input "ravenn"
click button "Search" at bounding box center [439, 458] width 197 height 34
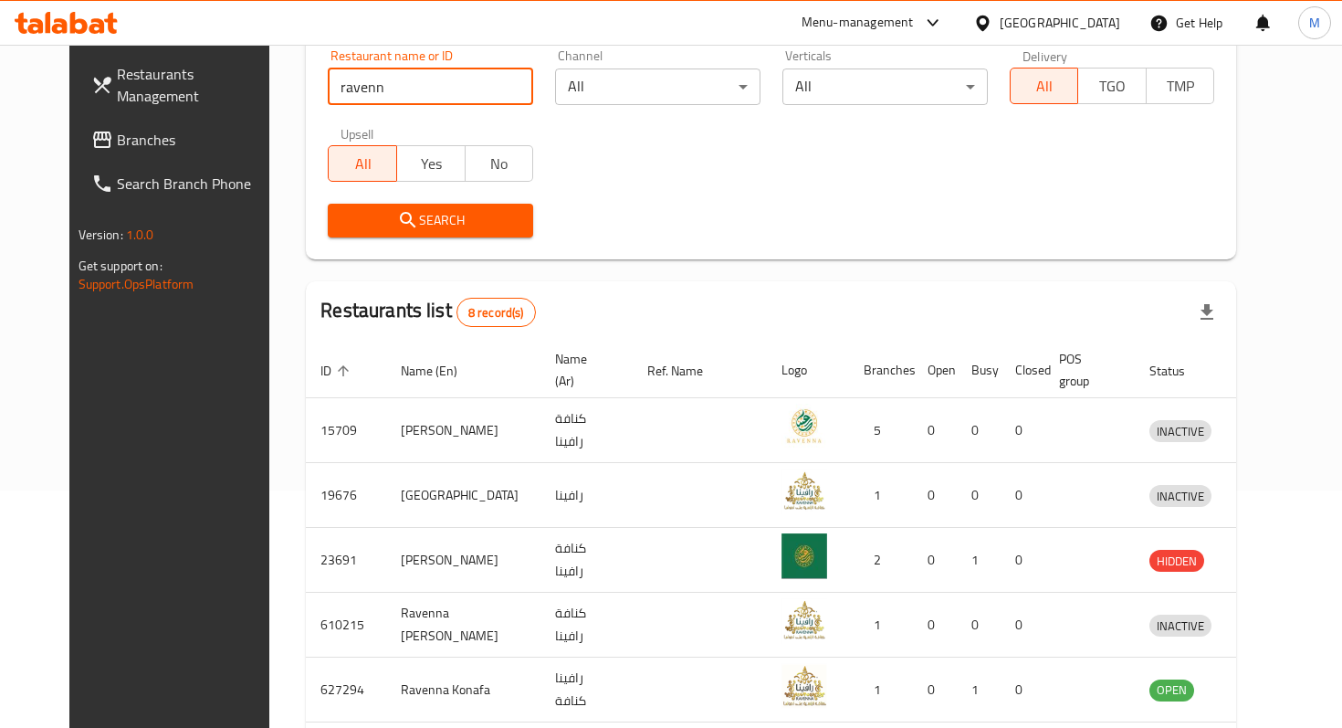
scroll to position [270, 0]
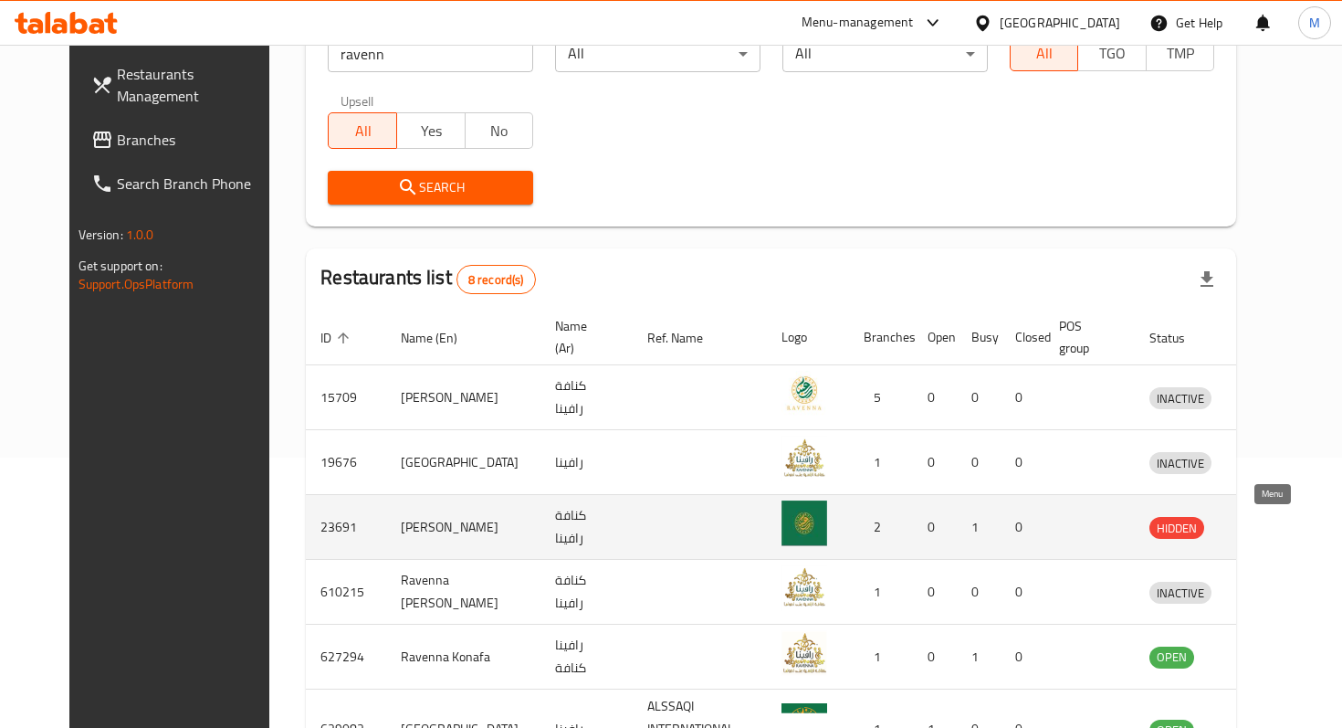
click at [1270, 518] on icon "enhanced table" at bounding box center [1259, 527] width 22 height 22
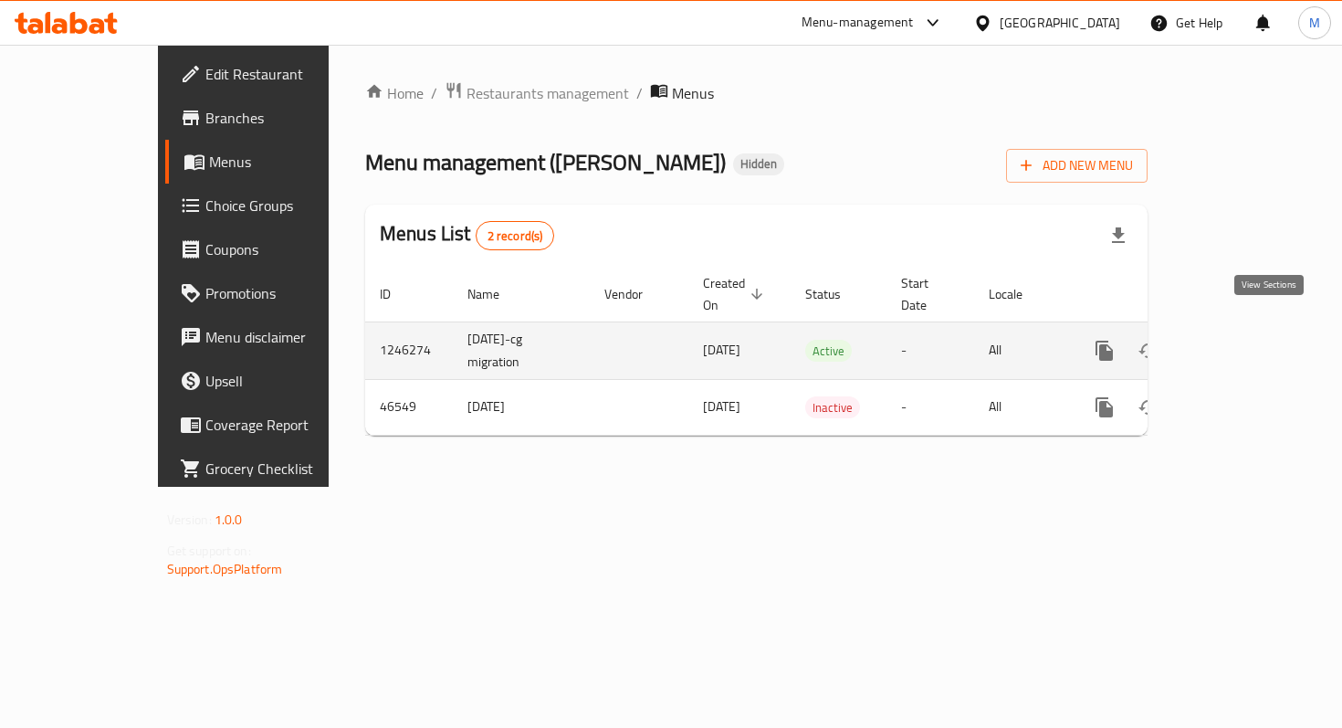
click at [1258, 343] on link "enhanced table" at bounding box center [1236, 351] width 44 height 44
